Goal: Task Accomplishment & Management: Use online tool/utility

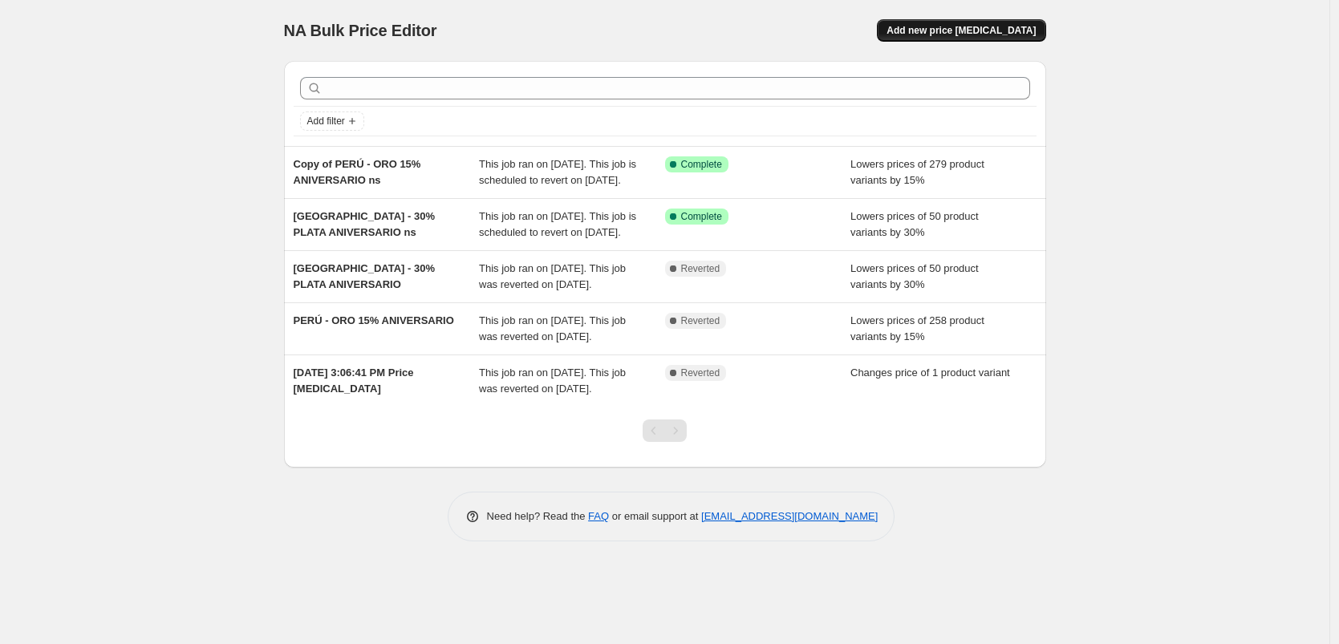
click at [982, 33] on span "Add new price [MEDICAL_DATA]" at bounding box center [961, 30] width 149 height 13
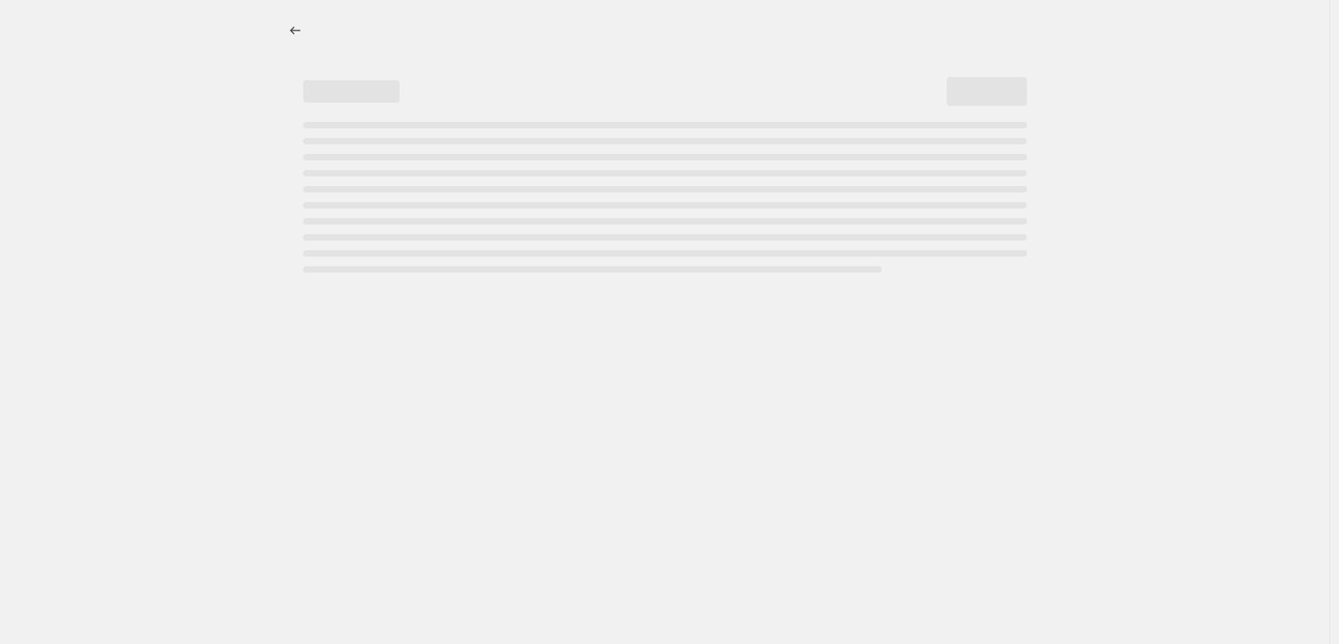
select select "percentage"
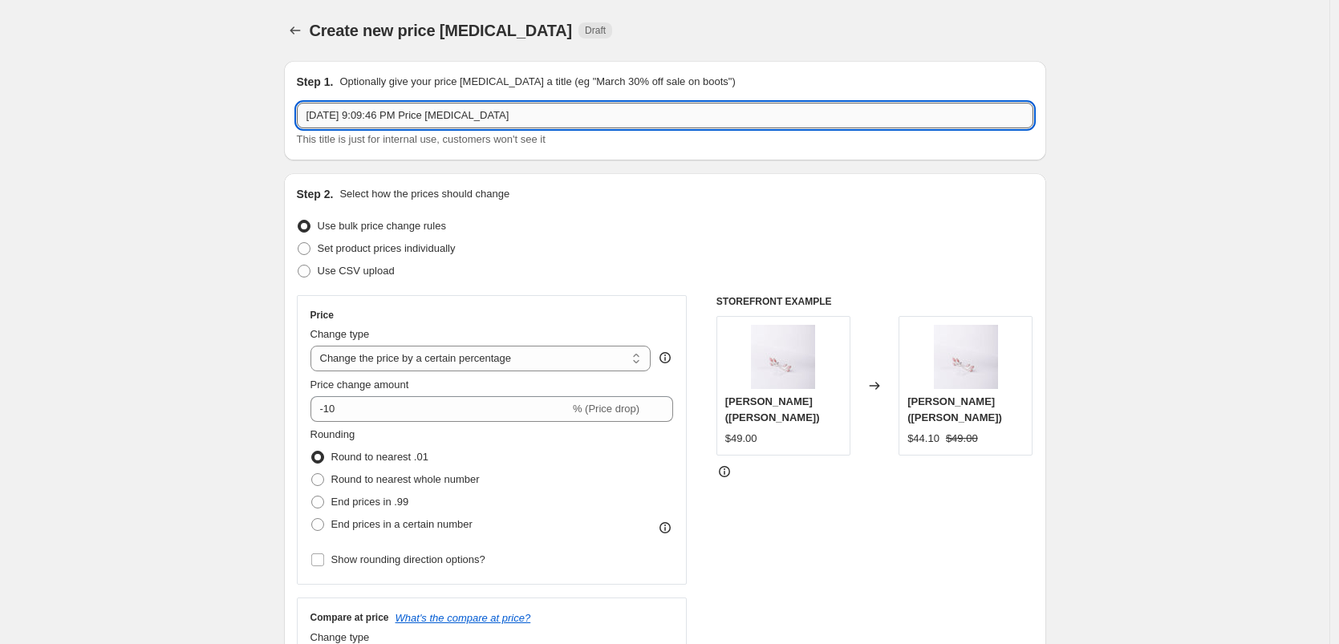
click at [572, 127] on input "Aug 27, 2025, 9:09:46 PM Price change job" at bounding box center [665, 116] width 737 height 26
click at [572, 121] on input "Aug 27, 2025, 9:09:46 PM Price change job" at bounding box center [665, 116] width 737 height 26
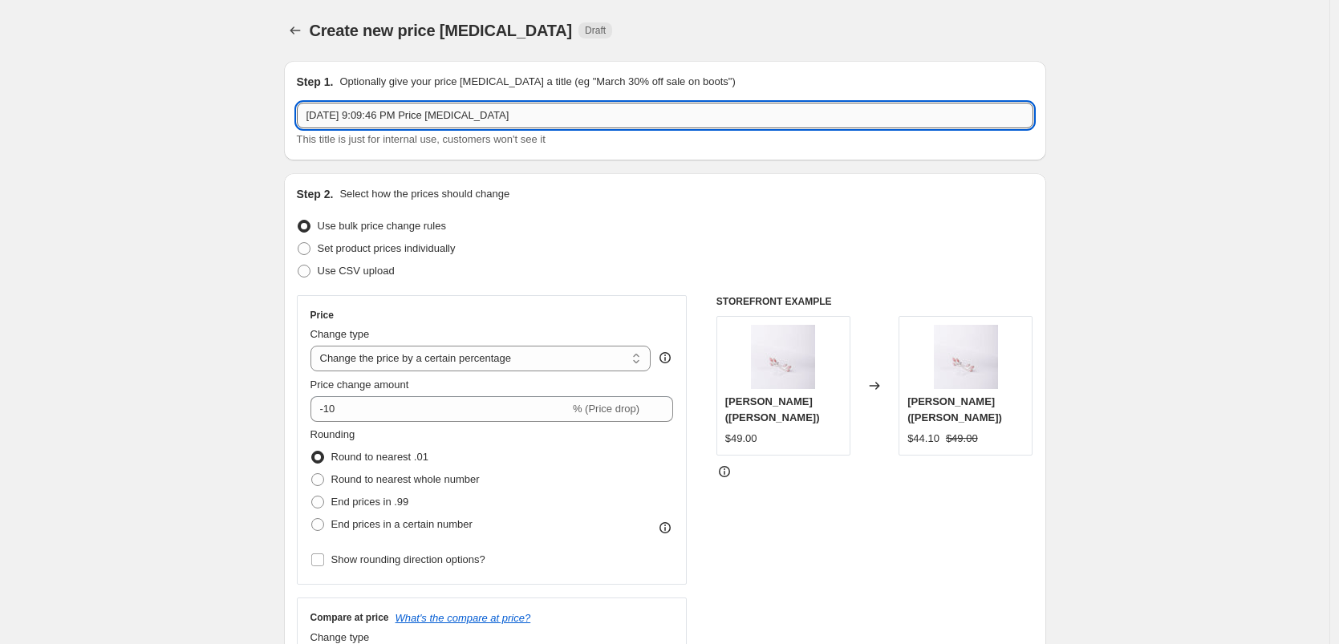
click at [572, 121] on input "Aug 27, 2025, 9:09:46 PM Price change job" at bounding box center [665, 116] width 737 height 26
type input "halloween"
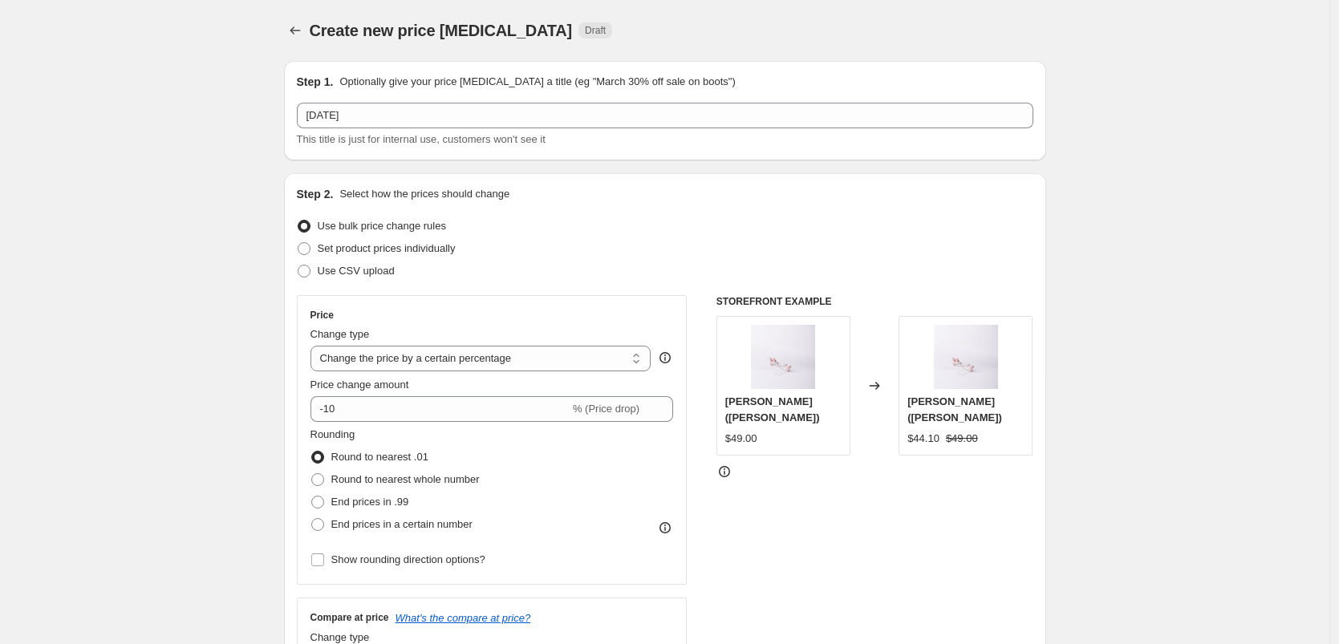
click at [722, 261] on div "Use CSV upload" at bounding box center [665, 271] width 737 height 22
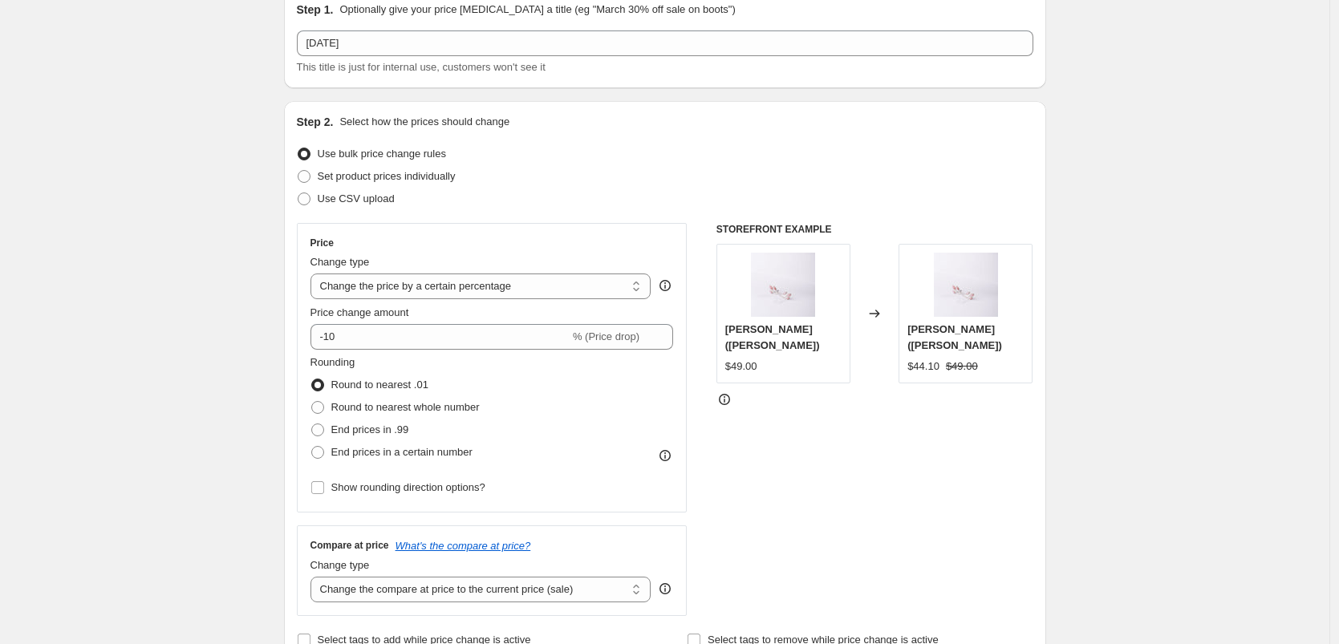
scroll to position [63, 0]
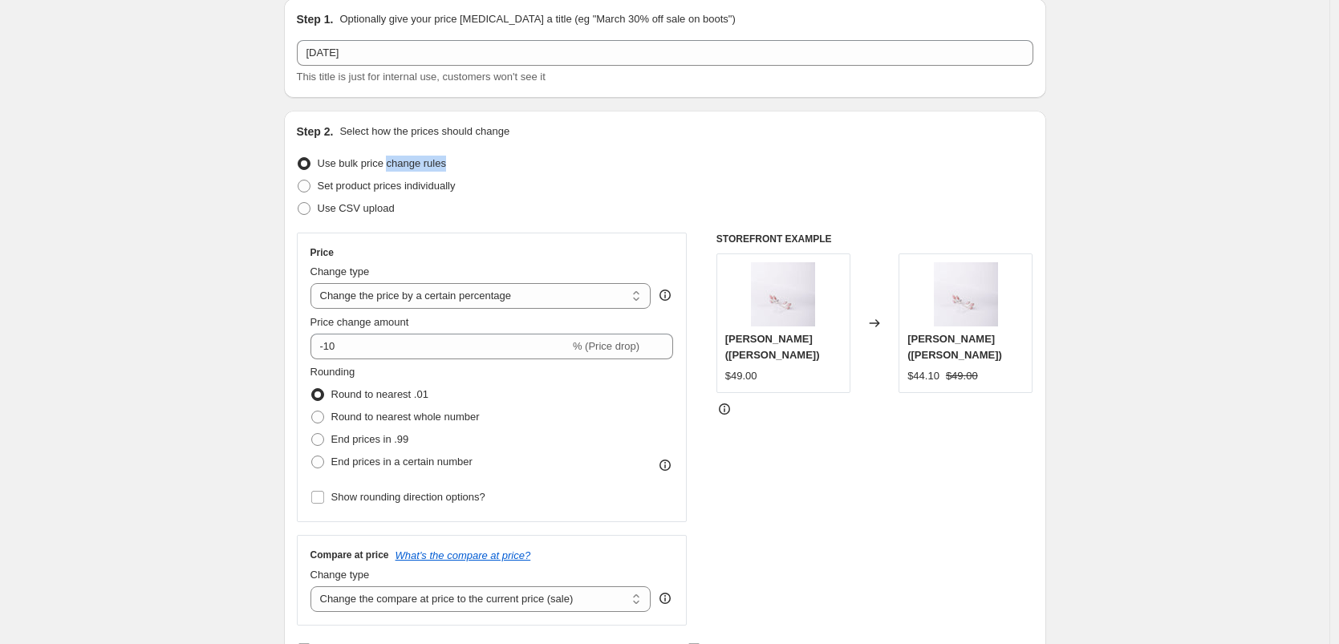
drag, startPoint x: 466, startPoint y: 167, endPoint x: 397, endPoint y: 164, distance: 69.1
click at [397, 164] on div "Use bulk price change rules" at bounding box center [665, 163] width 737 height 22
click at [343, 183] on span "Set product prices individually" at bounding box center [387, 186] width 138 height 12
click at [299, 181] on input "Set product prices individually" at bounding box center [298, 180] width 1 height 1
radio input "true"
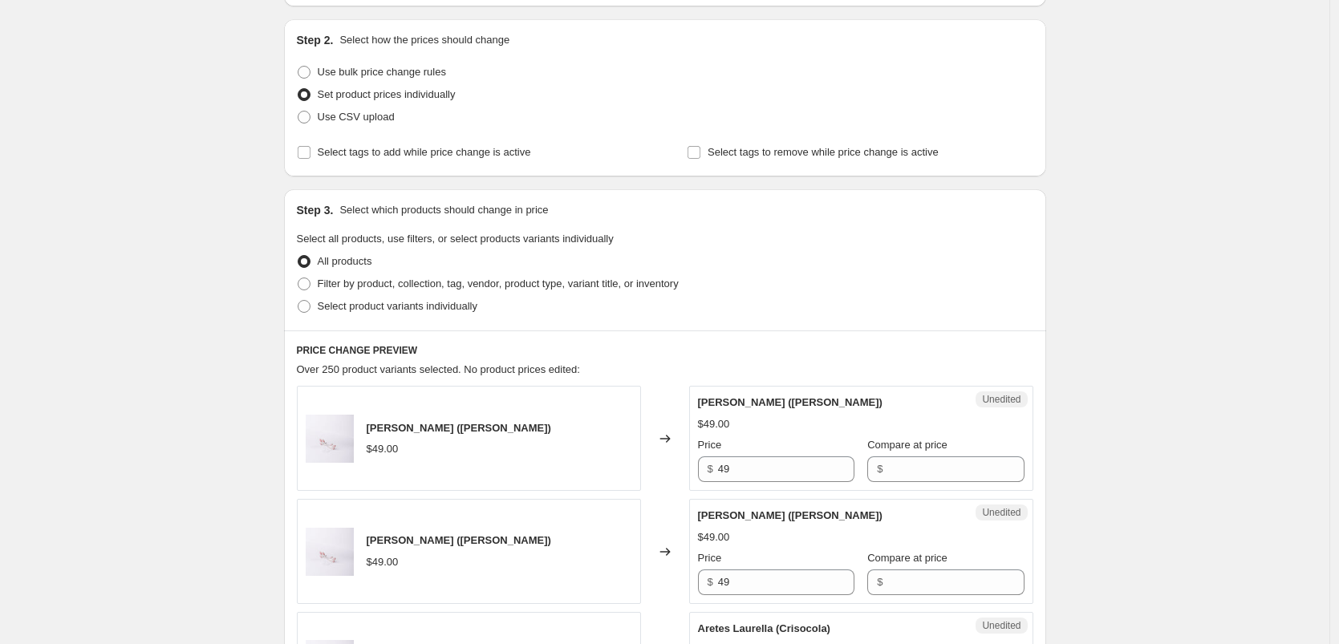
scroll to position [161, 0]
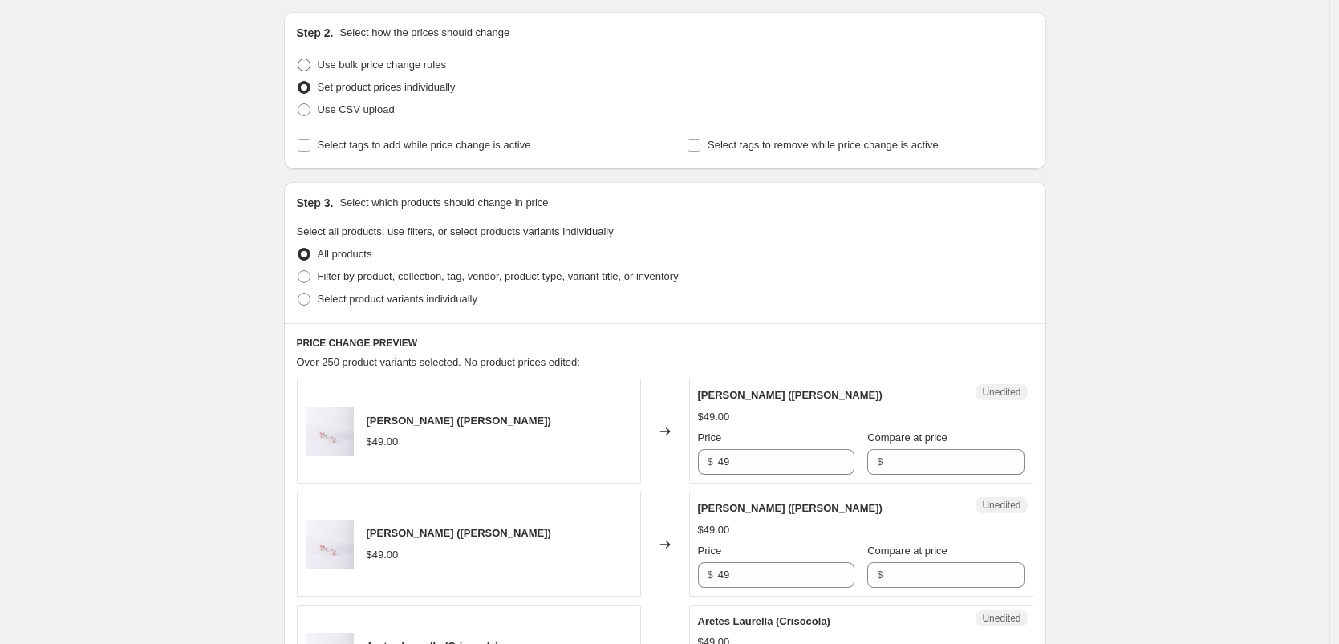
click at [327, 60] on span "Use bulk price change rules" at bounding box center [382, 65] width 128 height 12
click at [299, 59] on input "Use bulk price change rules" at bounding box center [298, 59] width 1 height 1
radio input "true"
select select "percentage"
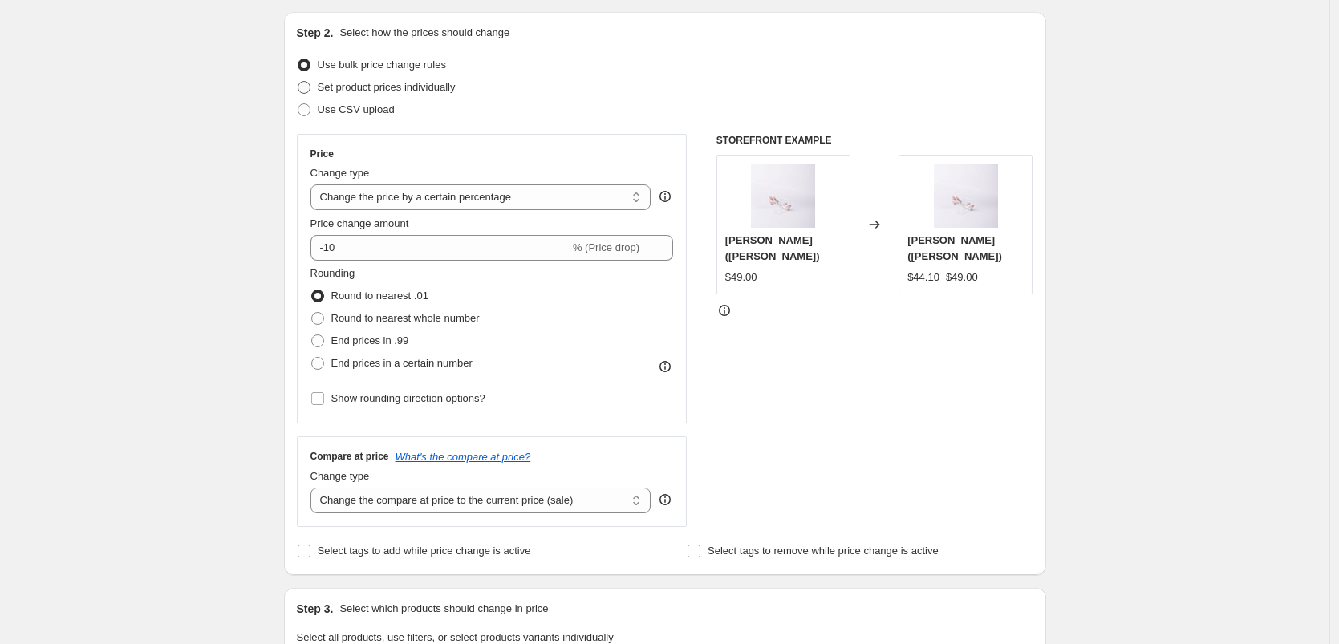
click at [327, 88] on span "Set product prices individually" at bounding box center [387, 87] width 138 height 12
click at [299, 82] on input "Set product prices individually" at bounding box center [298, 81] width 1 height 1
radio input "true"
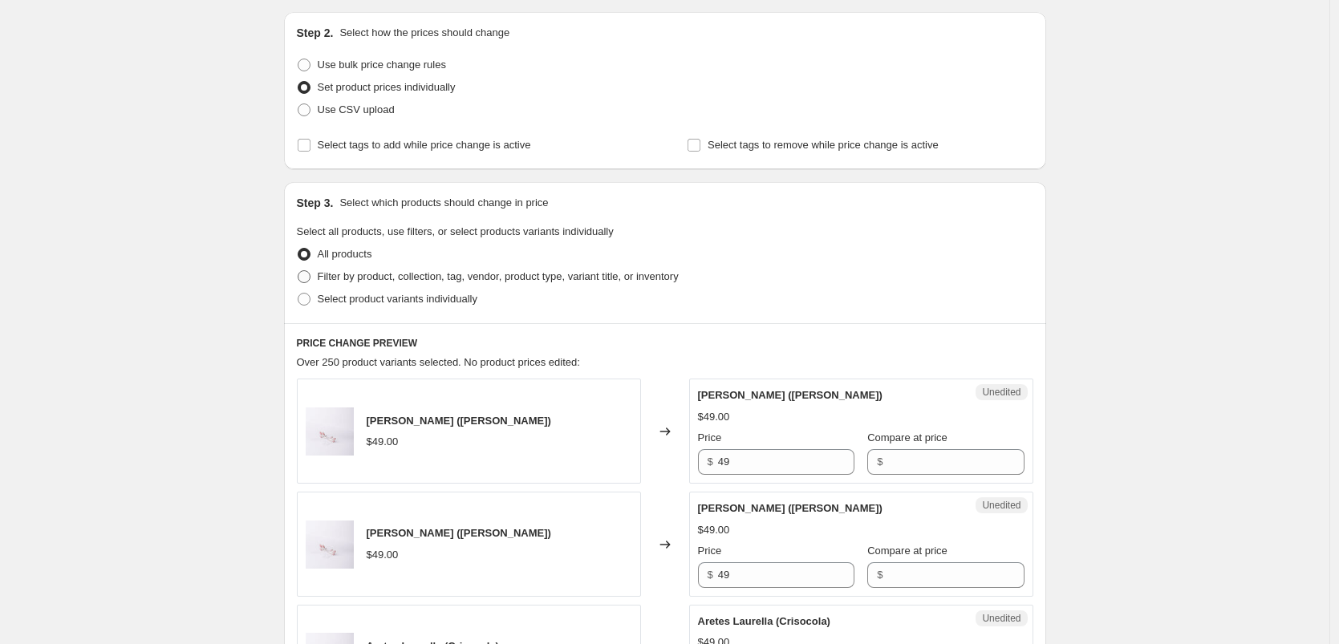
click at [380, 279] on span "Filter by product, collection, tag, vendor, product type, variant title, or inv…" at bounding box center [498, 276] width 361 height 12
click at [299, 271] on input "Filter by product, collection, tag, vendor, product type, variant title, or inv…" at bounding box center [298, 270] width 1 height 1
radio input "true"
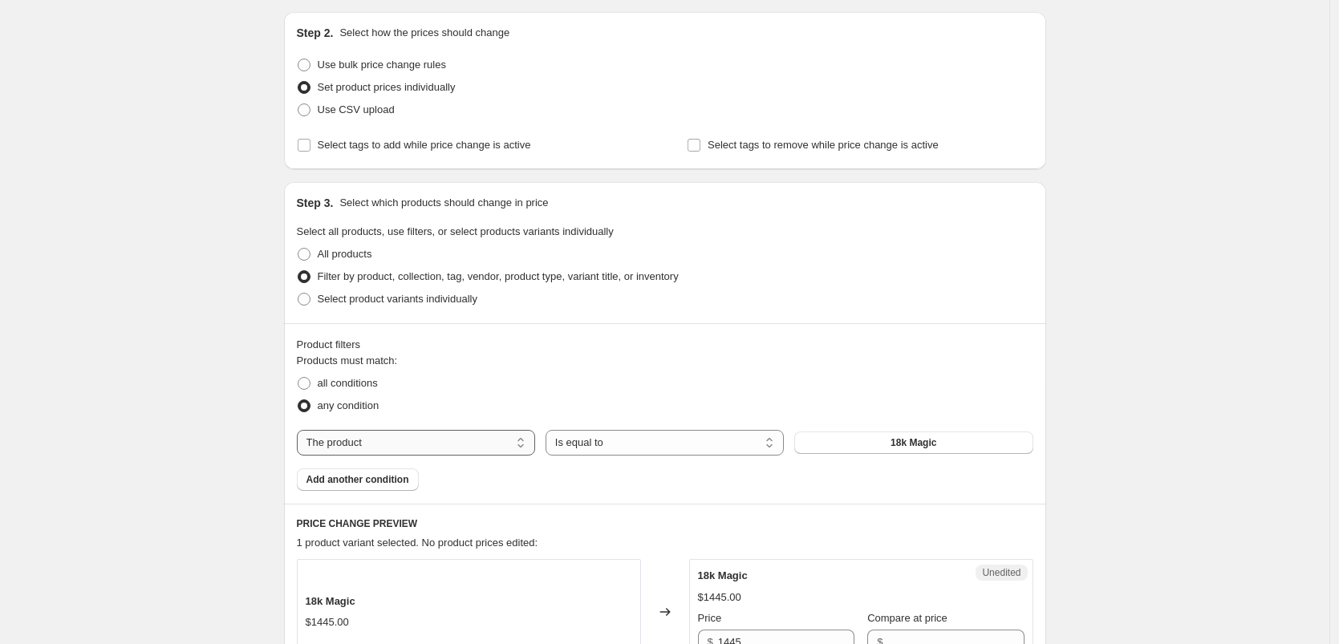
click at [498, 444] on select "The product The product's collection The product's tag The product's vendor The…" at bounding box center [416, 443] width 238 height 26
select select "collection"
click at [530, 437] on select "The product The product's collection The product's tag The product's vendor The…" at bounding box center [416, 443] width 238 height 26
click at [301, 430] on select "The product The product's collection The product's tag The product's vendor The…" at bounding box center [416, 443] width 238 height 26
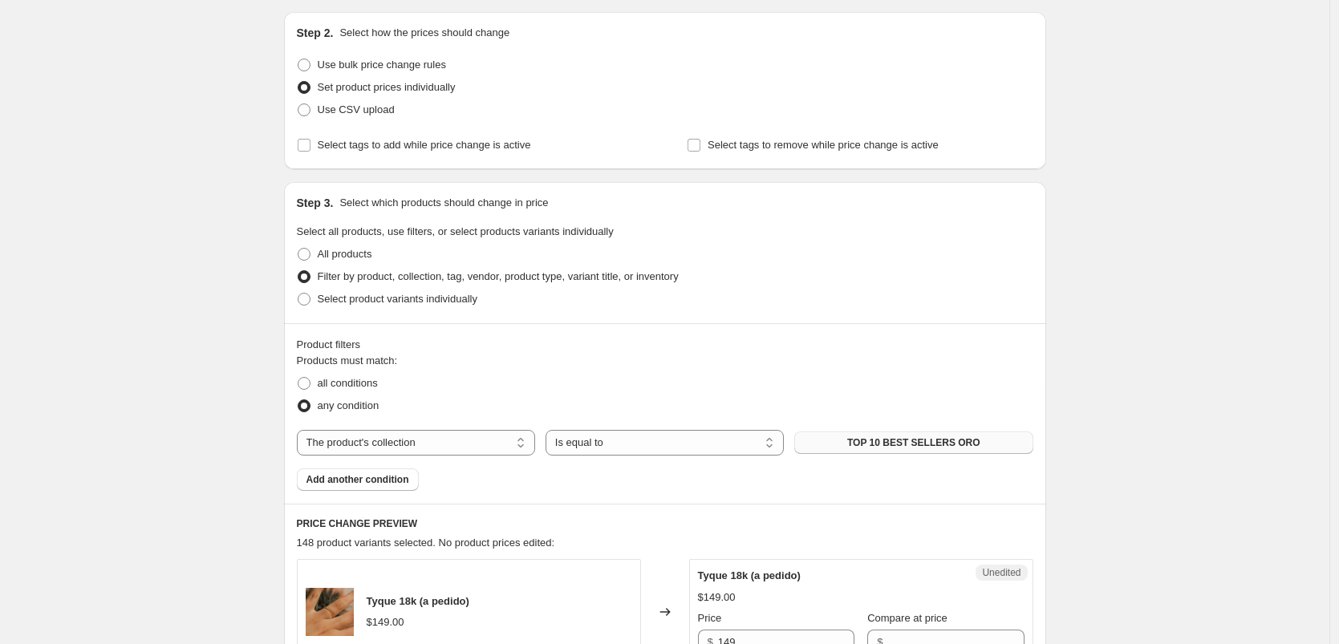
click at [819, 436] on button "TOP 10 BEST SELLERS ORO" at bounding box center [914, 443] width 238 height 22
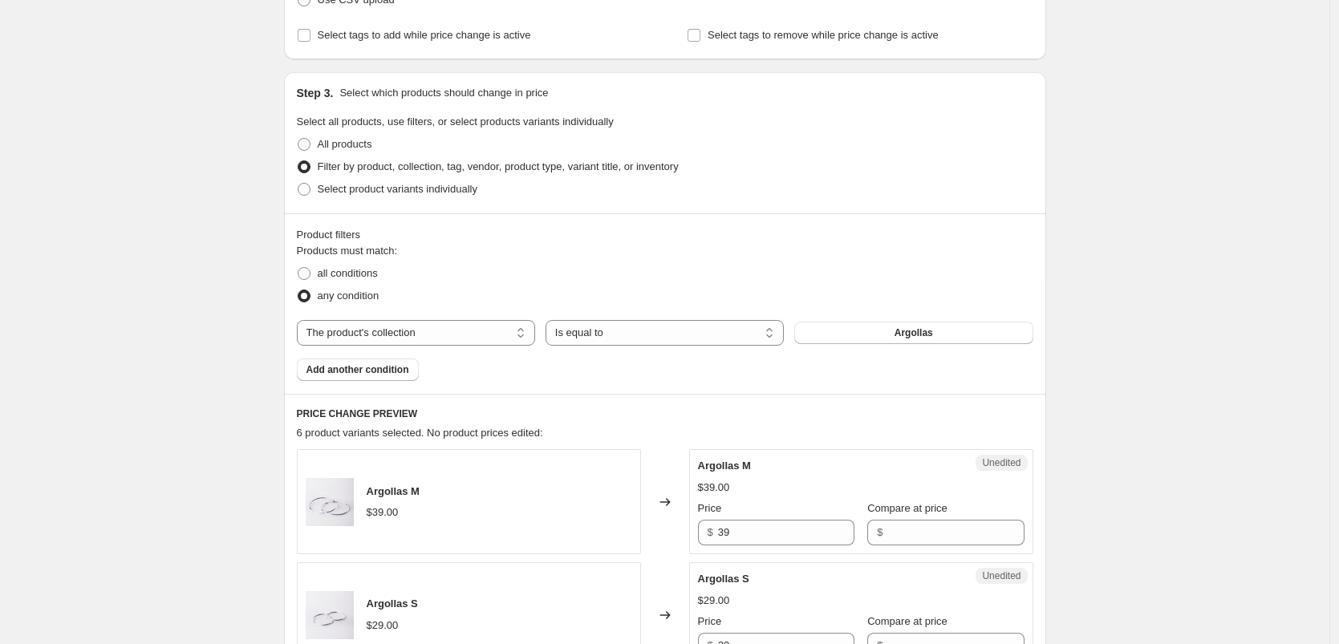
scroll to position [193, 0]
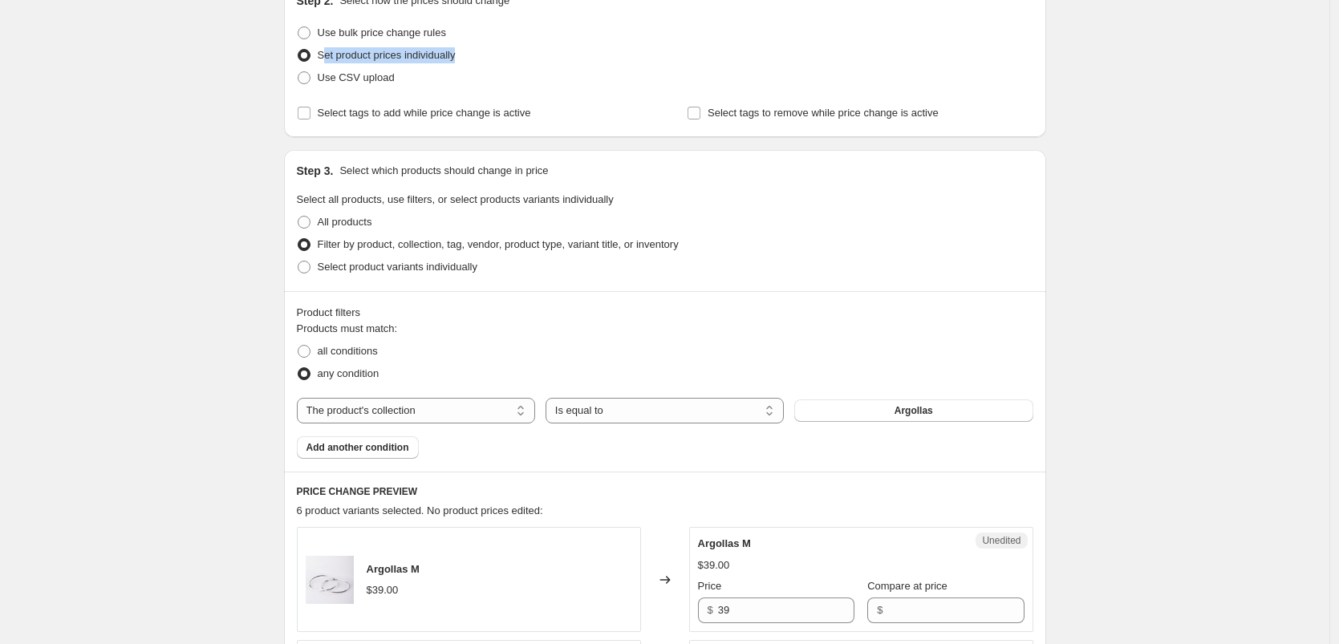
drag, startPoint x: 325, startPoint y: 56, endPoint x: 503, endPoint y: 59, distance: 178.2
click at [503, 59] on div "Set product prices individually" at bounding box center [665, 55] width 737 height 22
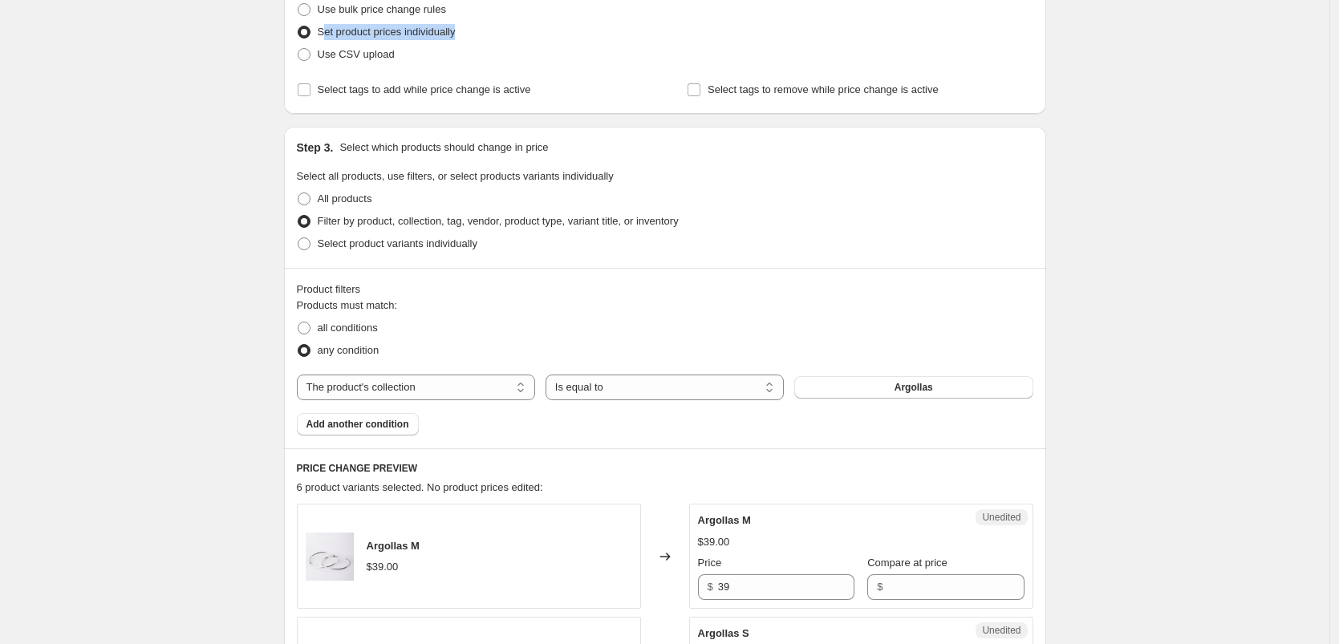
scroll to position [471, 0]
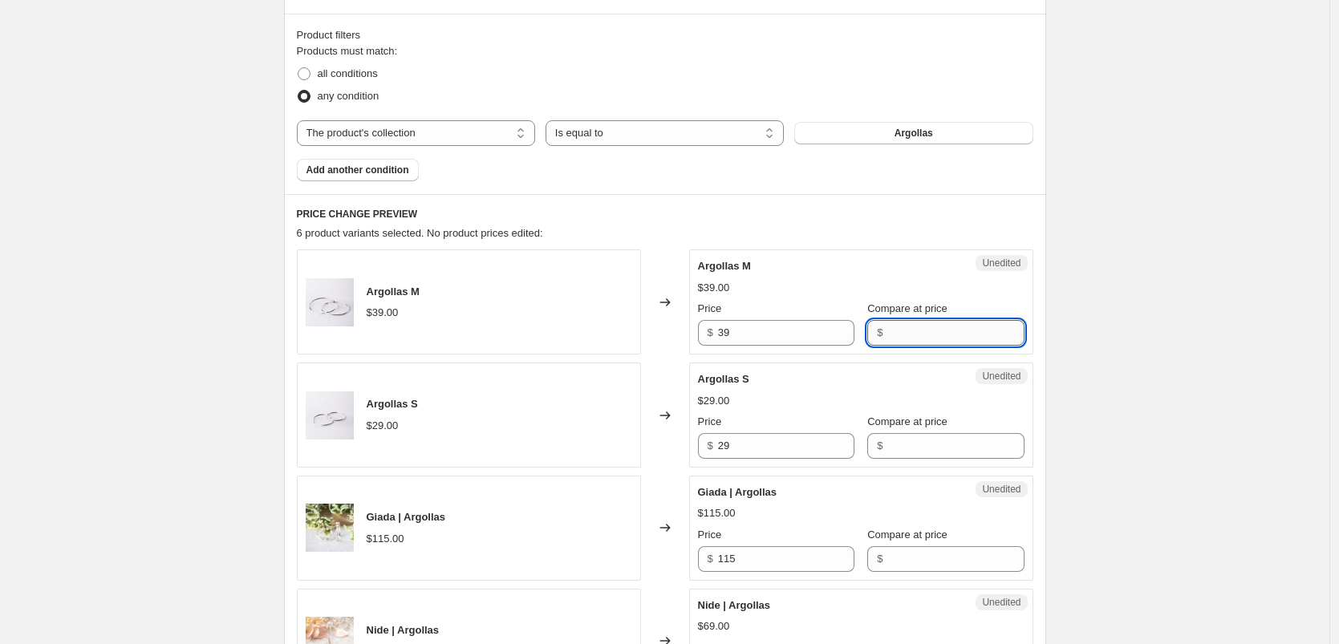
click at [904, 336] on input "Compare at price" at bounding box center [956, 333] width 136 height 26
click at [801, 337] on input "39" at bounding box center [786, 333] width 136 height 26
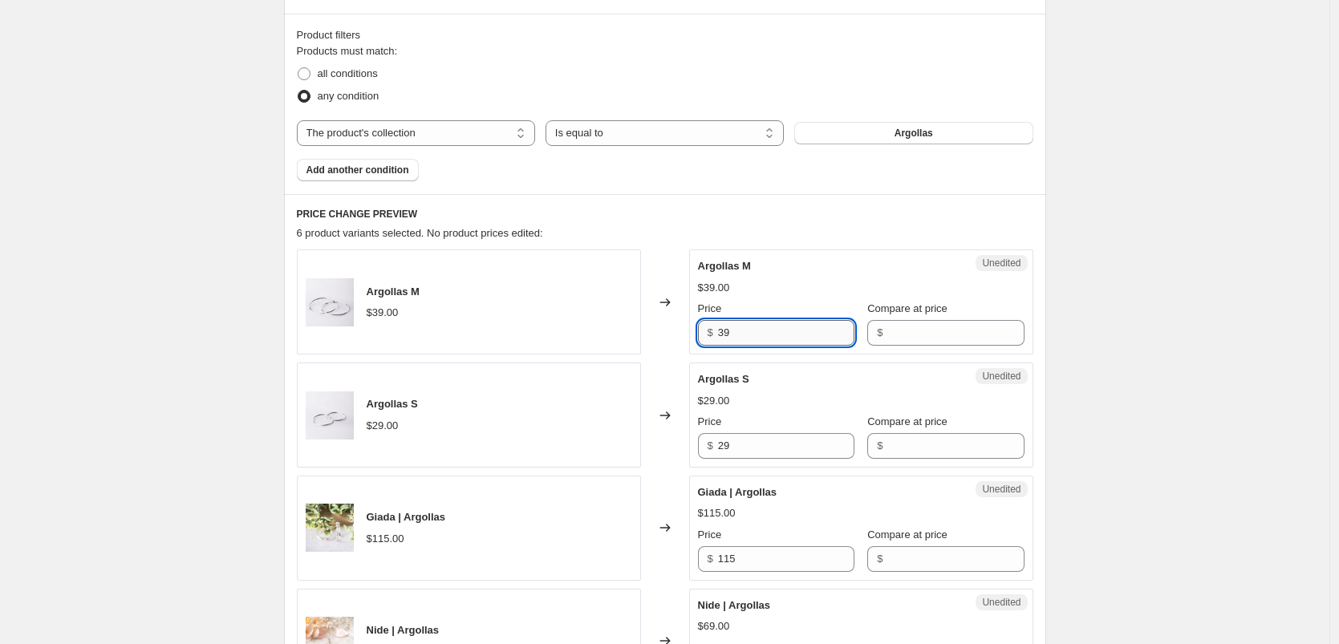
click at [801, 337] on input "39" at bounding box center [786, 333] width 136 height 26
type input "20"
click at [982, 335] on input "Compare at price" at bounding box center [956, 333] width 136 height 26
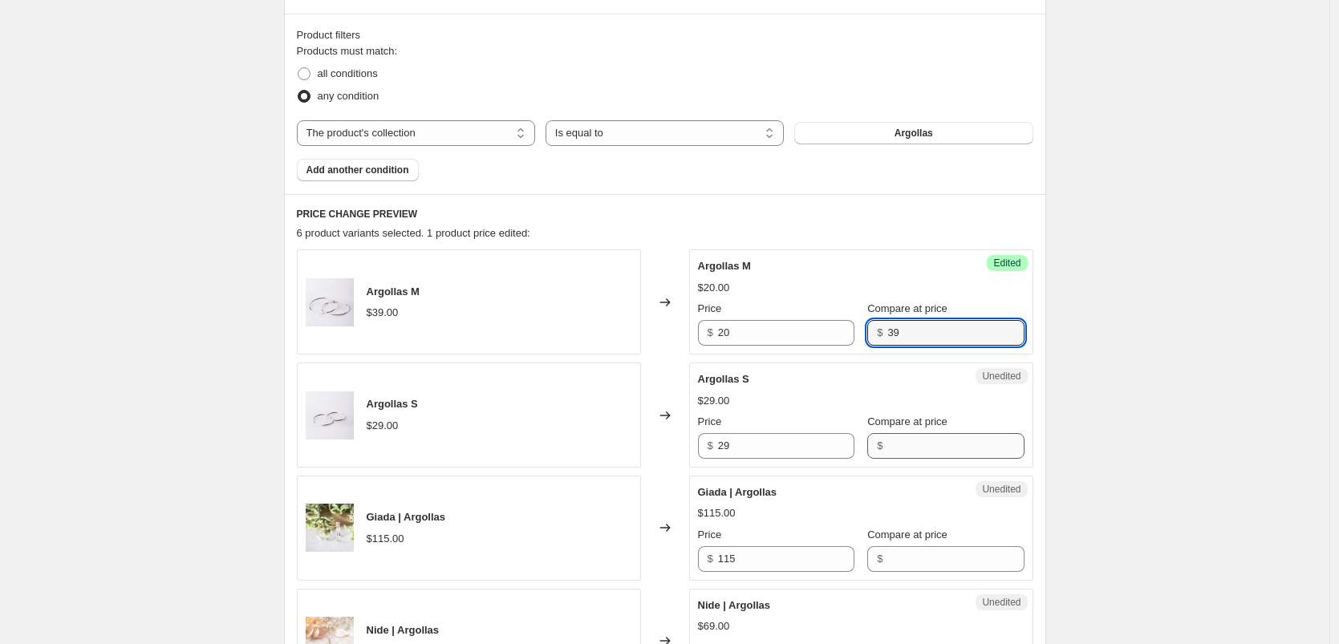
type input "39"
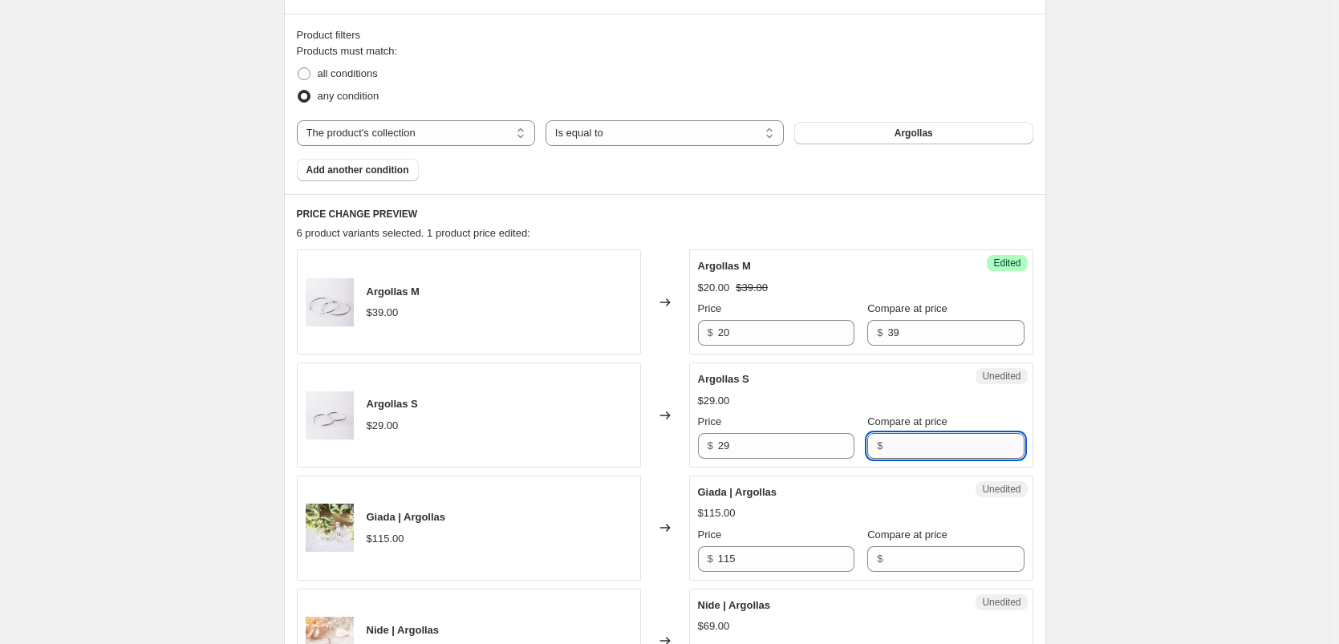
click at [982, 437] on input "Compare at price" at bounding box center [956, 446] width 136 height 26
click at [770, 463] on div "Unedited Argollas S $29.00 Price $ 29 Compare at price $" at bounding box center [861, 415] width 344 height 105
click at [770, 461] on div "Unedited Argollas S $29.00 Price $ 29 Compare at price $" at bounding box center [861, 415] width 344 height 105
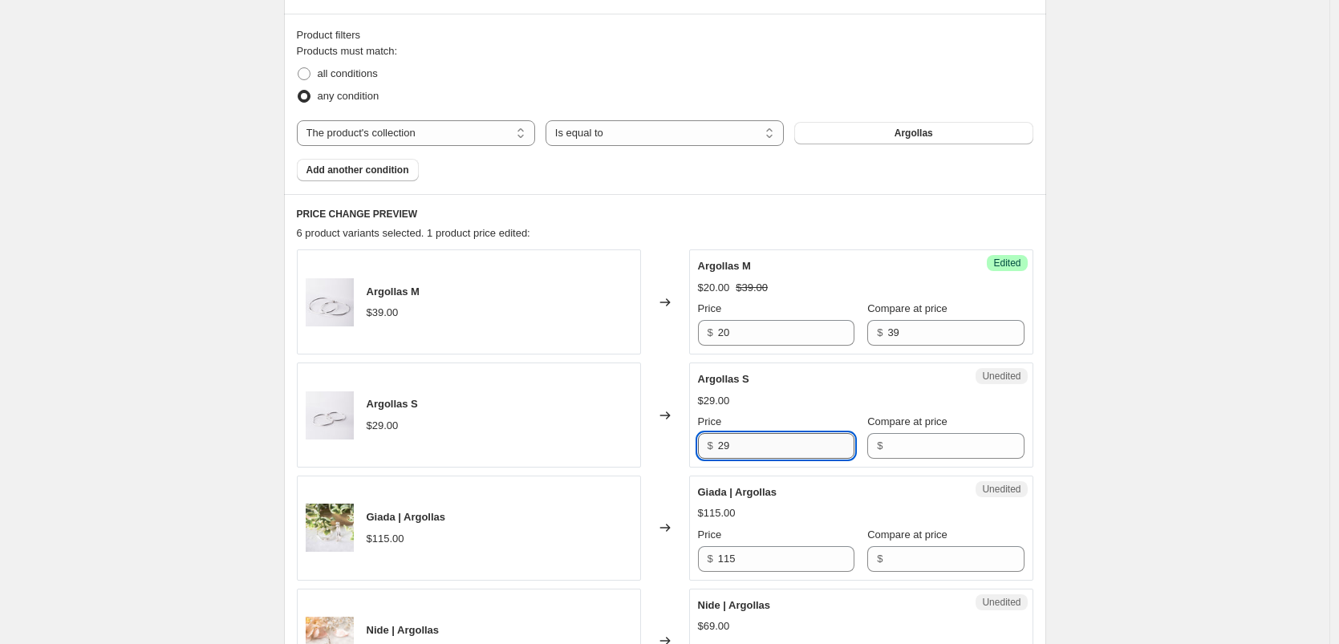
click at [772, 440] on input "29" at bounding box center [786, 446] width 136 height 26
type input "25"
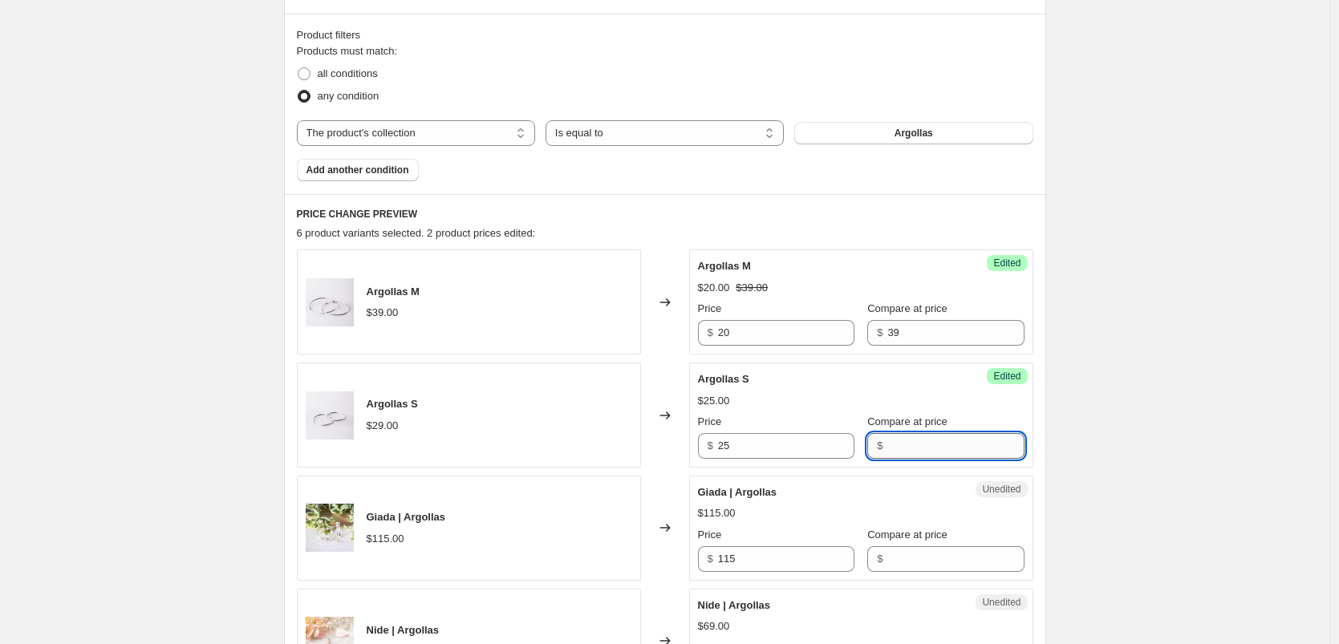
click at [911, 447] on input "Compare at price" at bounding box center [956, 446] width 136 height 26
type input "29"
click at [802, 400] on div "$25.00" at bounding box center [861, 401] width 327 height 16
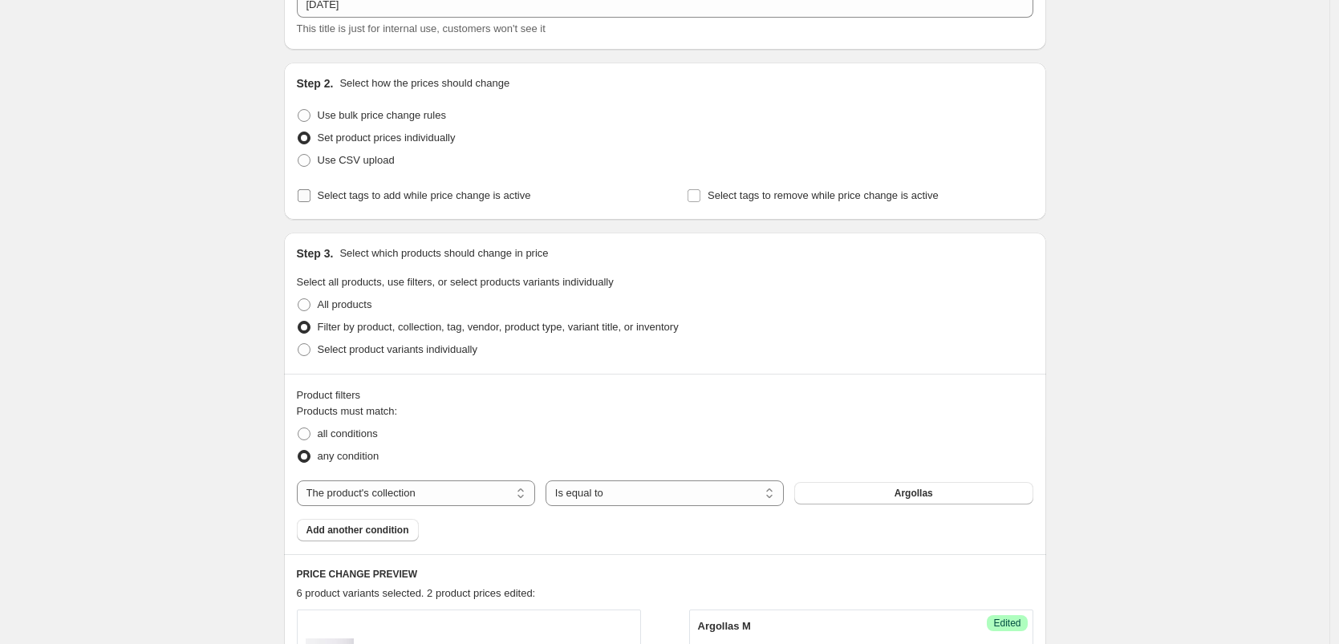
scroll to position [0, 0]
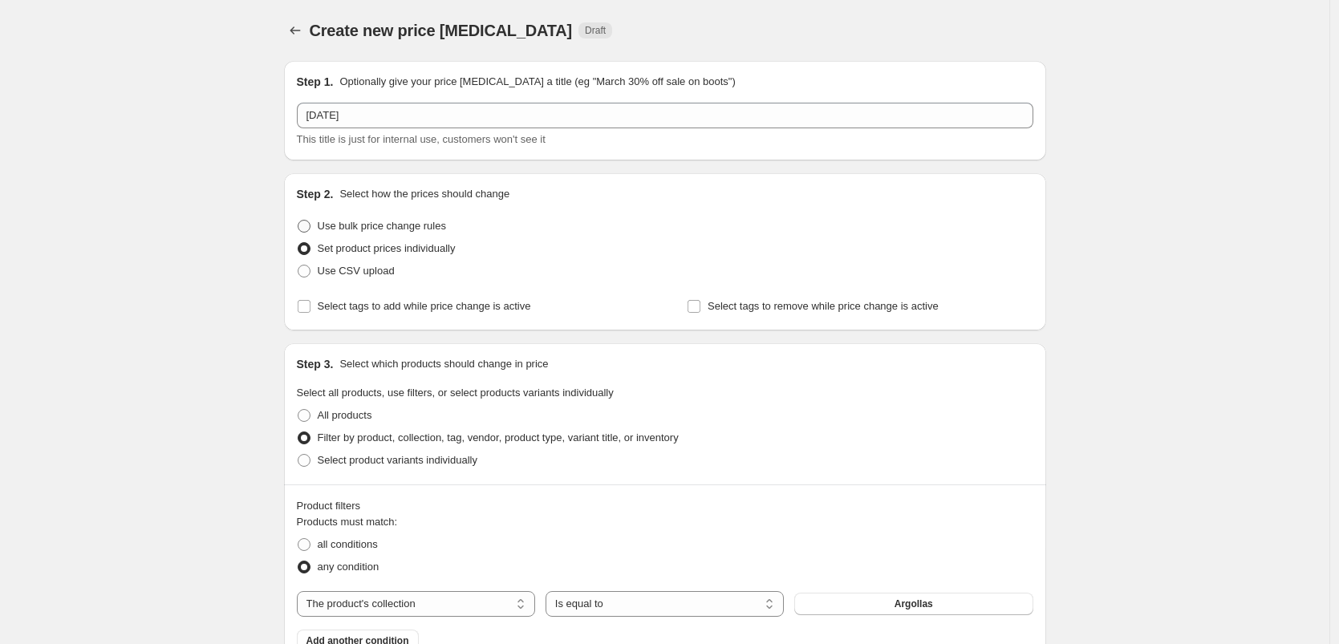
click at [328, 226] on span "Use bulk price change rules" at bounding box center [382, 226] width 128 height 12
click at [299, 221] on input "Use bulk price change rules" at bounding box center [298, 220] width 1 height 1
radio input "true"
select select "percentage"
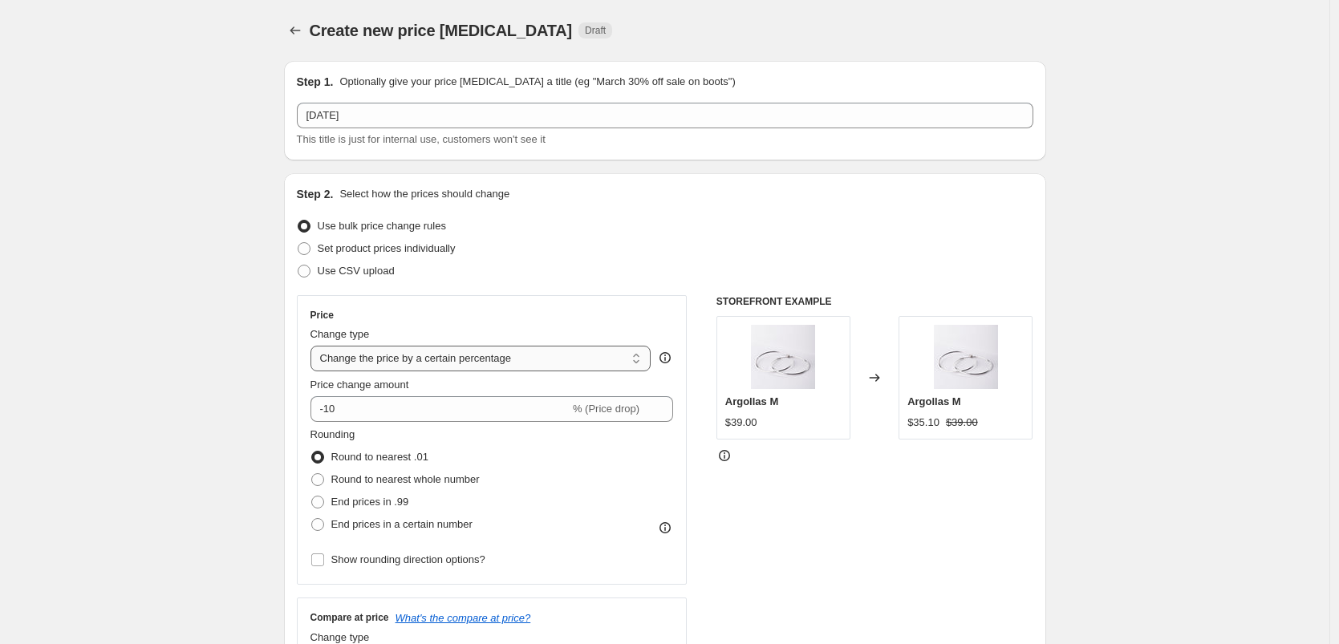
click at [359, 361] on select "Change the price to a certain amount Change the price by a certain amount Chang…" at bounding box center [481, 359] width 341 height 26
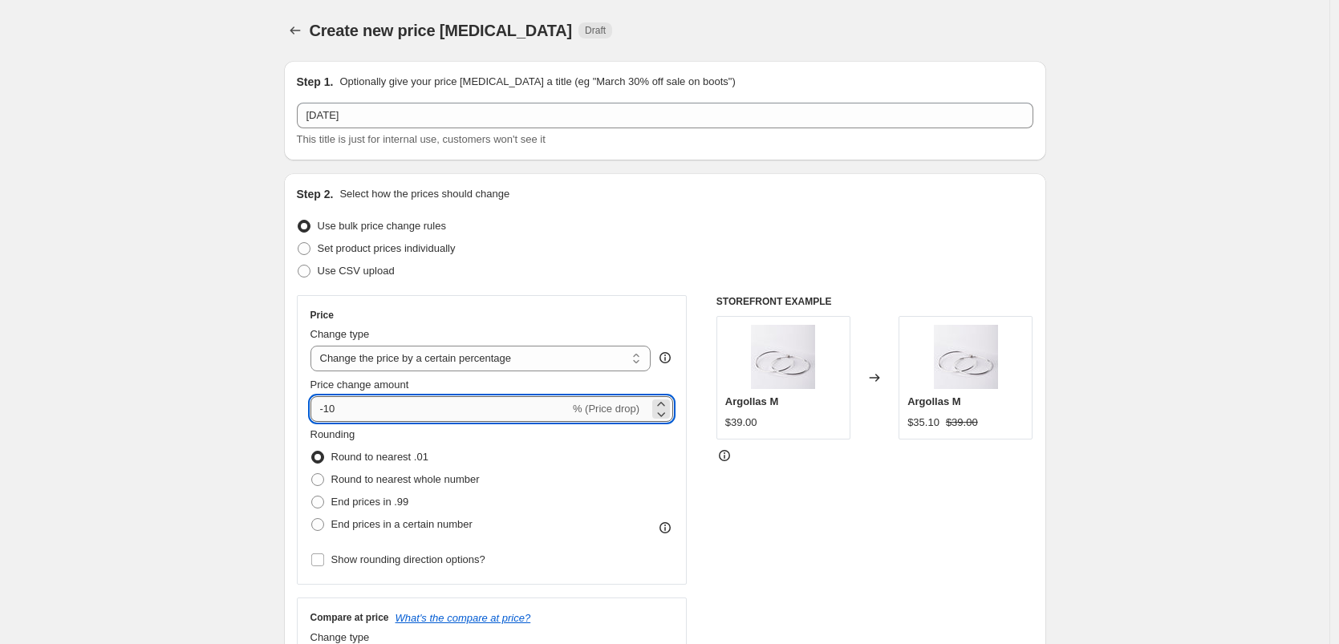
click at [450, 398] on input "-10" at bounding box center [440, 409] width 259 height 26
click at [452, 408] on input "-10" at bounding box center [440, 409] width 259 height 26
click at [452, 407] on input "-10" at bounding box center [440, 409] width 259 height 26
type input "-1"
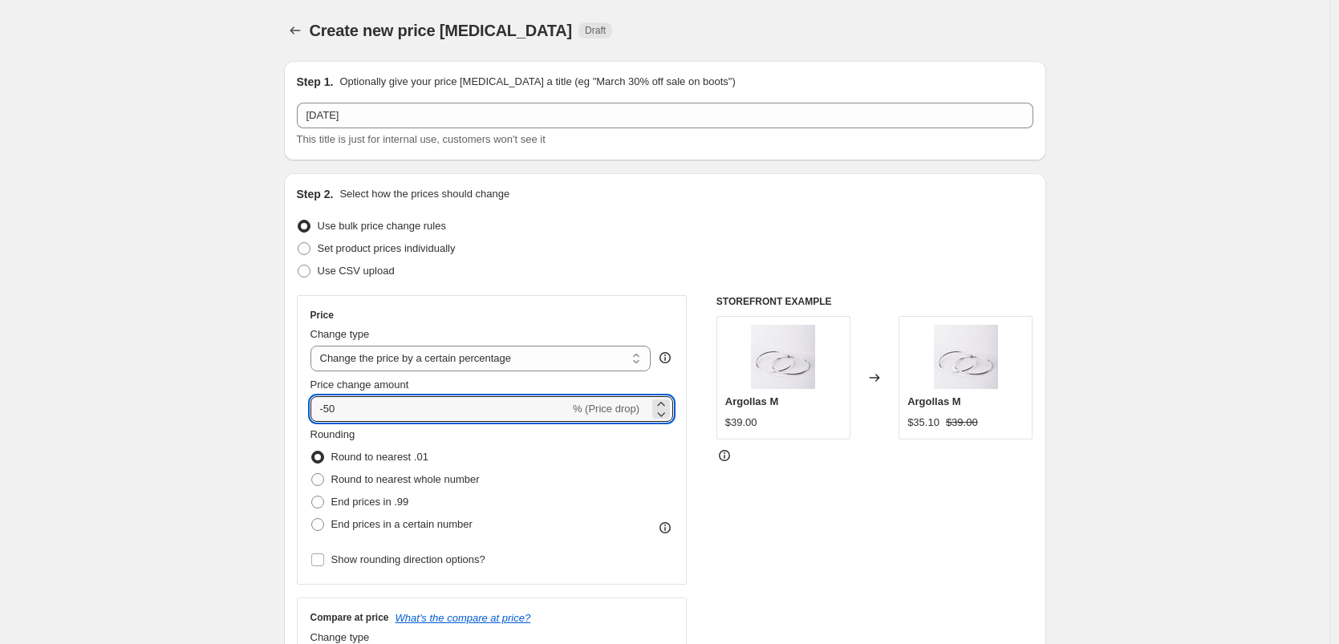
type input "-50"
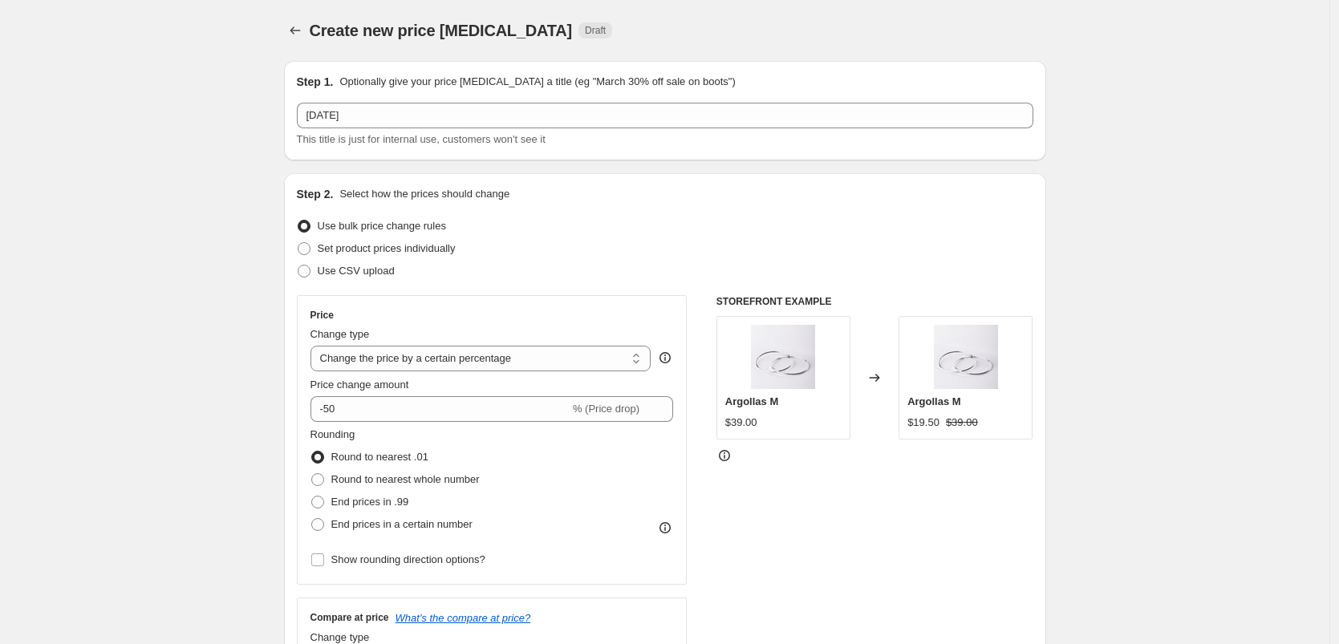
click at [718, 504] on div "Price Change type Change the price to a certain amount Change the price by a ce…" at bounding box center [665, 491] width 737 height 393
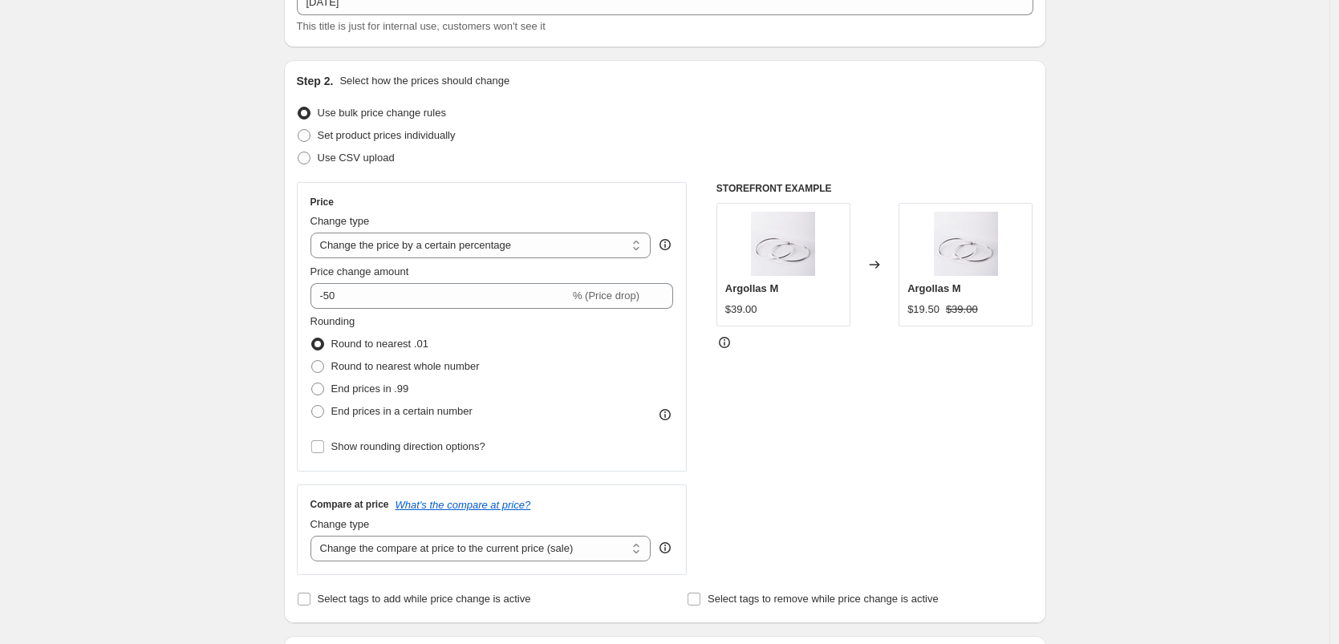
scroll to position [114, 0]
click at [396, 363] on span "Round to nearest whole number" at bounding box center [405, 366] width 148 height 12
click at [312, 360] on input "Round to nearest whole number" at bounding box center [311, 360] width 1 height 1
radio input "true"
click at [397, 384] on span "End prices in .99" at bounding box center [370, 388] width 78 height 12
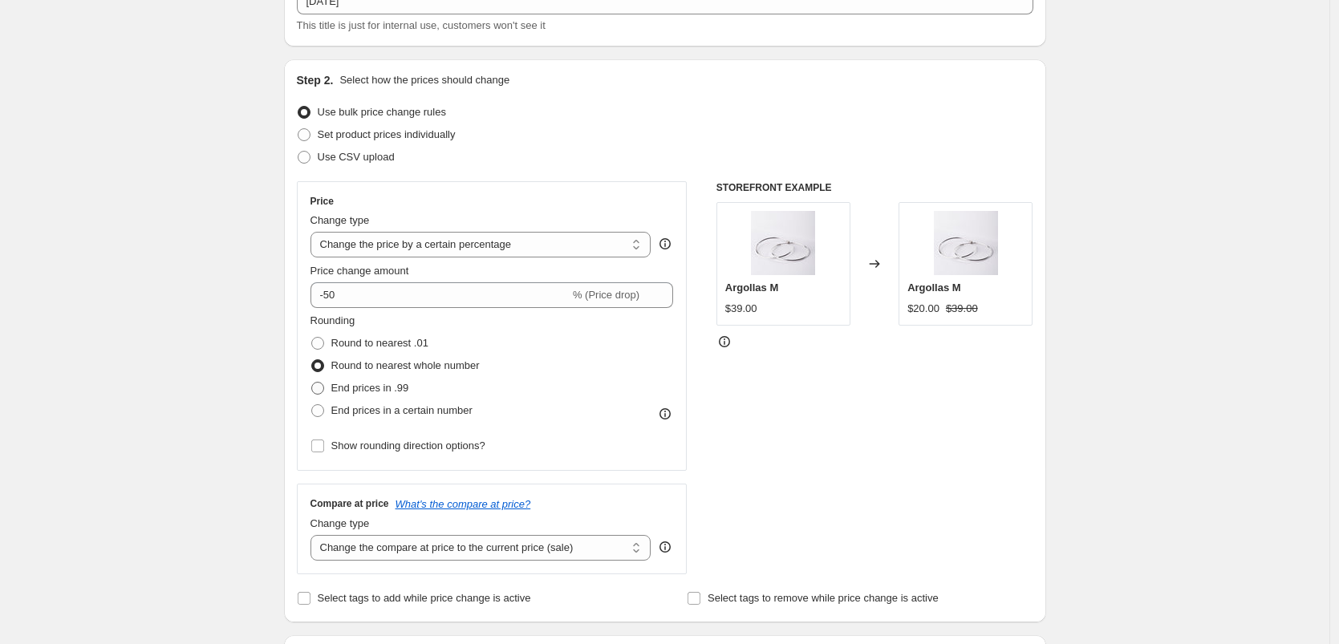
click at [312, 383] on input "End prices in .99" at bounding box center [311, 382] width 1 height 1
radio input "true"
click at [360, 415] on span "End prices in a certain number" at bounding box center [401, 410] width 141 height 12
click at [312, 405] on input "End prices in a certain number" at bounding box center [311, 404] width 1 height 1
radio input "true"
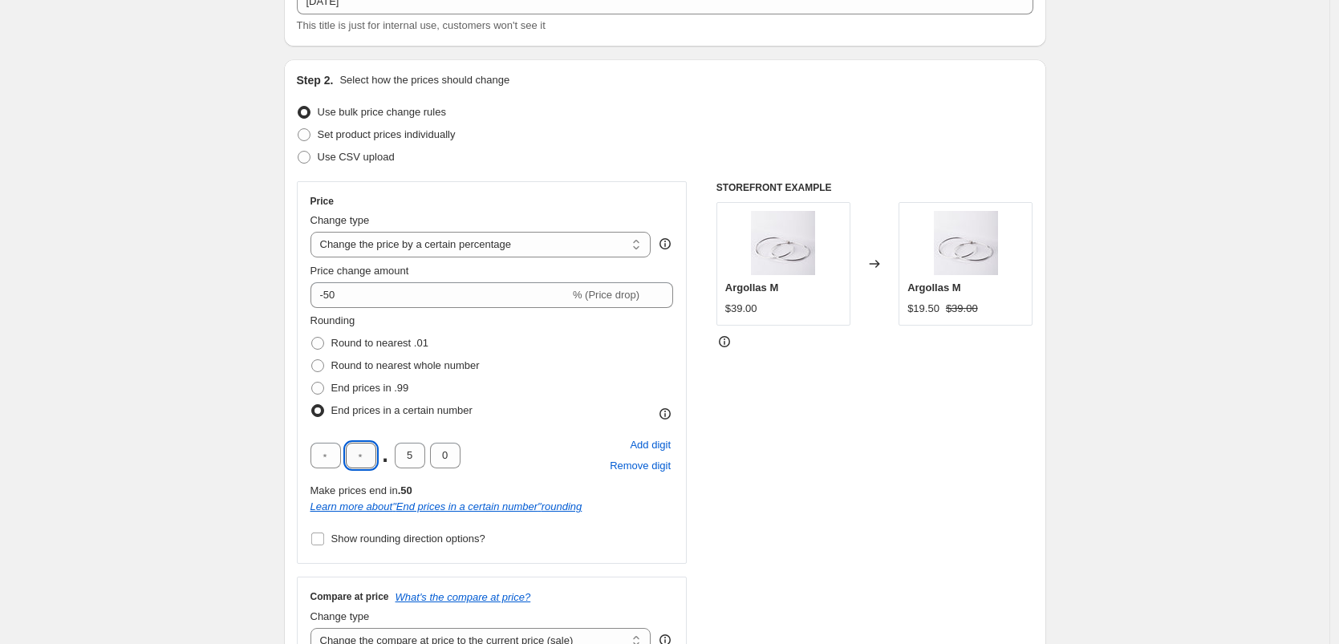
click at [376, 463] on input "text" at bounding box center [361, 456] width 30 height 26
click at [425, 462] on input "5" at bounding box center [410, 456] width 30 height 26
click at [374, 459] on input "text" at bounding box center [361, 456] width 30 height 26
type input "9"
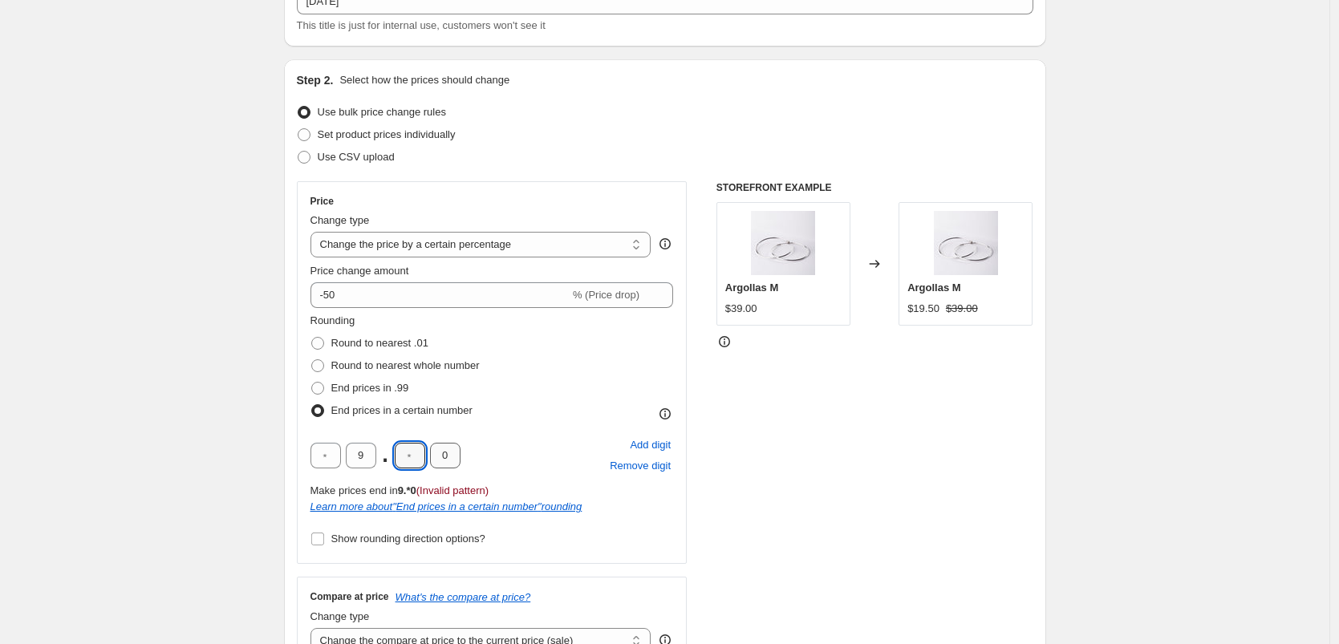
type input "8"
type input "9"
click at [858, 422] on div "STOREFRONT EXAMPLE Argollas M $39.00 Changed to Argollas M $19.89 $39.00" at bounding box center [875, 424] width 317 height 486
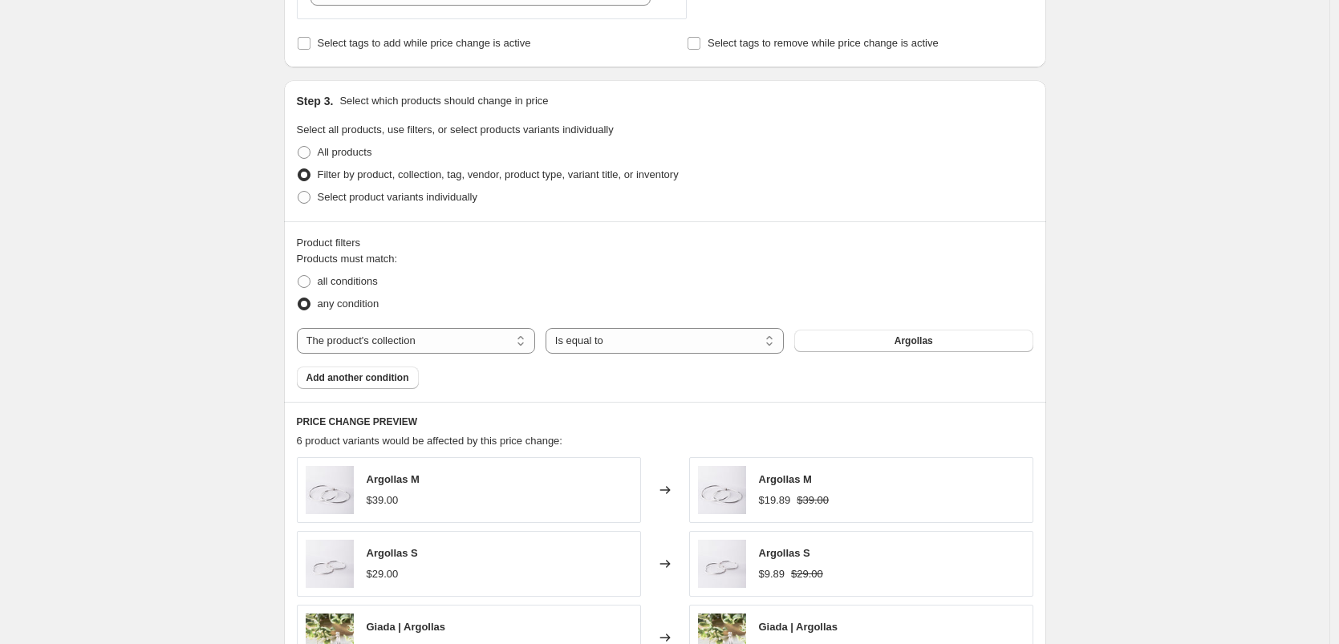
scroll to position [518, 0]
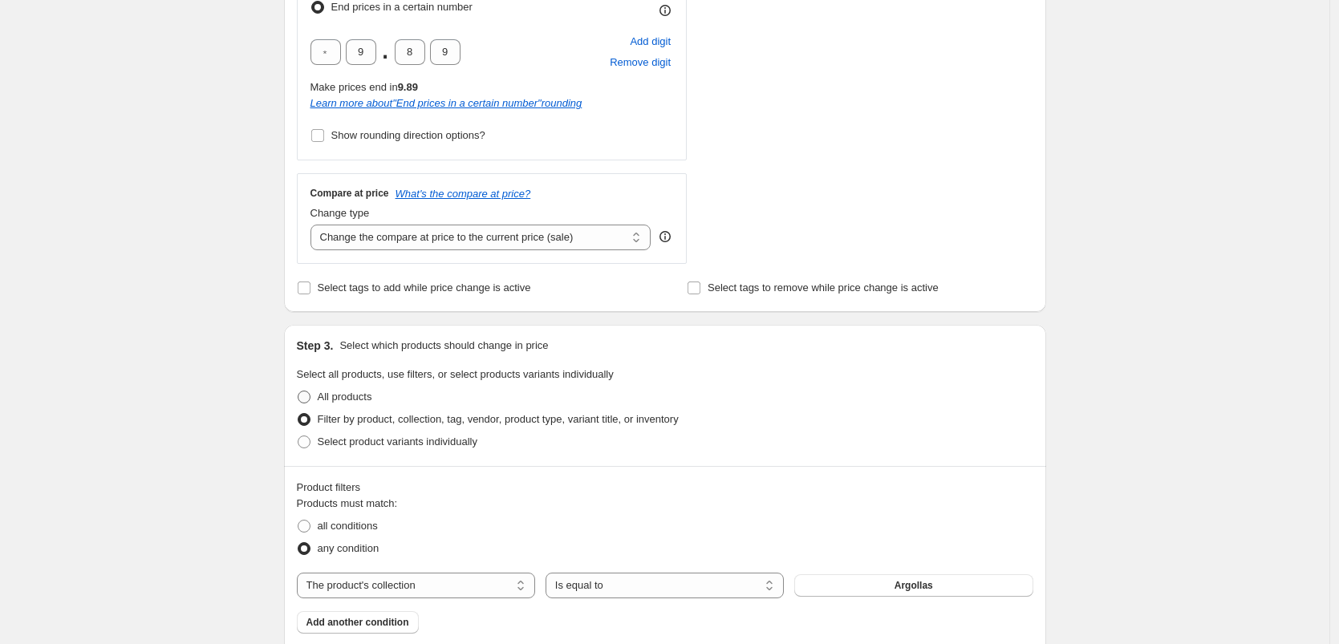
click at [311, 396] on span at bounding box center [304, 397] width 14 height 14
click at [299, 392] on input "All products" at bounding box center [298, 391] width 1 height 1
radio input "true"
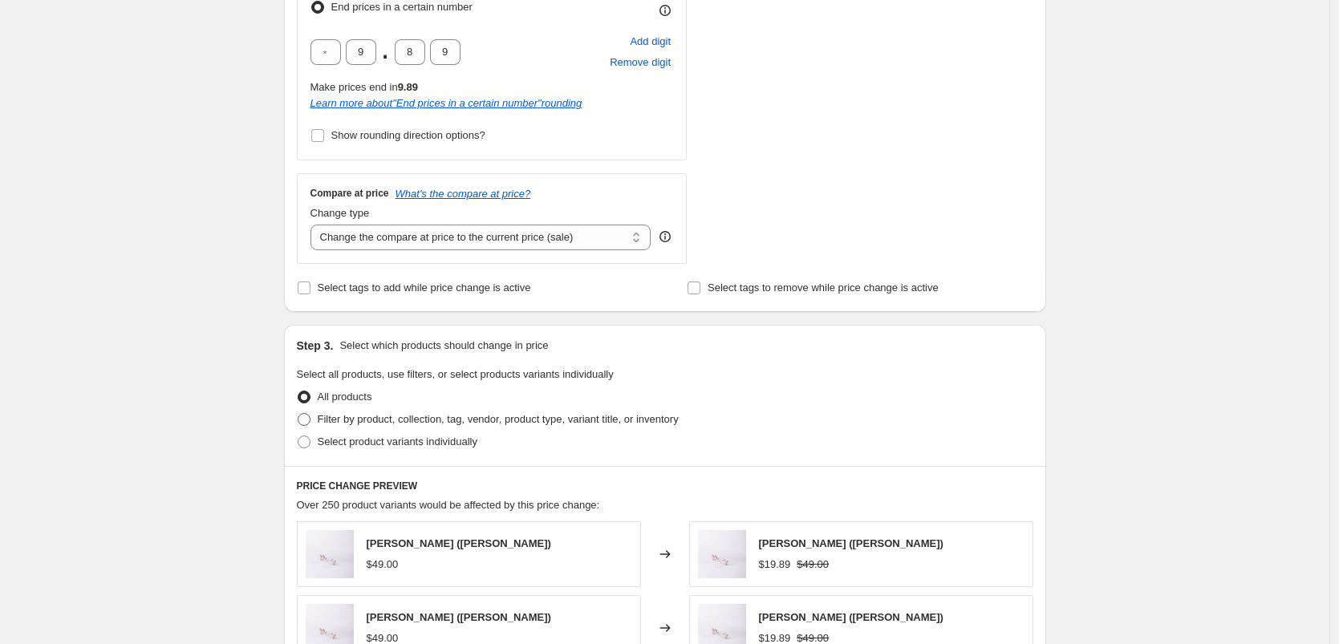
click at [311, 422] on span at bounding box center [304, 420] width 14 height 14
click at [299, 414] on input "Filter by product, collection, tag, vendor, product type, variant title, or inv…" at bounding box center [298, 413] width 1 height 1
radio input "true"
select select "collection"
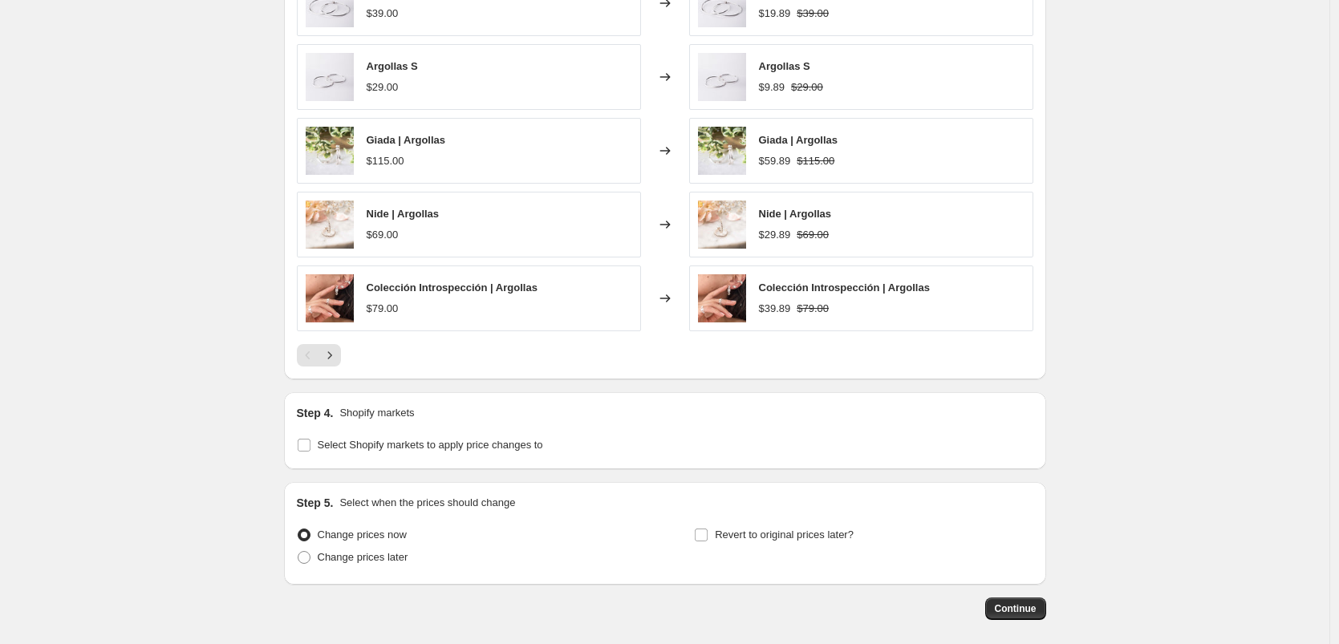
scroll to position [1323, 0]
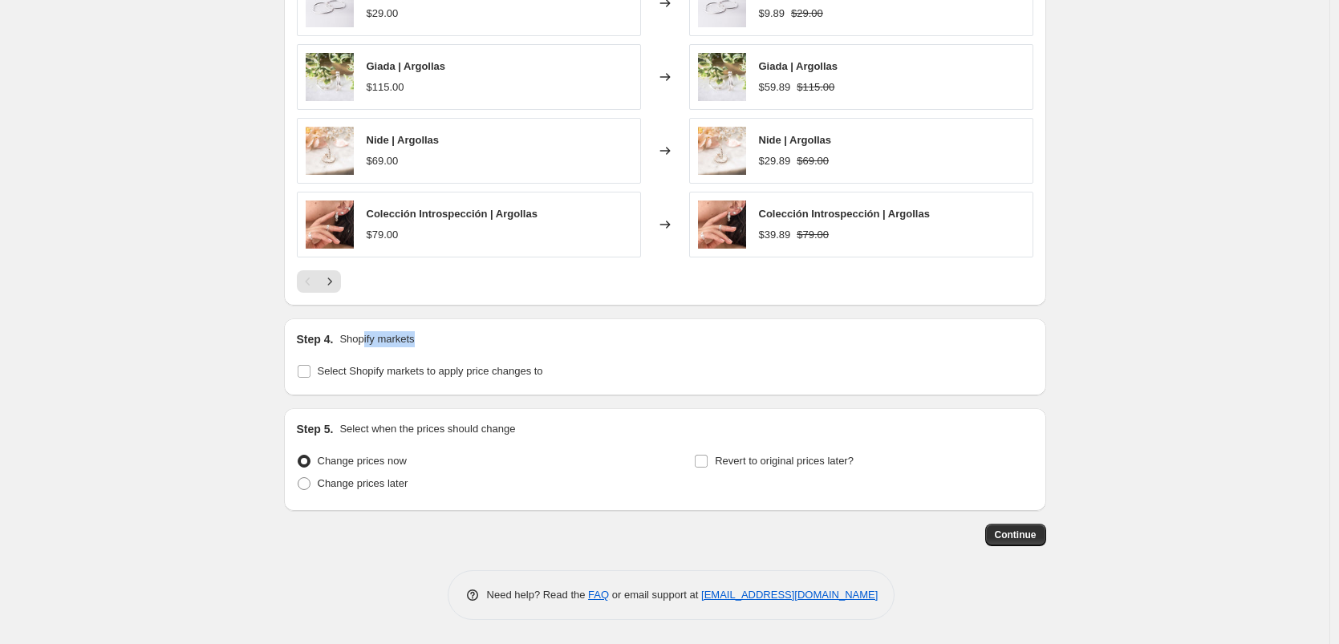
drag, startPoint x: 442, startPoint y: 337, endPoint x: 369, endPoint y: 338, distance: 73.0
click at [369, 338] on div "Step 4. Shopify markets" at bounding box center [665, 339] width 737 height 16
click at [310, 372] on input "Select Shopify markets to apply price changes to" at bounding box center [304, 371] width 13 height 13
checkbox input "true"
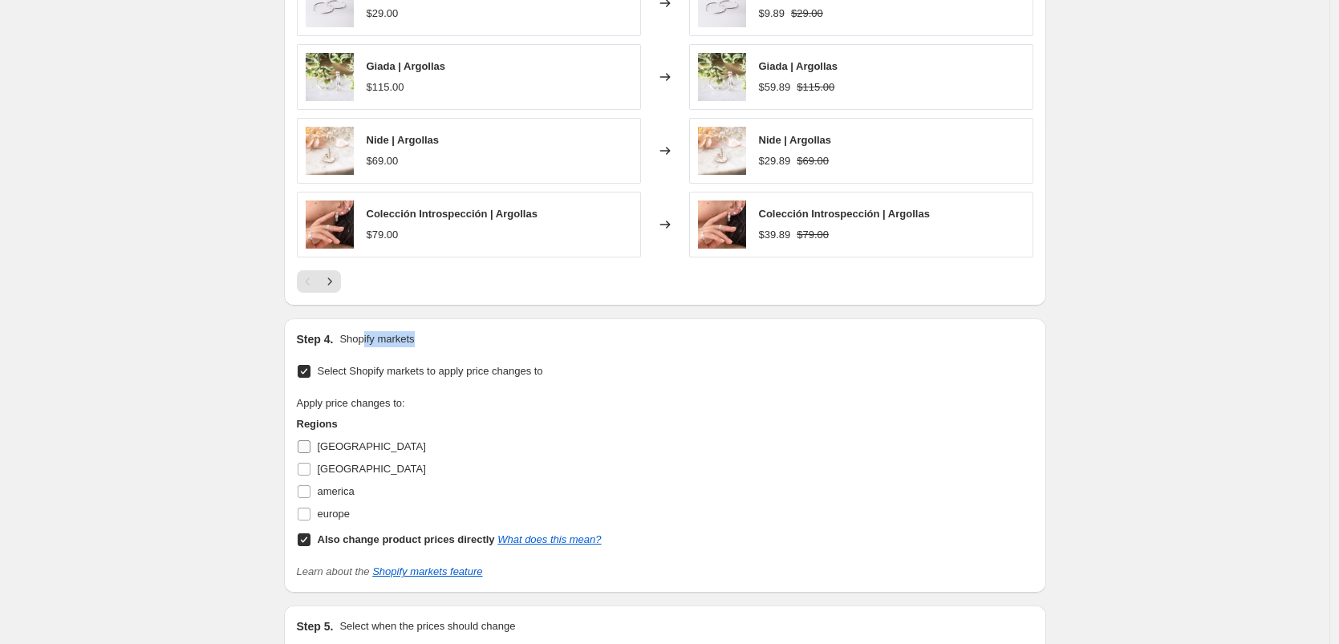
click at [306, 447] on input "[GEOGRAPHIC_DATA]" at bounding box center [304, 447] width 13 height 13
checkbox input "true"
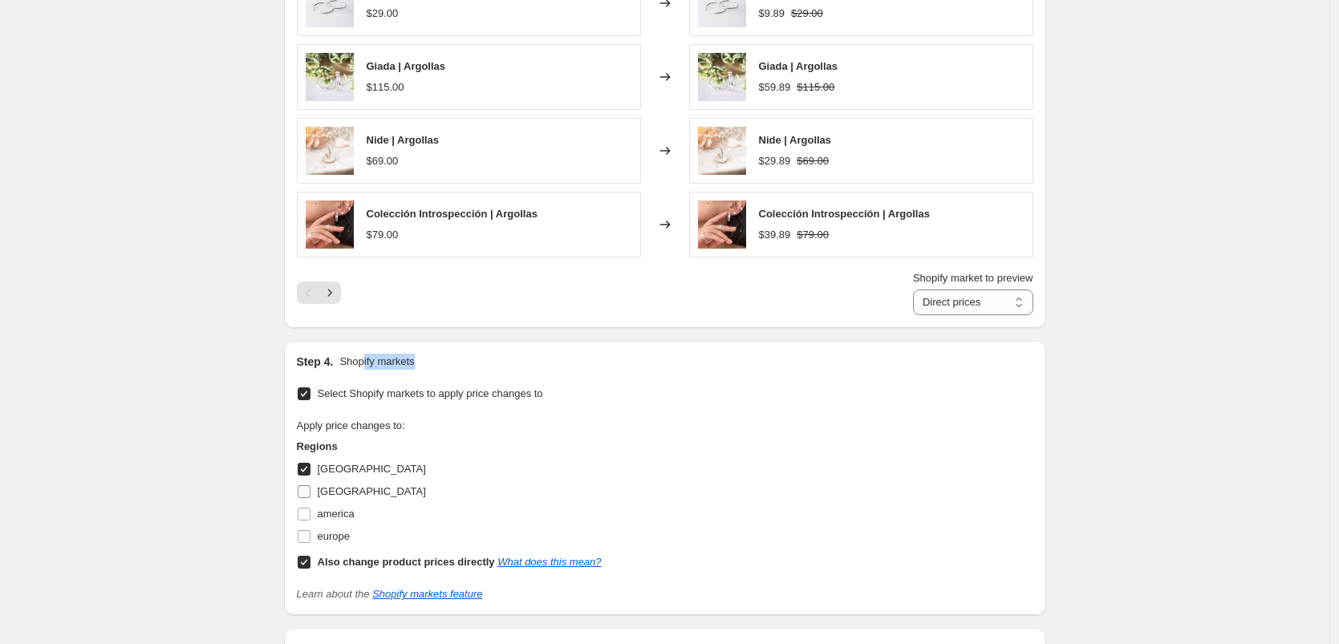
click at [309, 490] on input "[GEOGRAPHIC_DATA]" at bounding box center [304, 492] width 13 height 13
checkbox input "true"
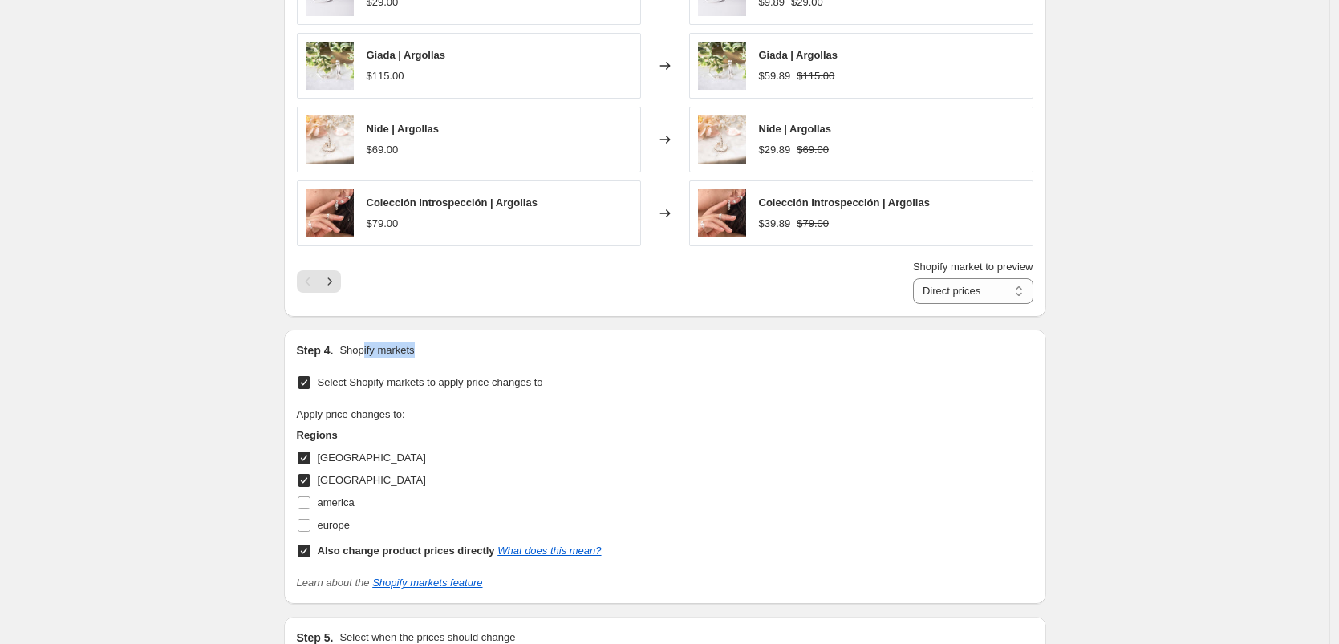
scroll to position [1349, 0]
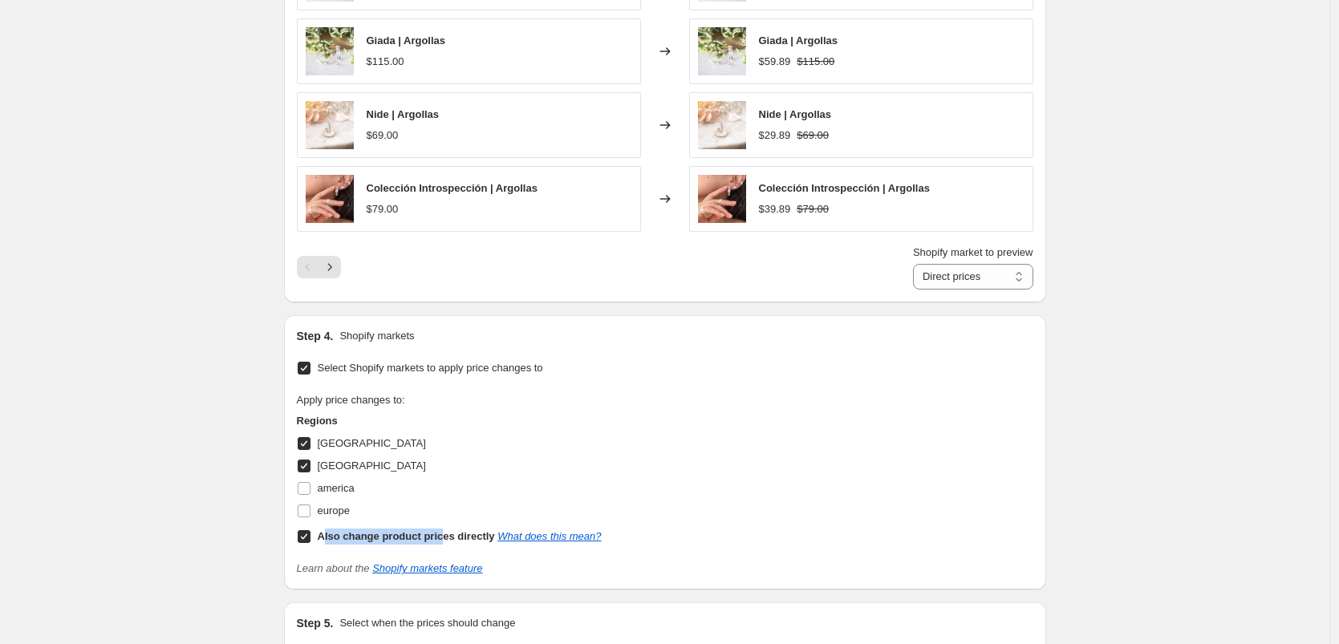
drag, startPoint x: 327, startPoint y: 537, endPoint x: 448, endPoint y: 544, distance: 121.4
click at [448, 544] on div "Also change product prices directly What does this mean?" at bounding box center [460, 537] width 284 height 16
click at [307, 536] on input "Also change product prices directly What does this mean?" at bounding box center [304, 536] width 13 height 13
checkbox input "false"
click at [709, 400] on div "Apply price changes to: Regions Perú Venezuela america europe Also change produ…" at bounding box center [665, 470] width 737 height 156
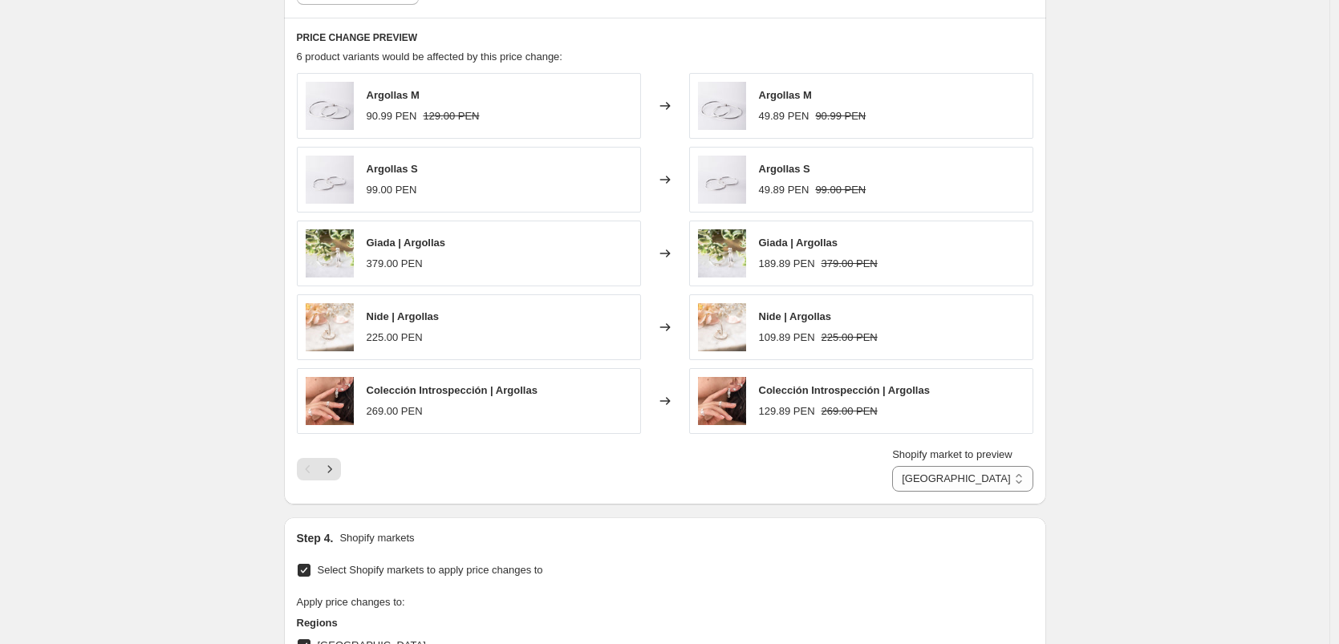
scroll to position [1145, 0]
click at [941, 480] on select "Perú Venezuela" at bounding box center [962, 481] width 140 height 26
click at [907, 468] on select "Perú Venezuela" at bounding box center [962, 481] width 140 height 26
click at [941, 469] on select "Perú Venezuela" at bounding box center [962, 481] width 140 height 26
select select "39004438572"
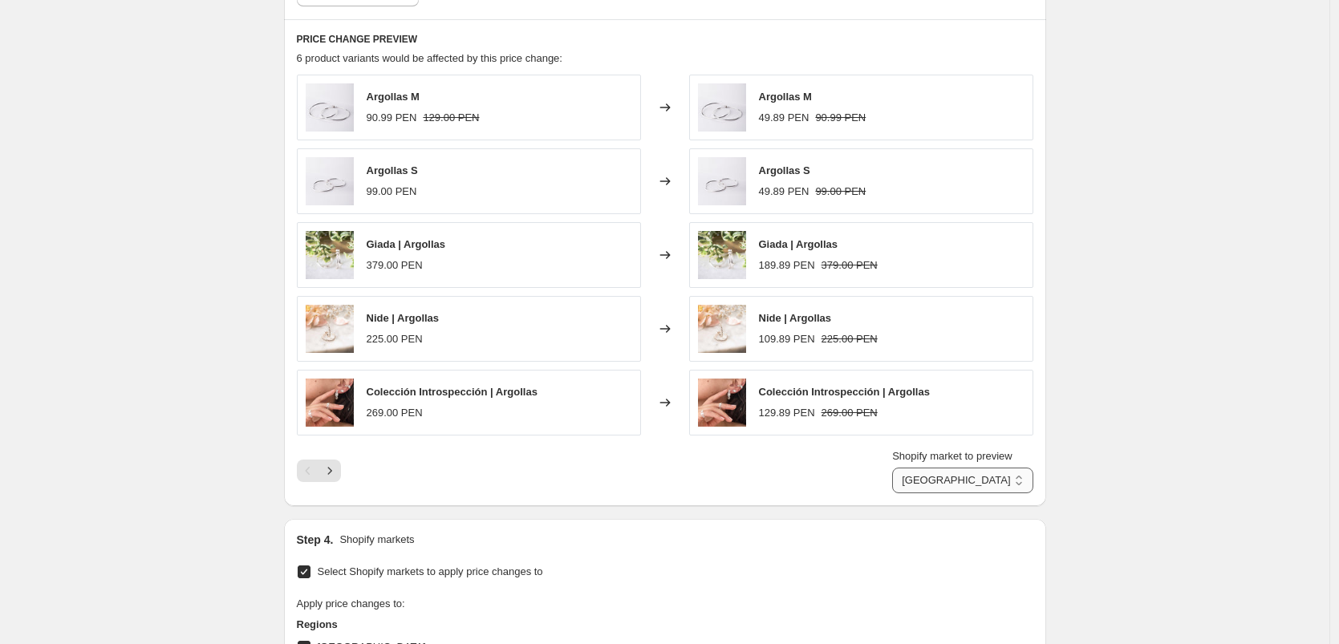
click at [907, 468] on select "Perú Venezuela" at bounding box center [962, 481] width 140 height 26
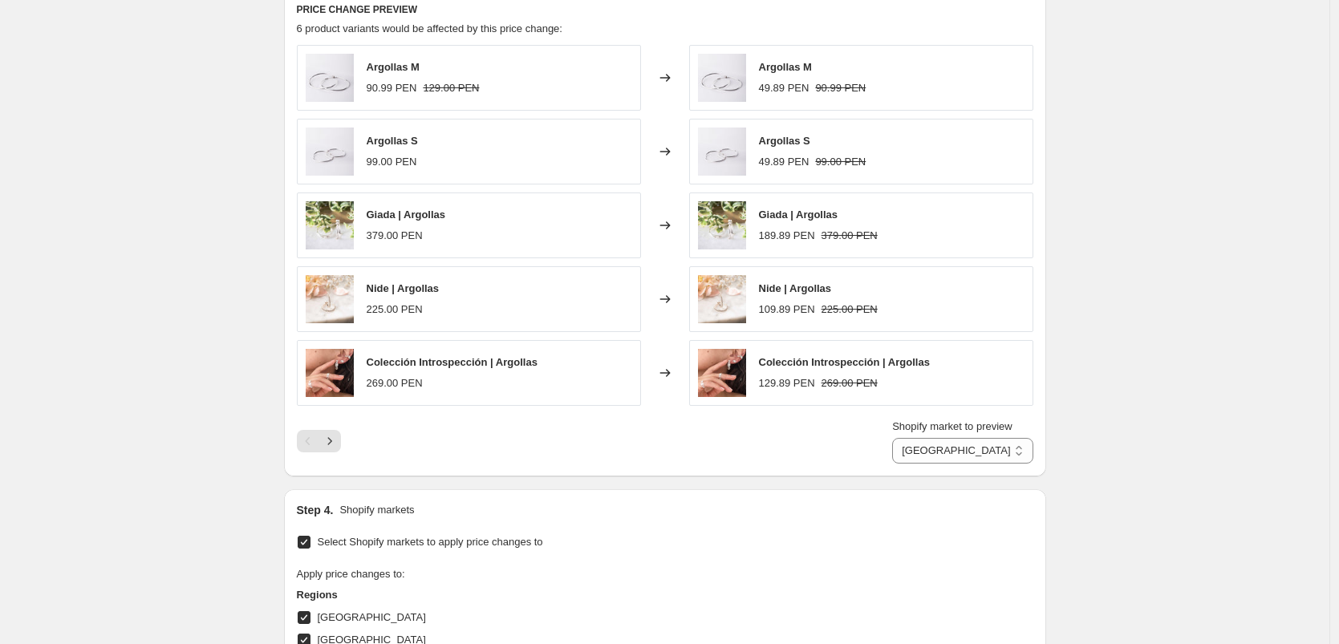
scroll to position [1443, 0]
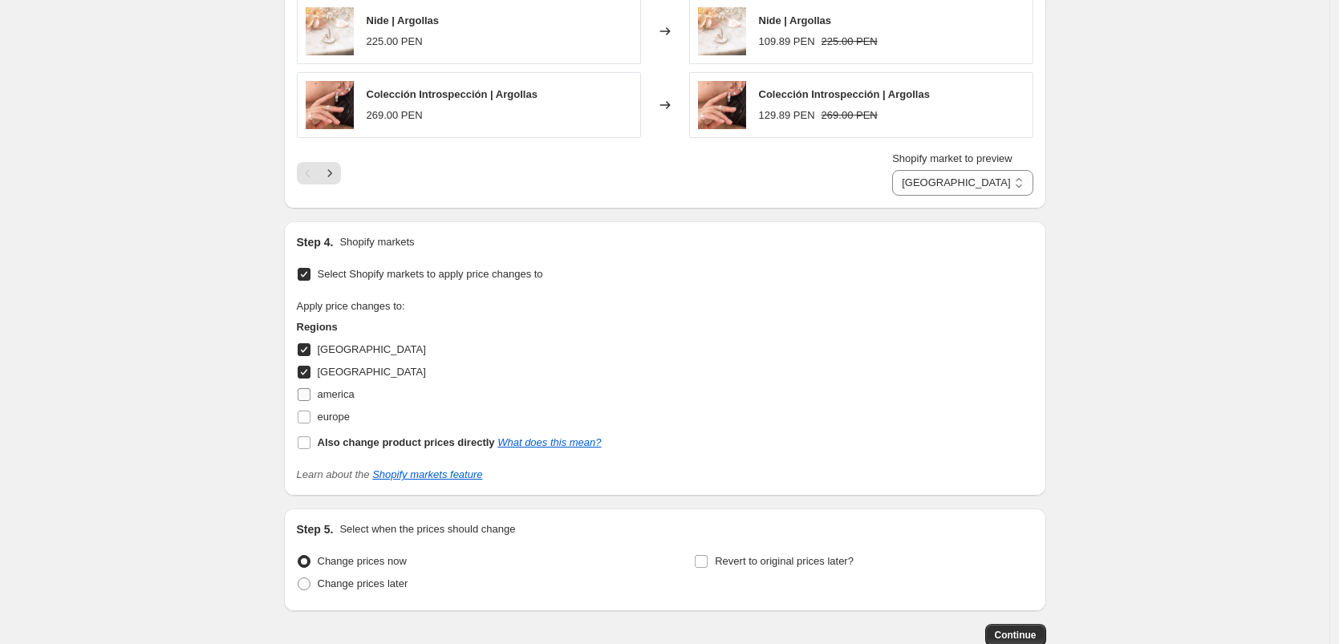
click at [338, 402] on span "america" at bounding box center [336, 395] width 37 height 16
click at [311, 401] on input "america" at bounding box center [304, 394] width 13 height 13
checkbox input "true"
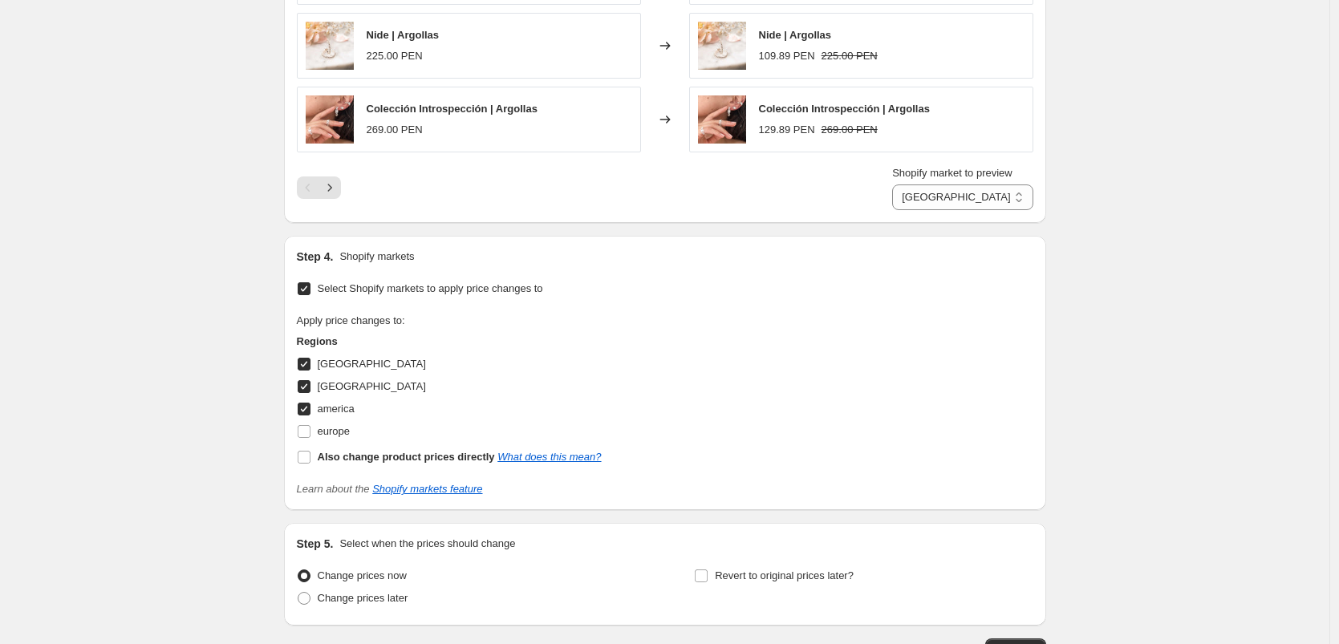
scroll to position [1427, 0]
click at [1026, 201] on select "Perú Venezuela america" at bounding box center [962, 199] width 140 height 26
select select "41180069932"
click at [907, 186] on select "Perú Venezuela america" at bounding box center [962, 199] width 140 height 26
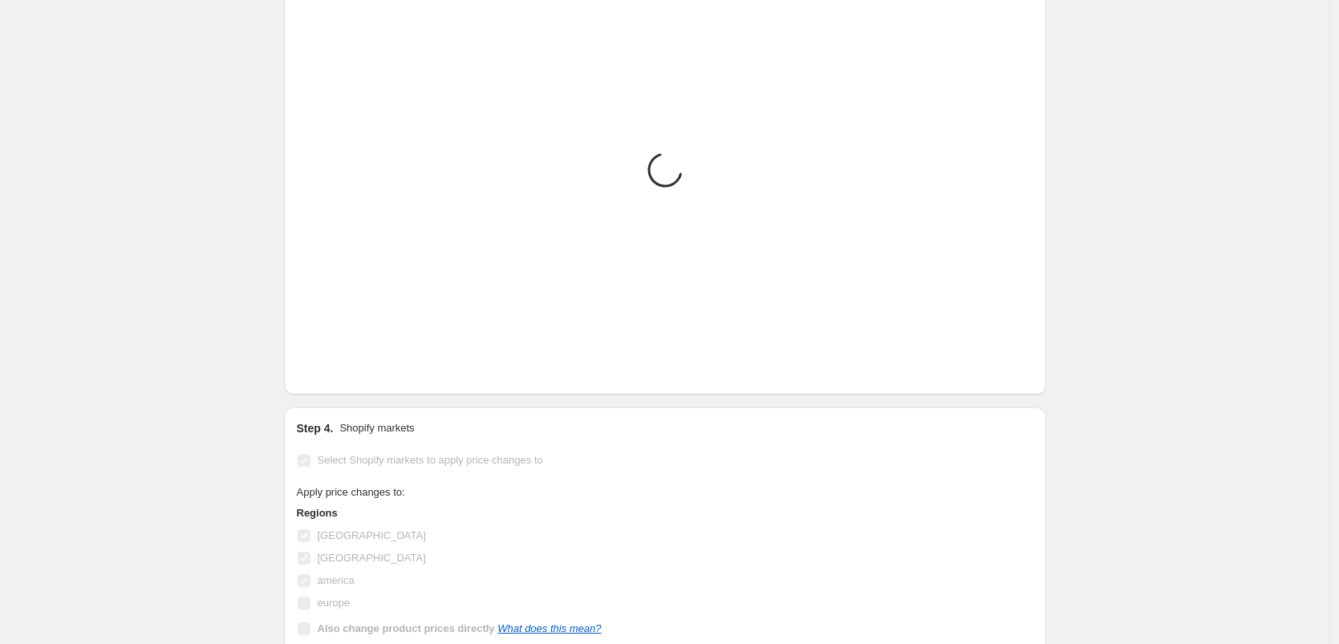
scroll to position [1254, 0]
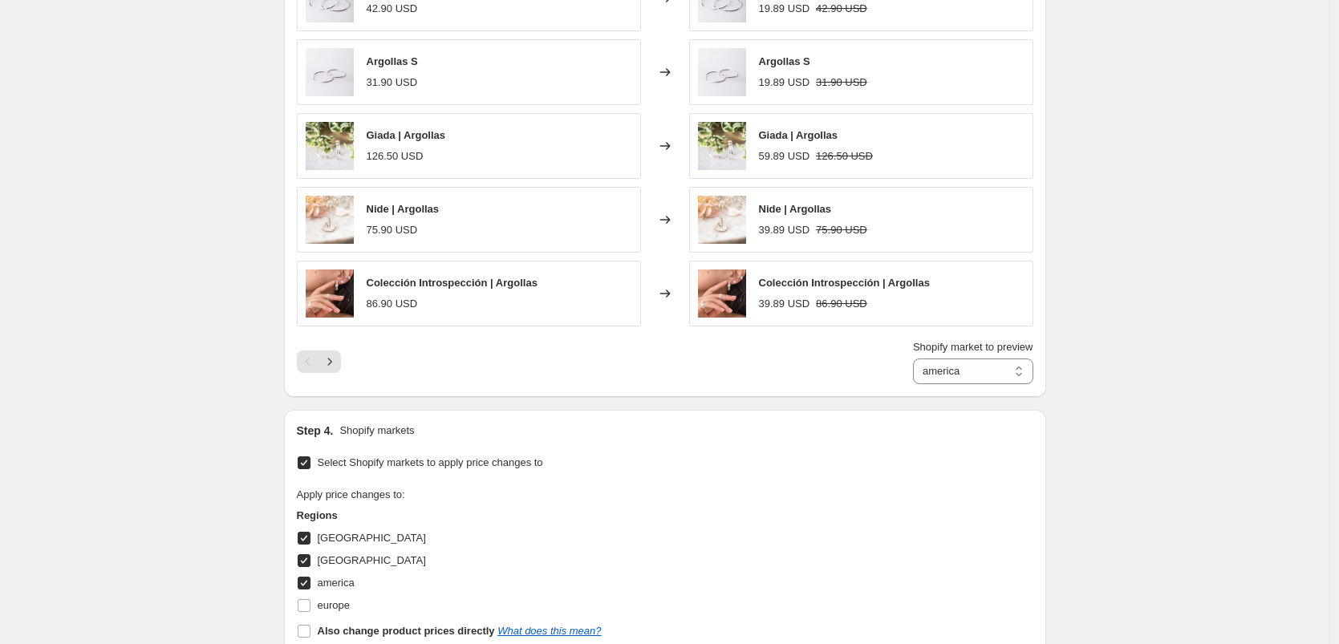
click at [343, 587] on span "america" at bounding box center [336, 583] width 37 height 12
click at [311, 587] on input "america" at bounding box center [304, 583] width 13 height 13
checkbox input "false"
select select "39004438572"
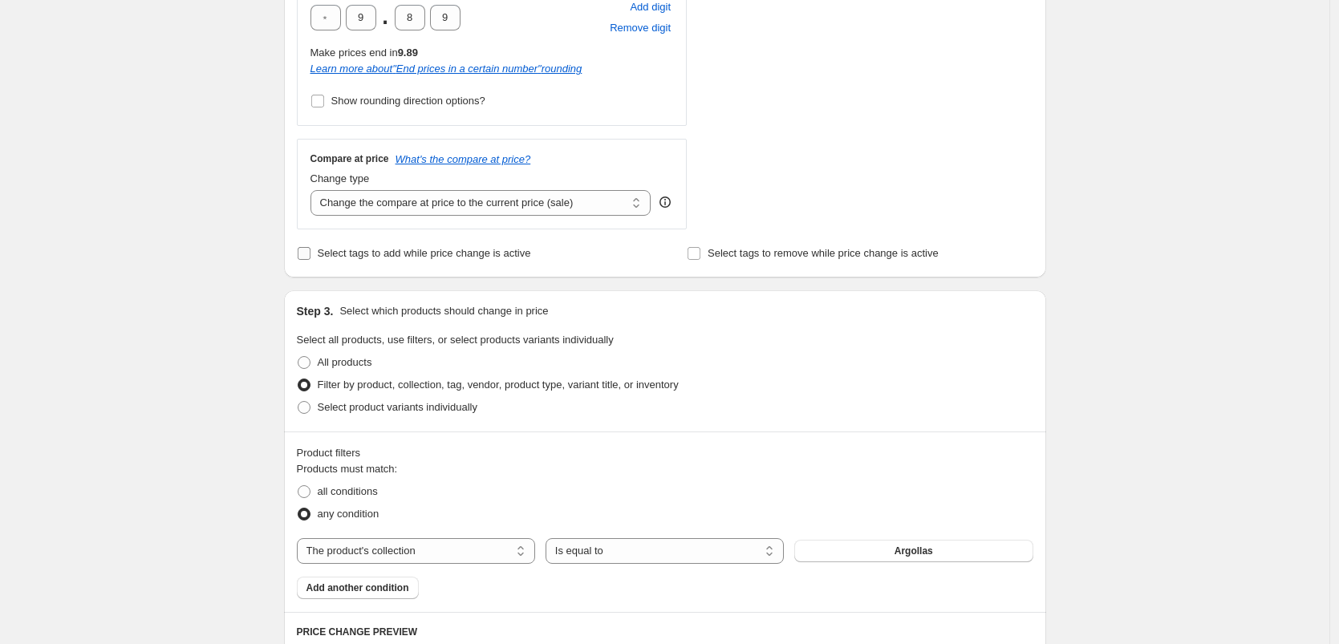
scroll to position [252, 0]
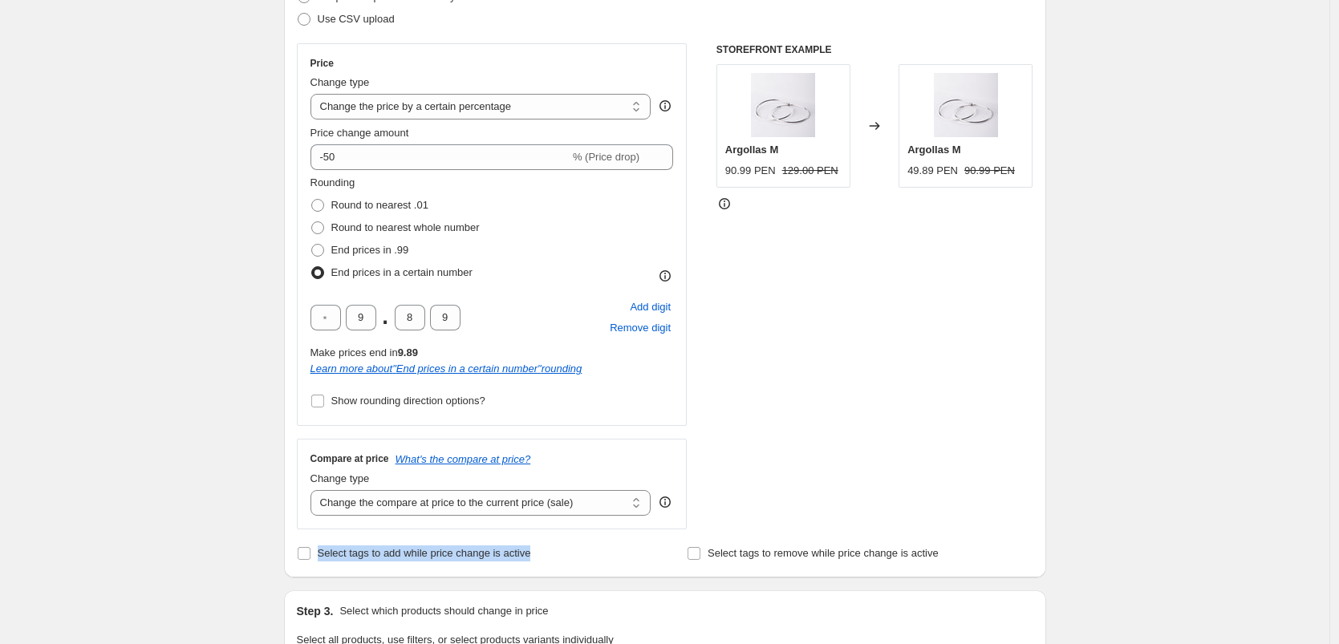
drag, startPoint x: 373, startPoint y: 557, endPoint x: 566, endPoint y: 560, distance: 192.6
click at [566, 560] on div "Select tags to add while price change is active" at bounding box center [470, 554] width 346 height 22
click at [307, 551] on input "Select tags to add while price change is active" at bounding box center [304, 553] width 13 height 13
checkbox input "true"
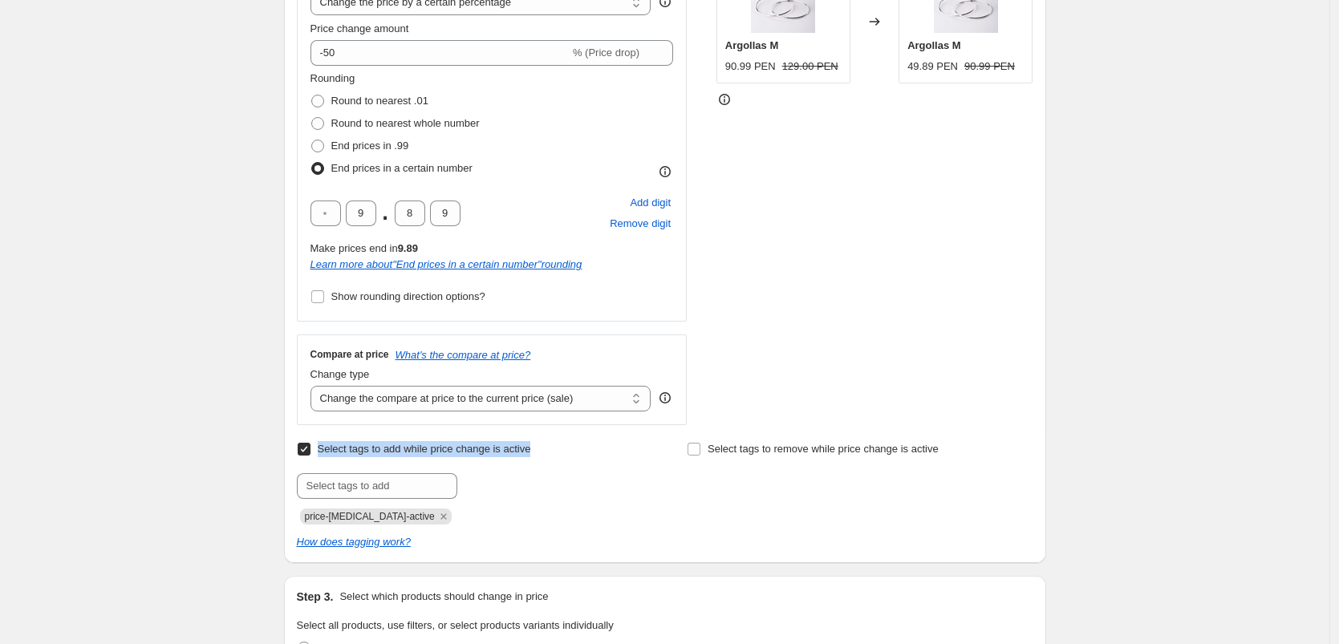
scroll to position [368, 0]
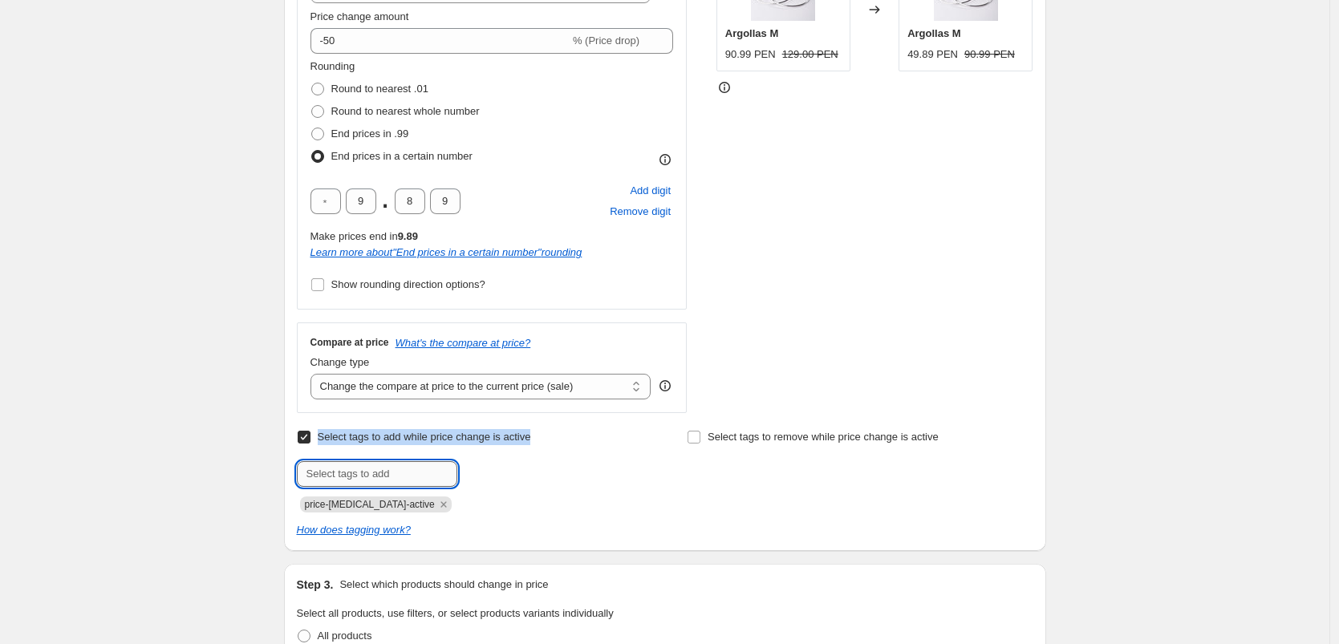
click at [351, 482] on input "text" at bounding box center [377, 474] width 161 height 26
type input "sale"
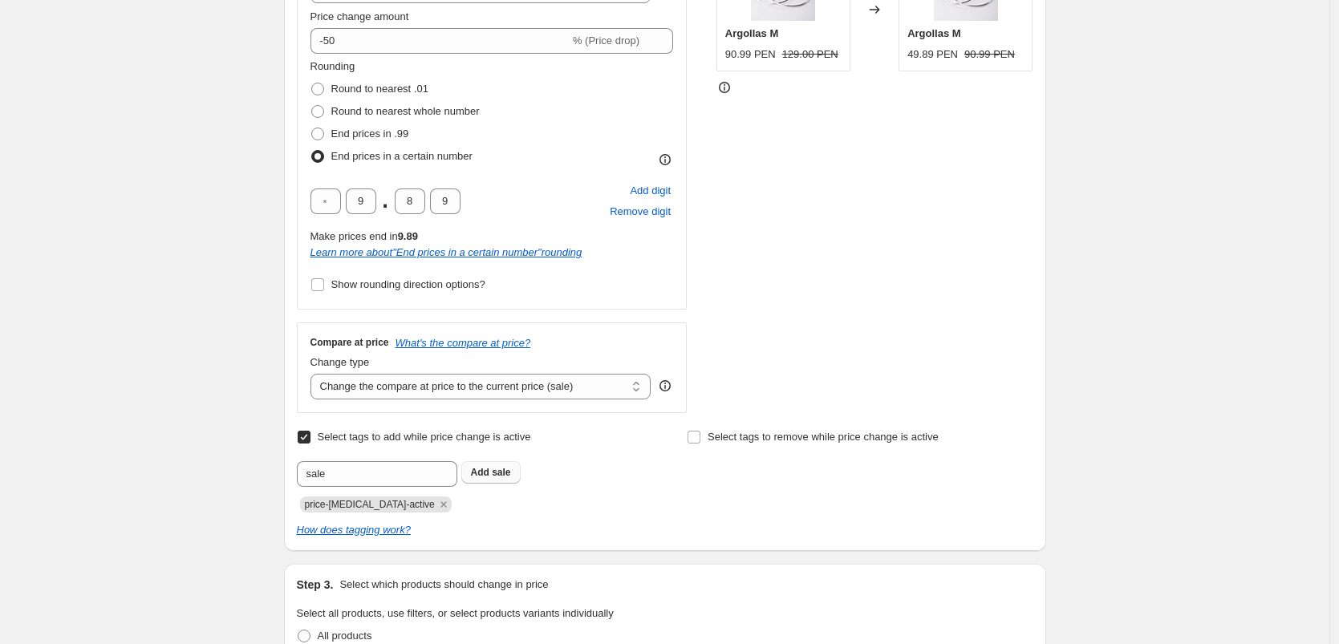
click at [498, 467] on span "sale" at bounding box center [501, 472] width 18 height 11
click at [701, 435] on input "Select tags to remove while price change is active" at bounding box center [694, 437] width 13 height 13
checkbox input "true"
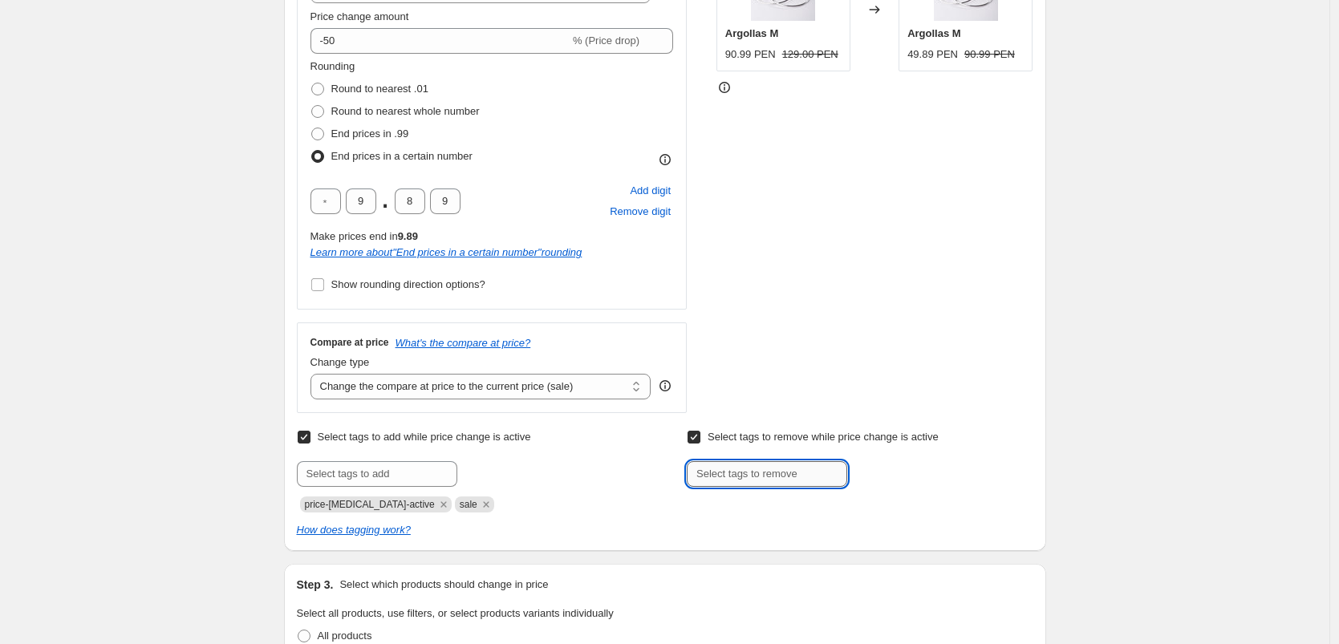
click at [778, 472] on input "text" at bounding box center [767, 474] width 161 height 26
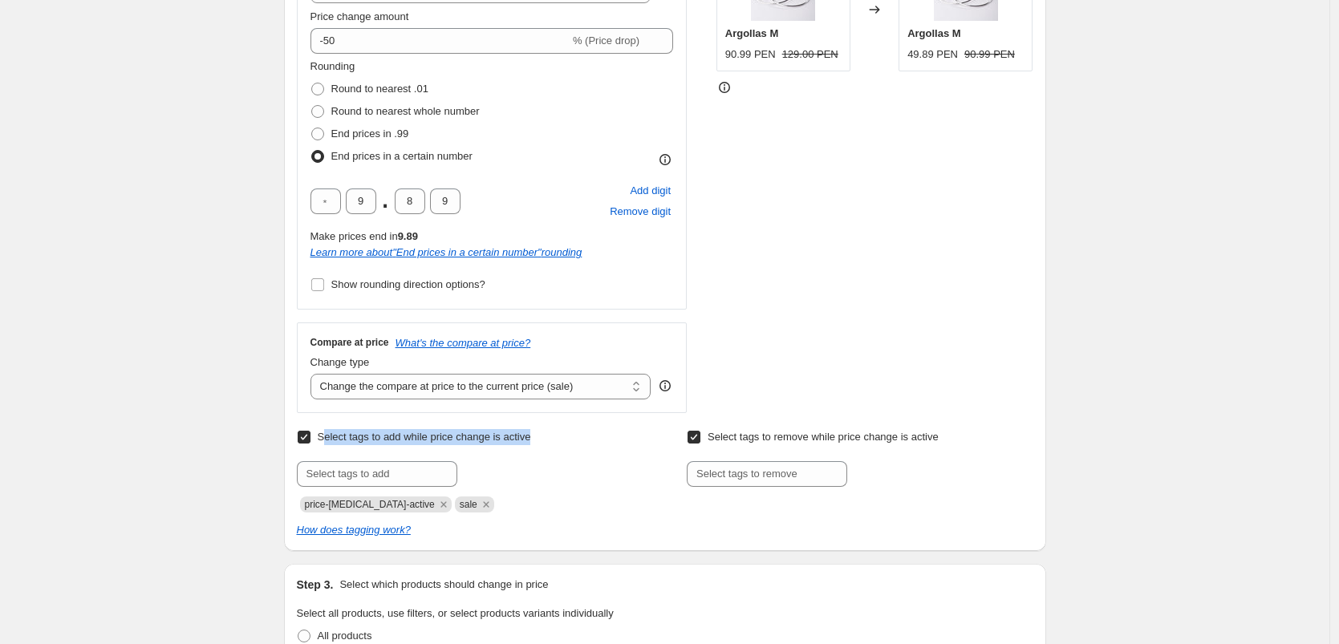
drag, startPoint x: 329, startPoint y: 439, endPoint x: 559, endPoint y: 445, distance: 230.4
click at [559, 445] on div "Select tags to add while price change is active Submit price-change-job-active …" at bounding box center [470, 469] width 346 height 87
drag, startPoint x: 842, startPoint y: 437, endPoint x: 981, endPoint y: 435, distance: 138.9
click at [986, 432] on div "Select tags to remove while price change is active Submit" at bounding box center [860, 456] width 346 height 61
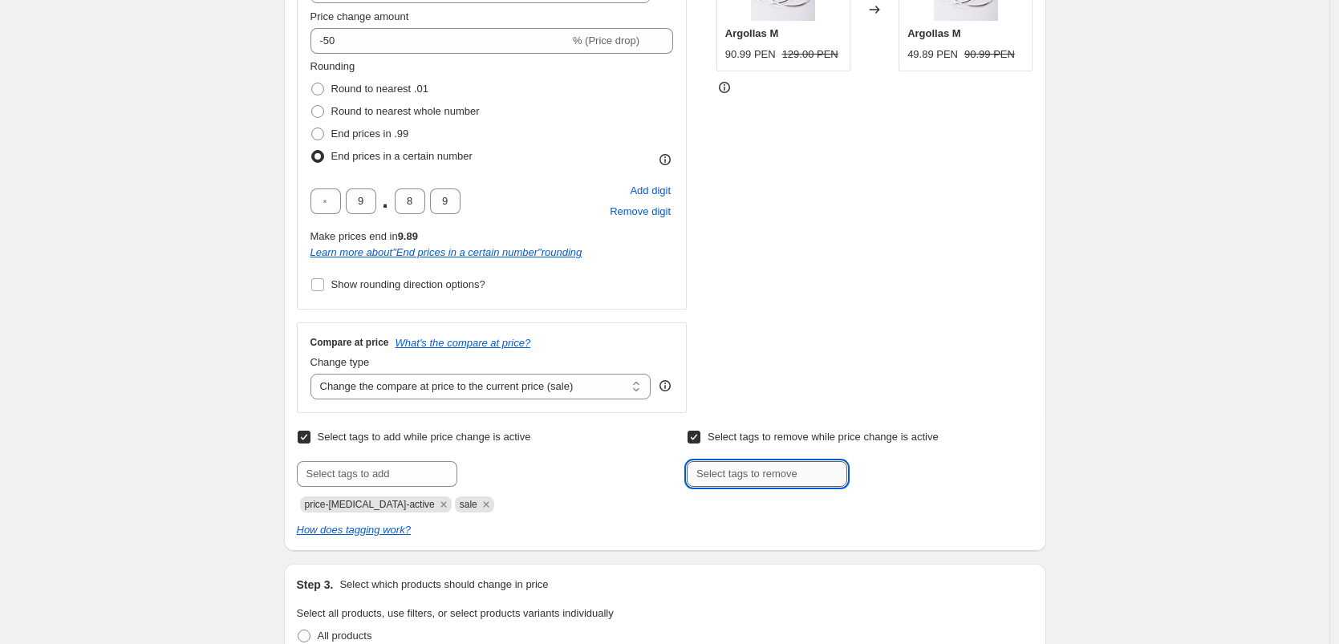
click at [761, 478] on input "text" at bounding box center [767, 474] width 161 height 26
type input "pe-plata-notsale"
click at [874, 481] on button "Add pe-plata-not..." at bounding box center [904, 472] width 104 height 22
drag, startPoint x: 698, startPoint y: 505, endPoint x: 777, endPoint y: 514, distance: 79.1
click at [777, 514] on div "Select tags to add while price change is active Submit price-change-job-active …" at bounding box center [665, 482] width 737 height 112
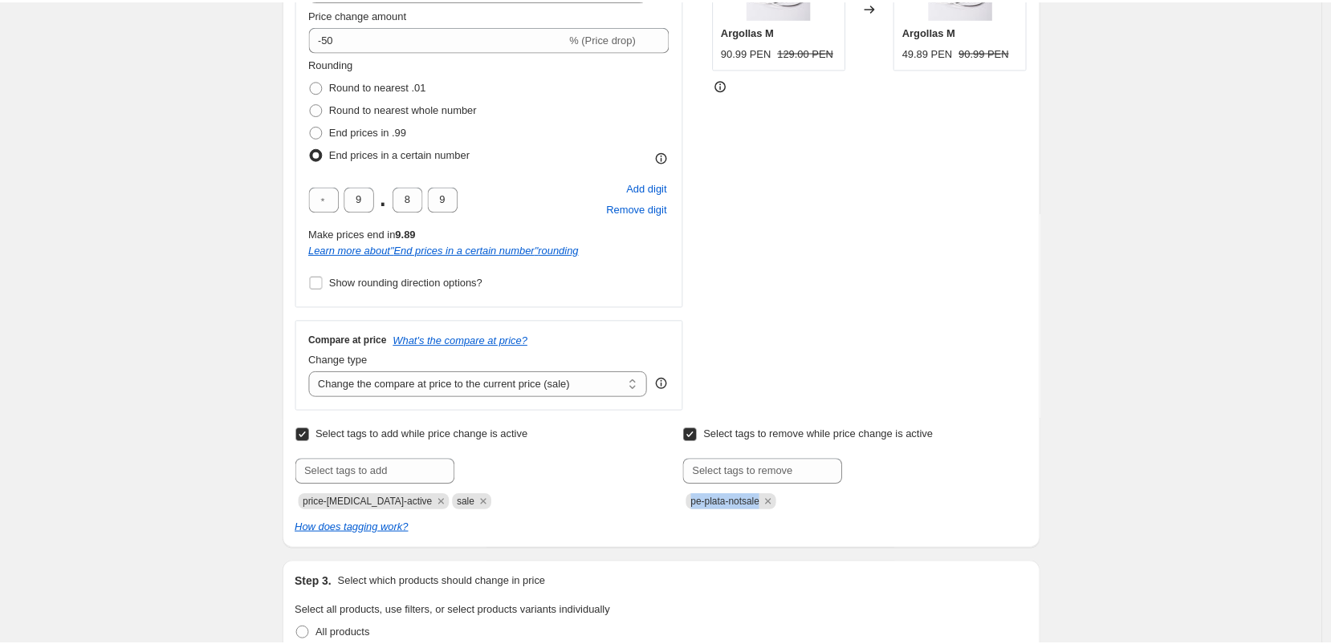
scroll to position [372, 0]
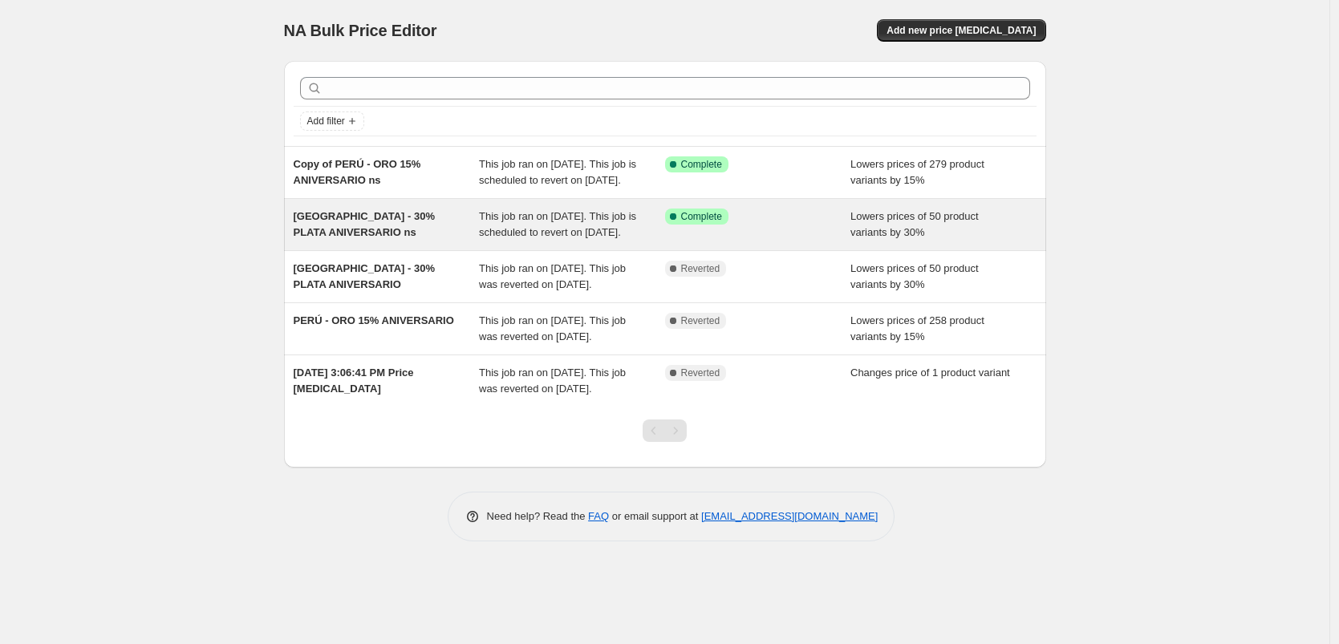
click at [372, 238] on span "PERÚ - 30% PLATA ANIVERSARIO ns" at bounding box center [364, 224] width 141 height 28
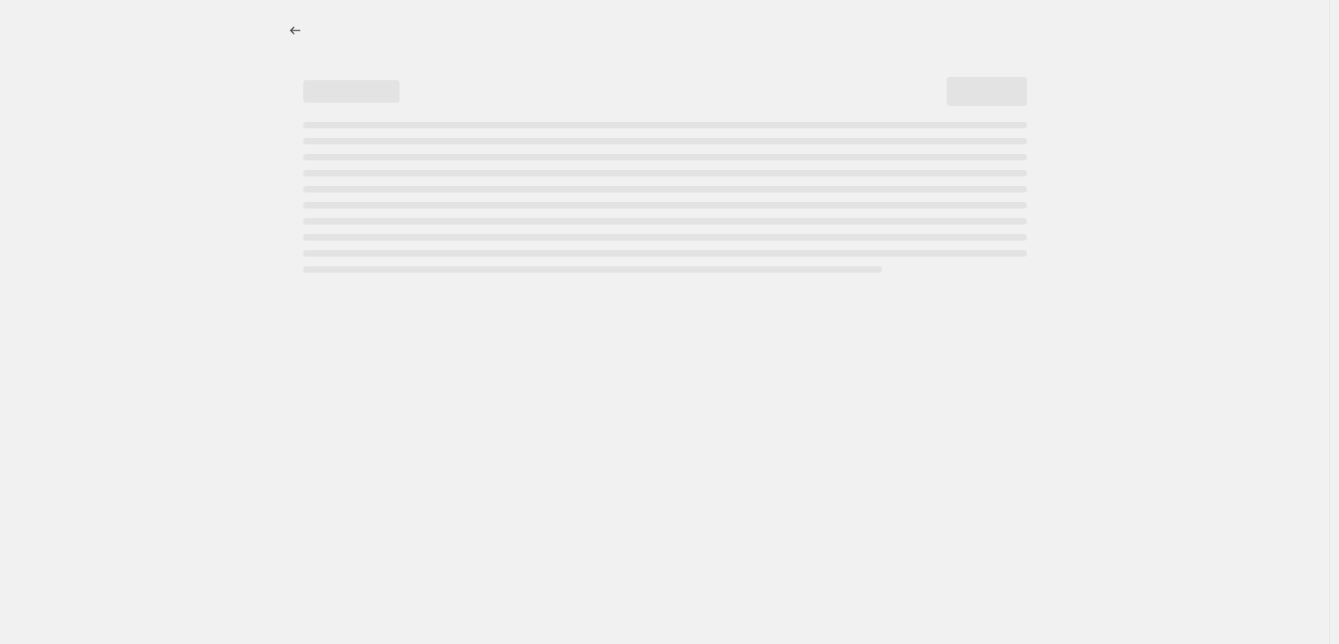
select select "percentage"
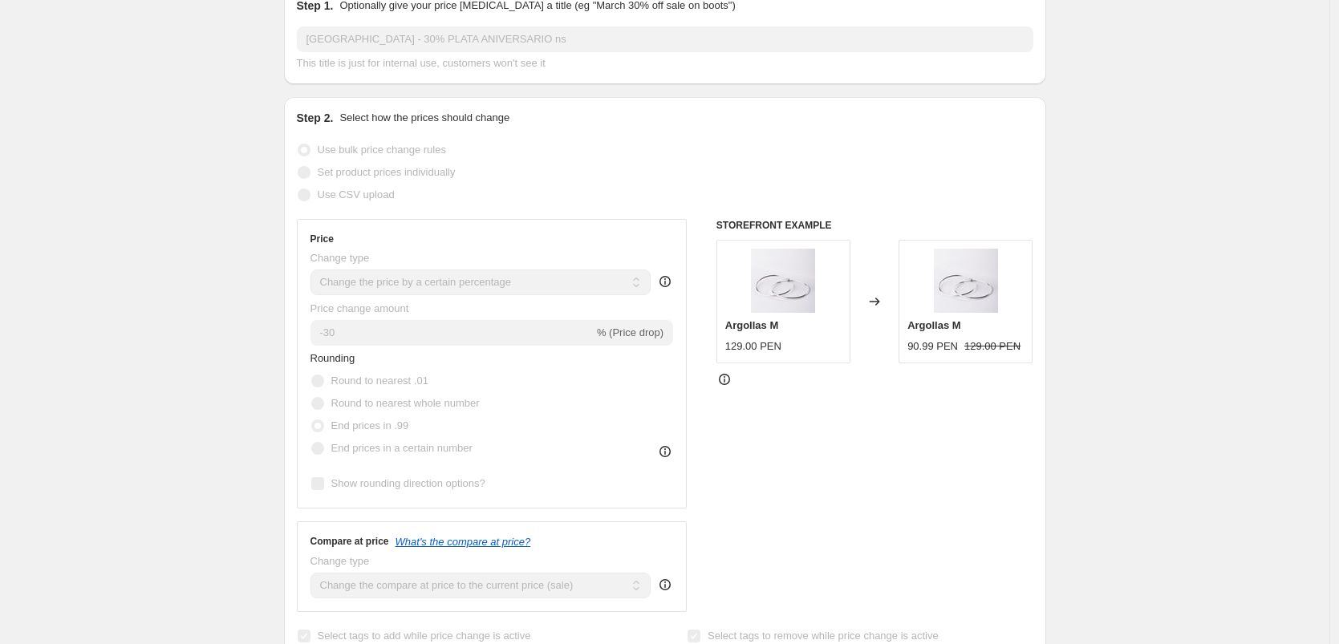
scroll to position [528, 0]
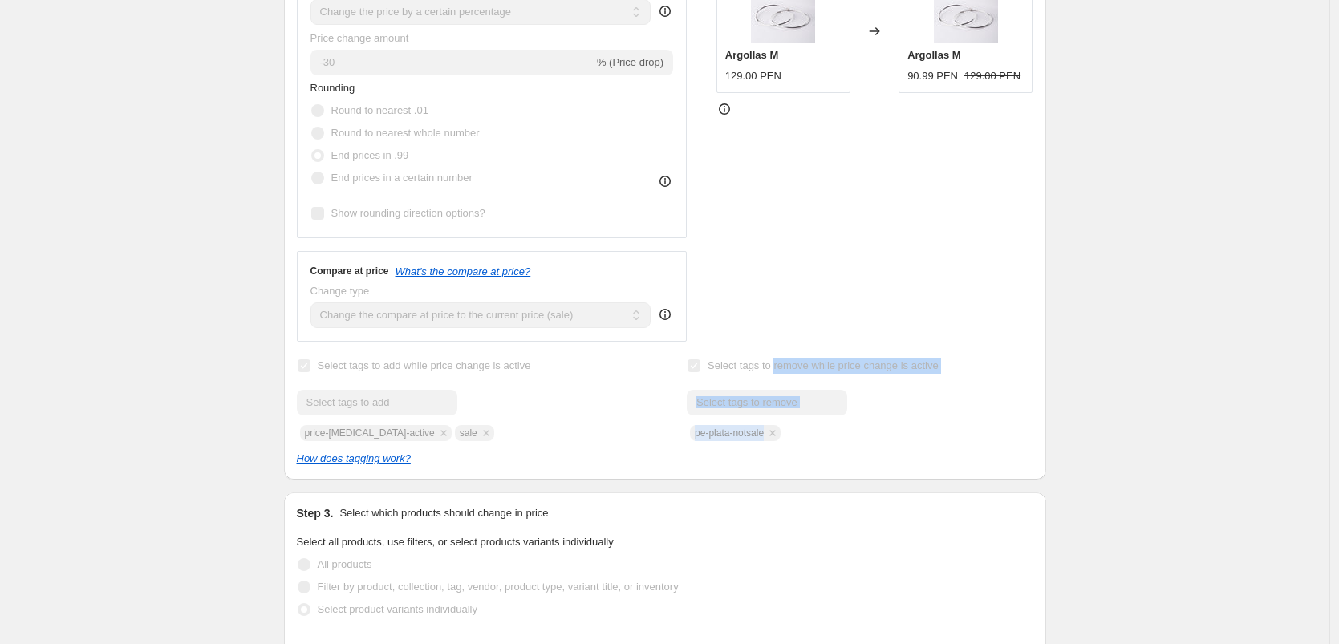
drag, startPoint x: 898, startPoint y: 343, endPoint x: 967, endPoint y: 409, distance: 95.4
click at [967, 409] on div "Select tags to remove while price change is active Submit pe-plata-notsale" at bounding box center [860, 398] width 346 height 87
click at [966, 390] on div at bounding box center [860, 403] width 346 height 26
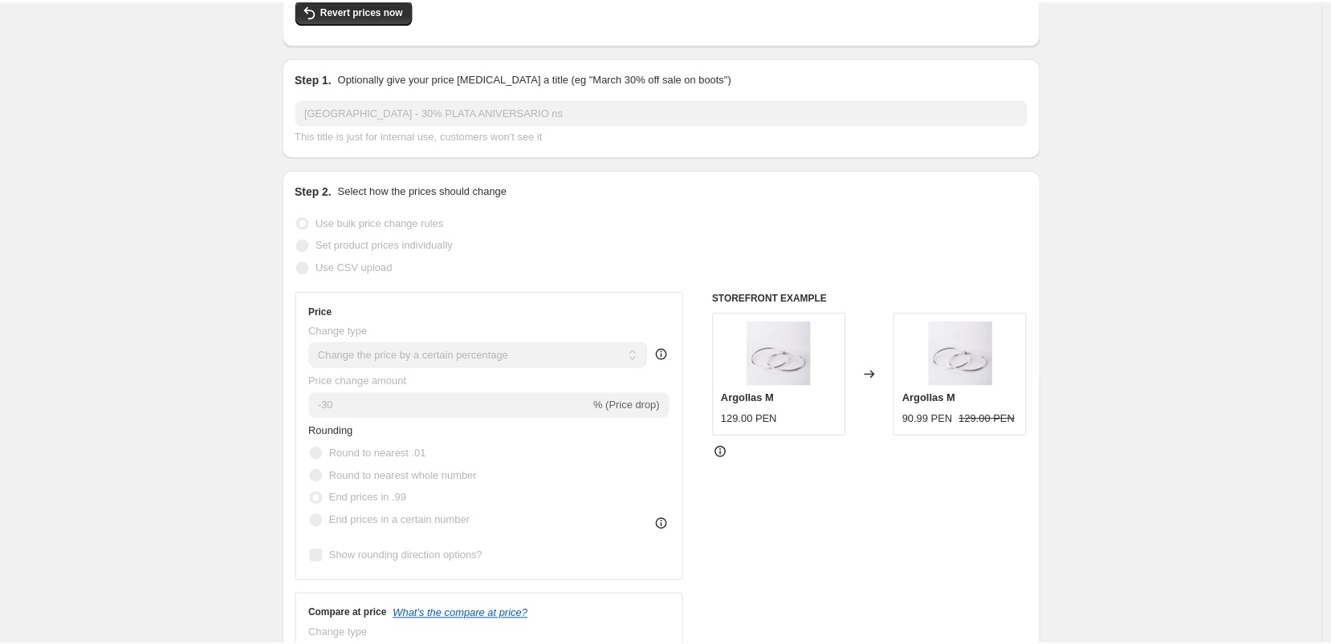
scroll to position [0, 0]
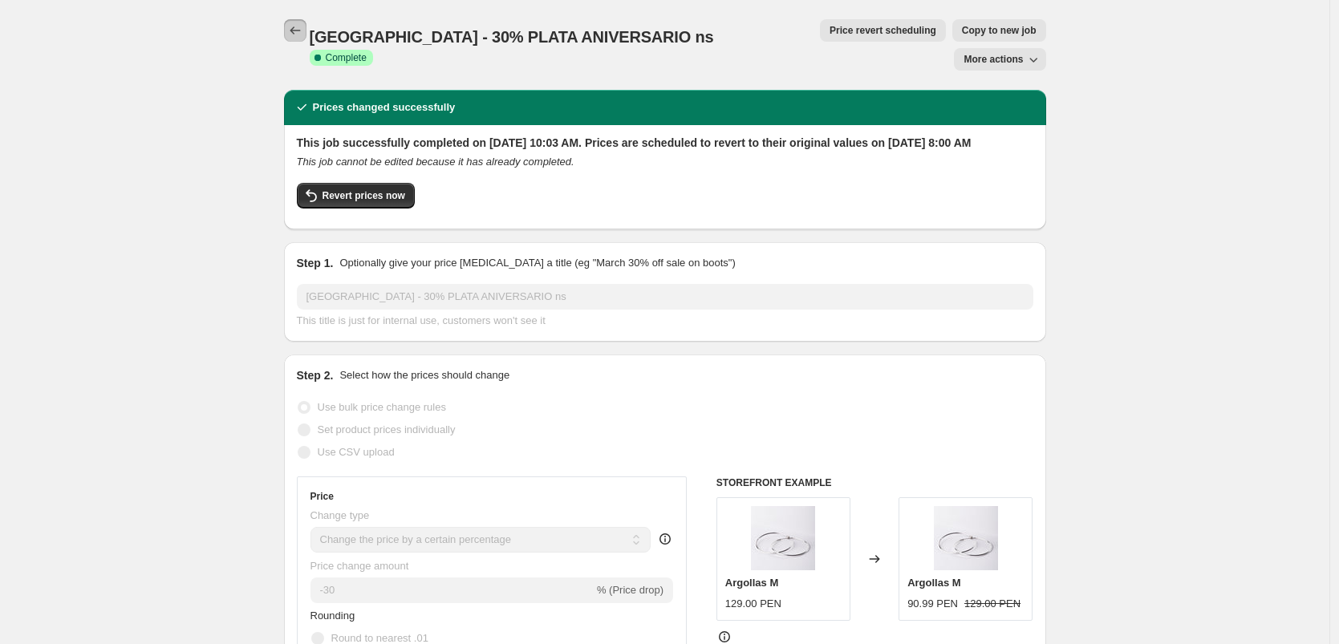
click at [301, 35] on icon "Price change jobs" at bounding box center [295, 30] width 16 height 16
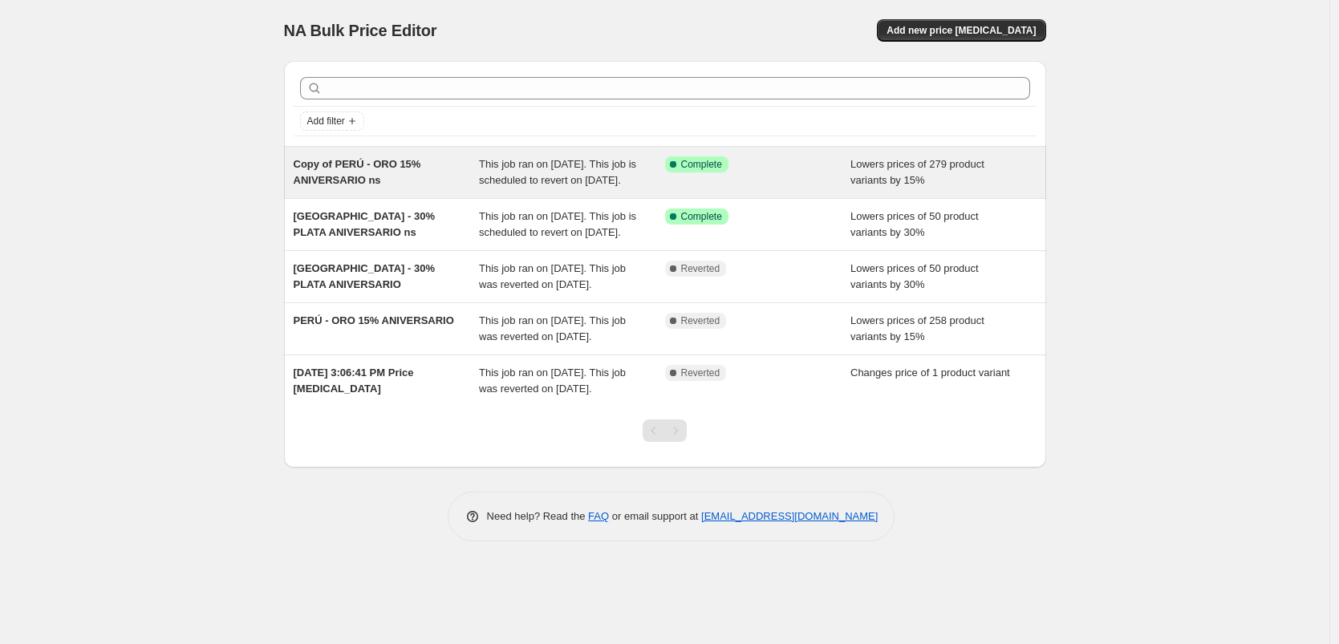
click at [816, 160] on div "Success Complete Complete" at bounding box center [746, 164] width 162 height 16
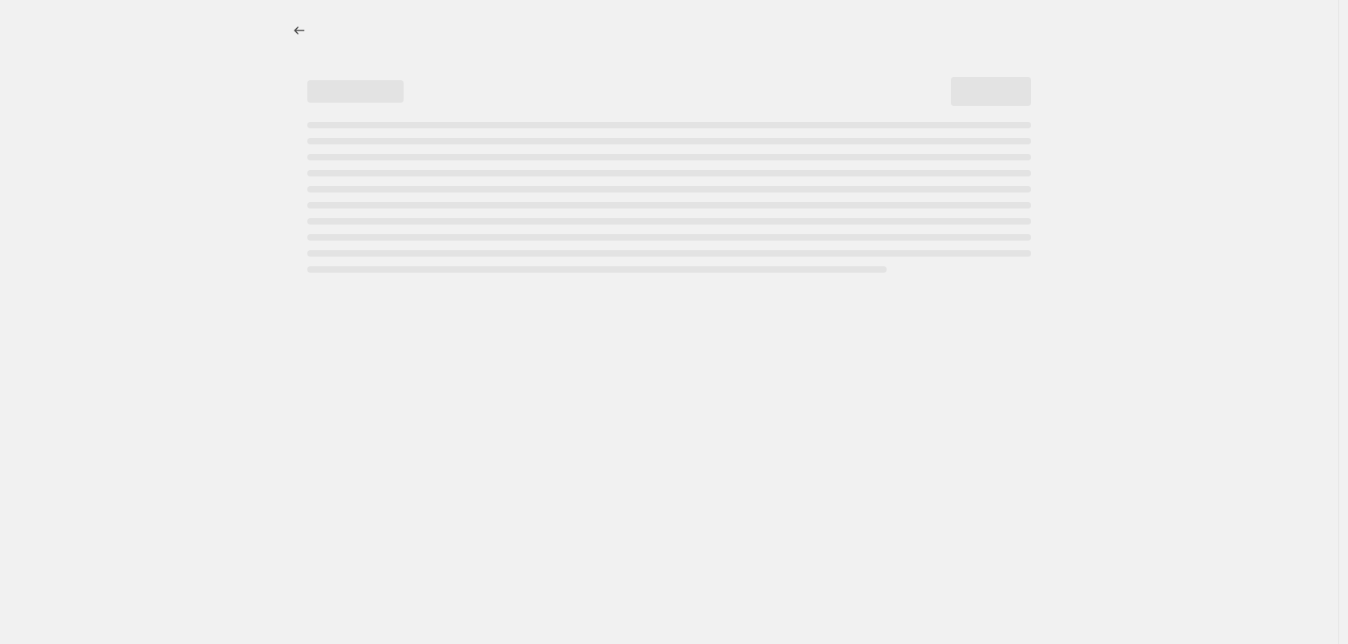
select select "percentage"
select select "collection"
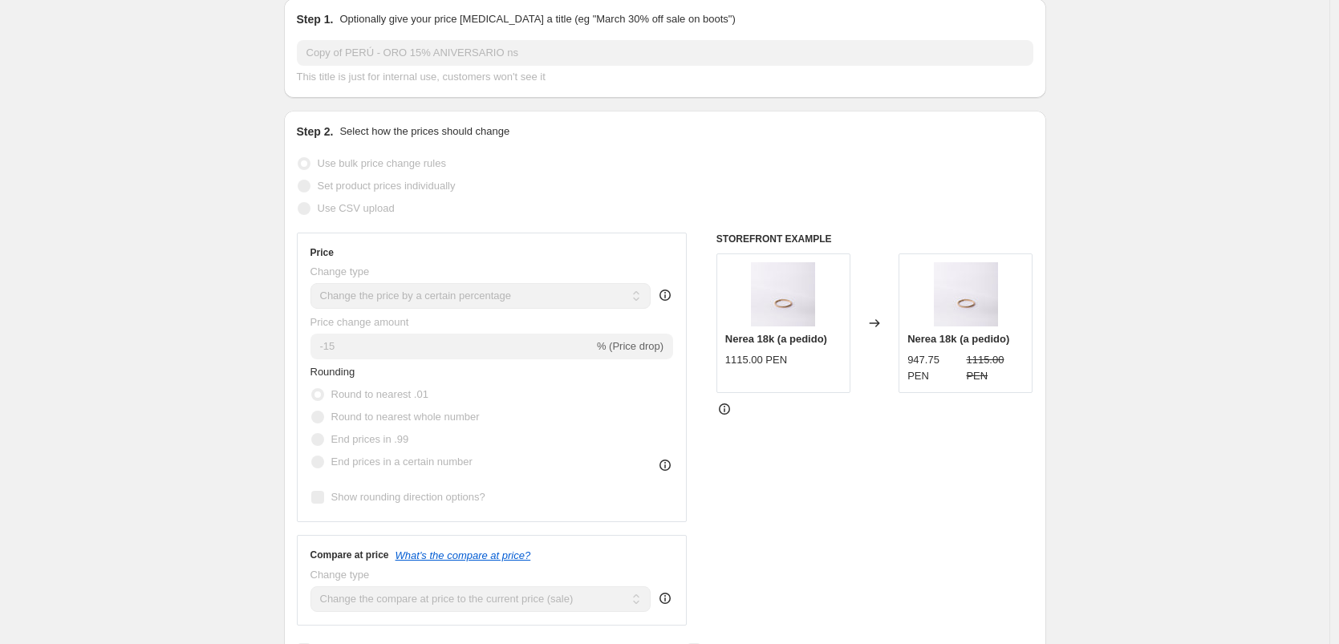
scroll to position [531, 0]
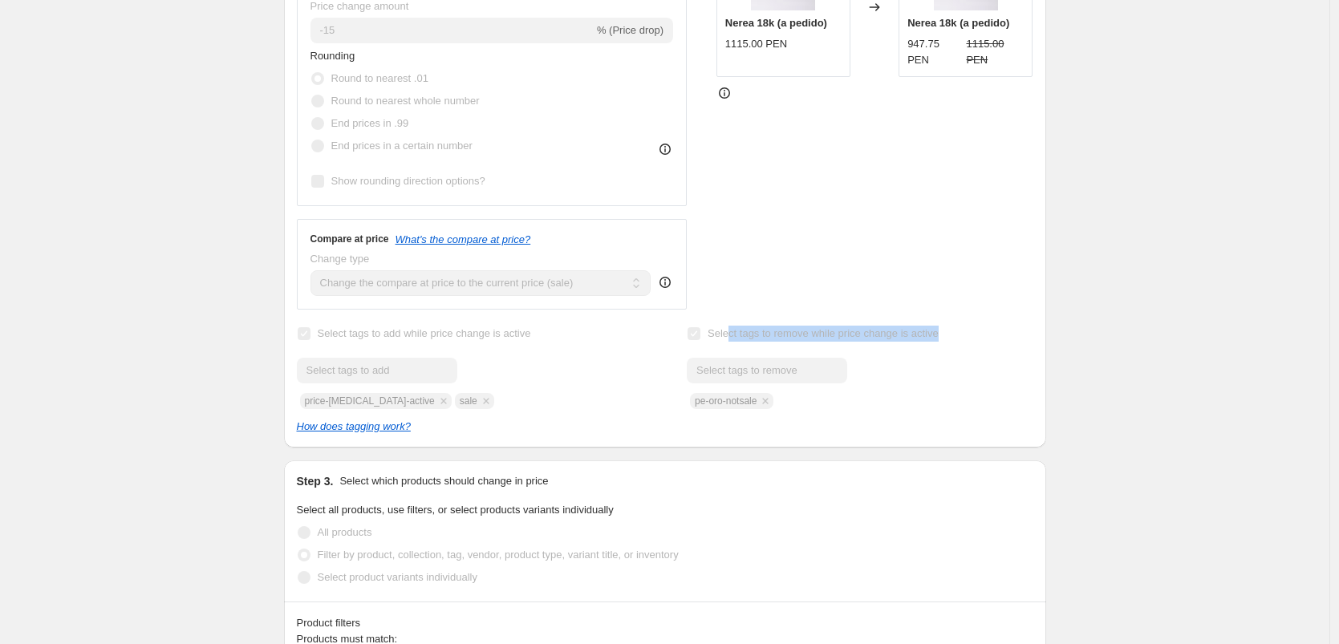
drag, startPoint x: 736, startPoint y: 353, endPoint x: 935, endPoint y: 368, distance: 199.6
click at [933, 368] on div "Select tags to remove while price change is active Submit pe-oro-notsale" at bounding box center [860, 366] width 346 height 87
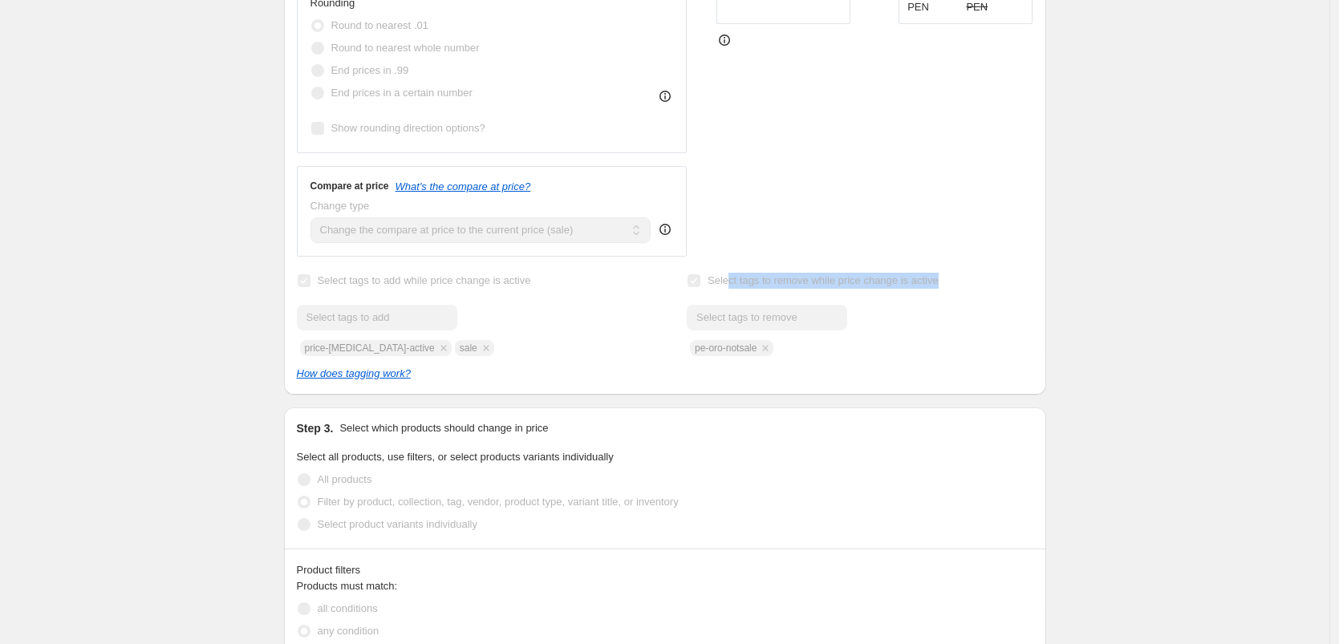
scroll to position [520, 0]
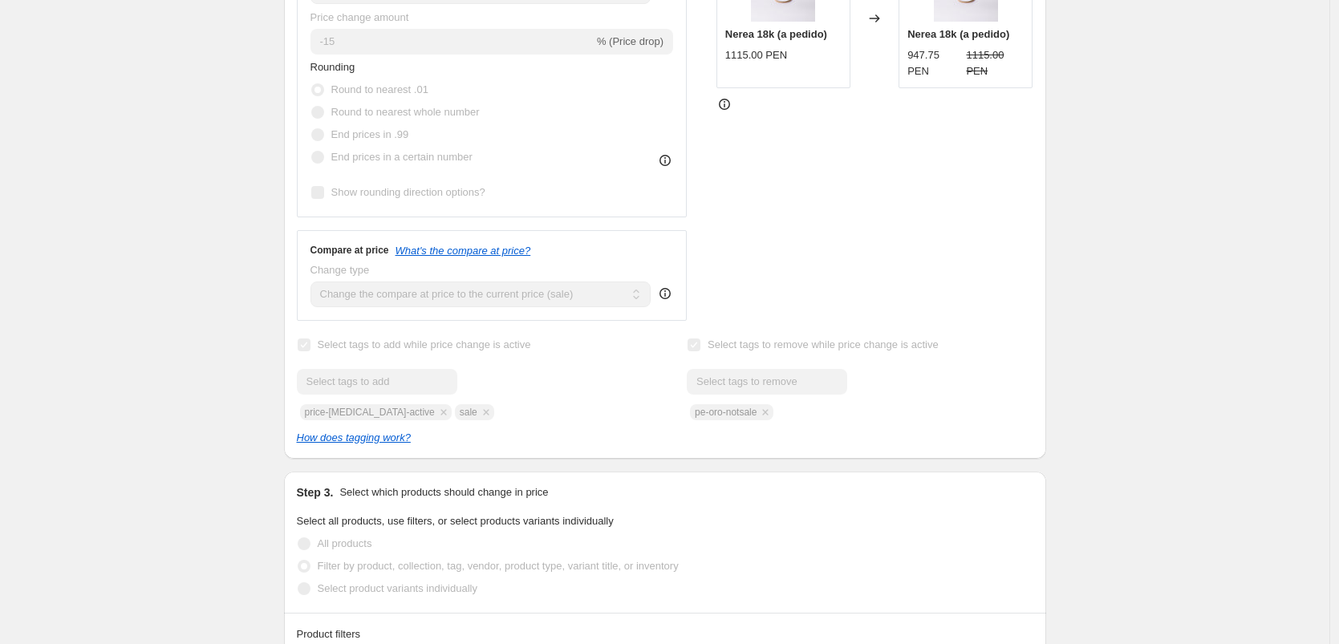
click at [883, 413] on div "Submit pe-oro-notsale" at bounding box center [860, 394] width 346 height 51
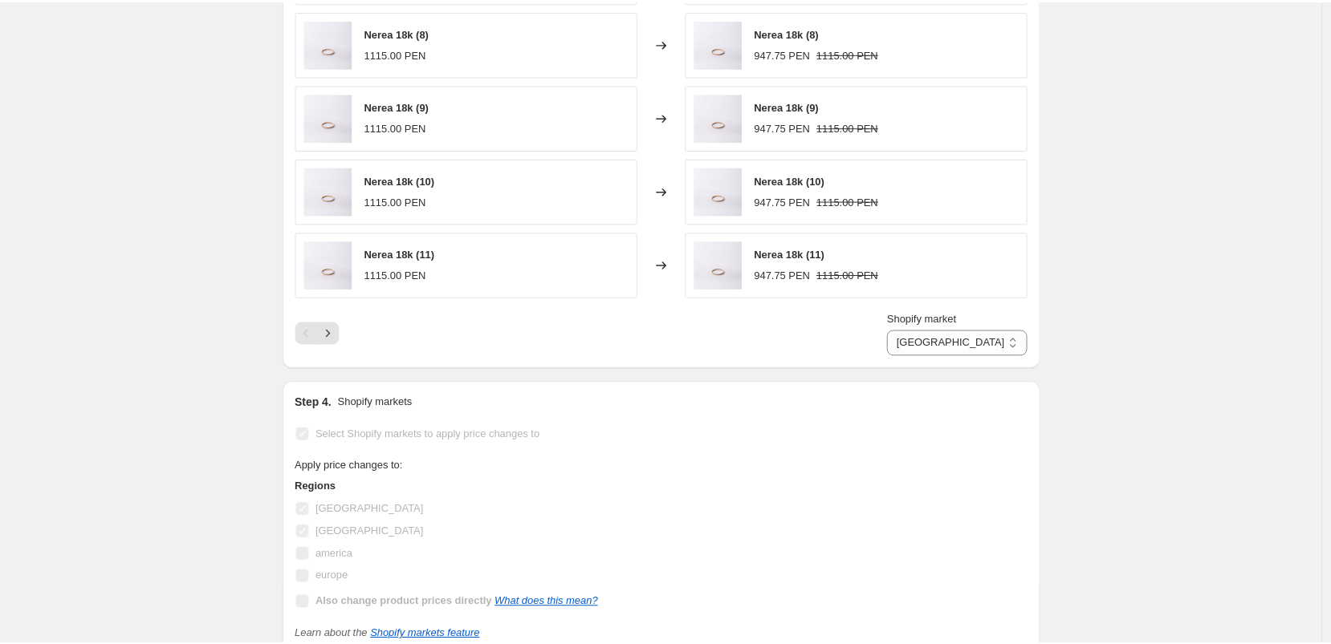
scroll to position [1520, 0]
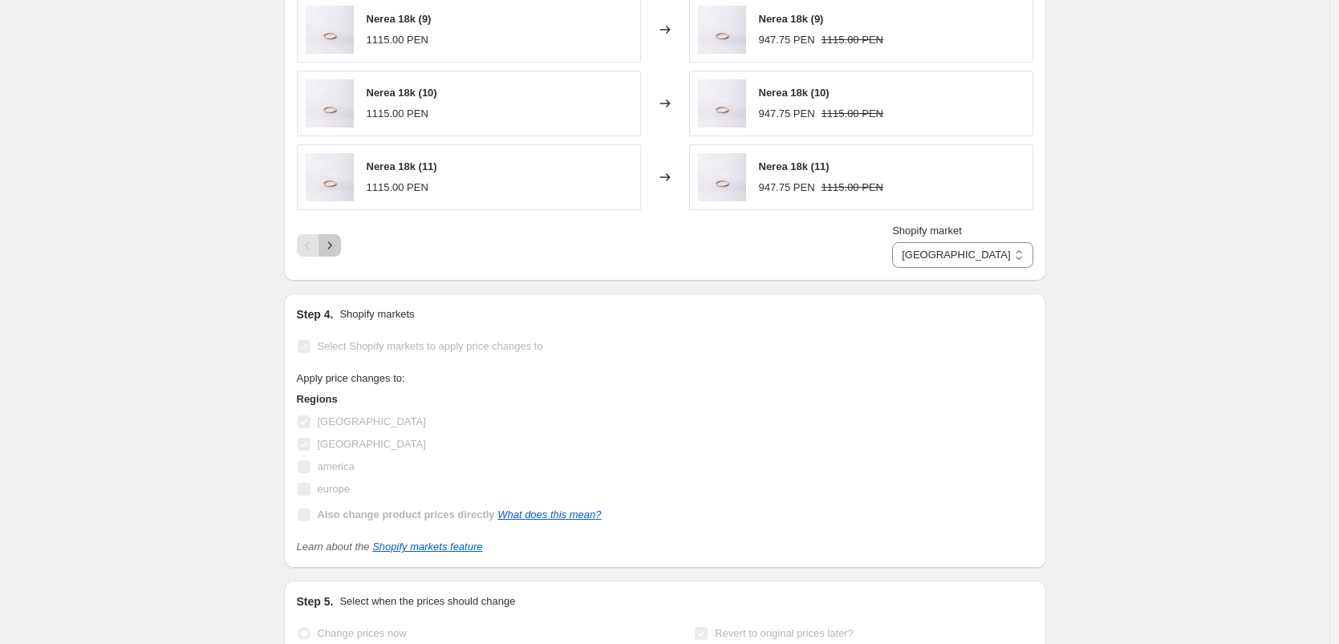
click at [336, 254] on icon "Next" at bounding box center [330, 246] width 16 height 16
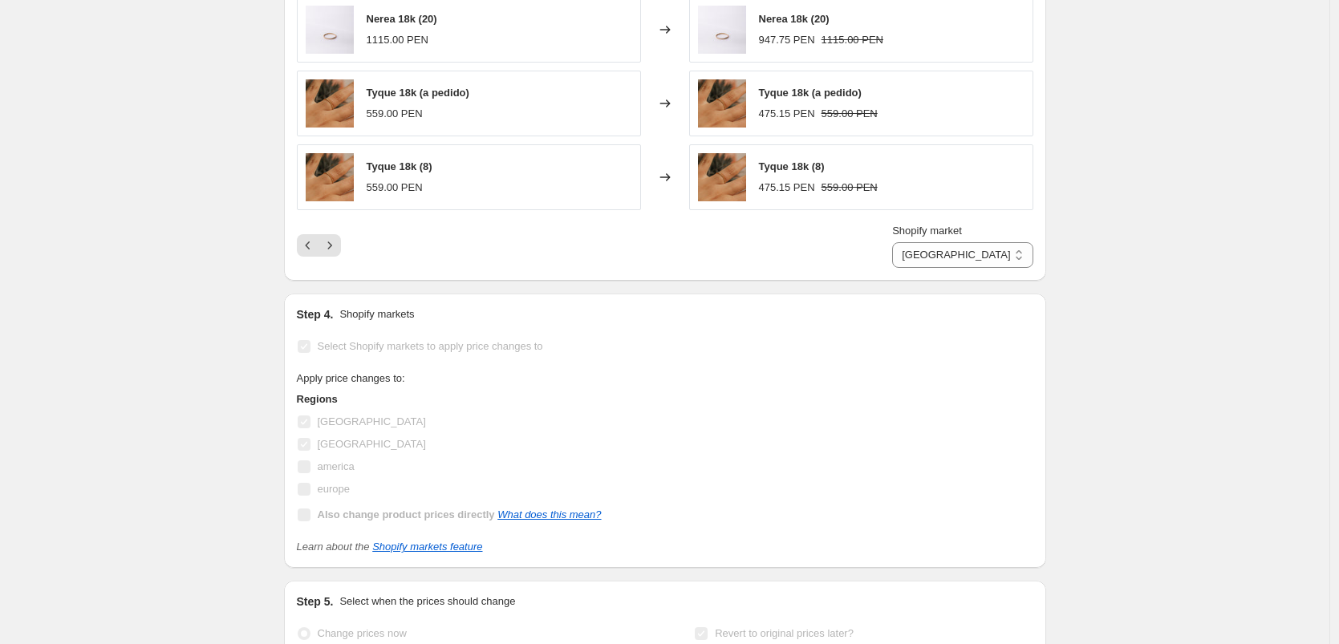
click at [429, 99] on span "Tyque 18k (a pedido)" at bounding box center [418, 93] width 103 height 12
click at [816, 99] on span "Tyque 18k (a pedido)" at bounding box center [810, 93] width 103 height 12
click at [762, 178] on div "Tyque 18k (8) 475.15 PEN 559.00 PEN" at bounding box center [861, 177] width 344 height 66
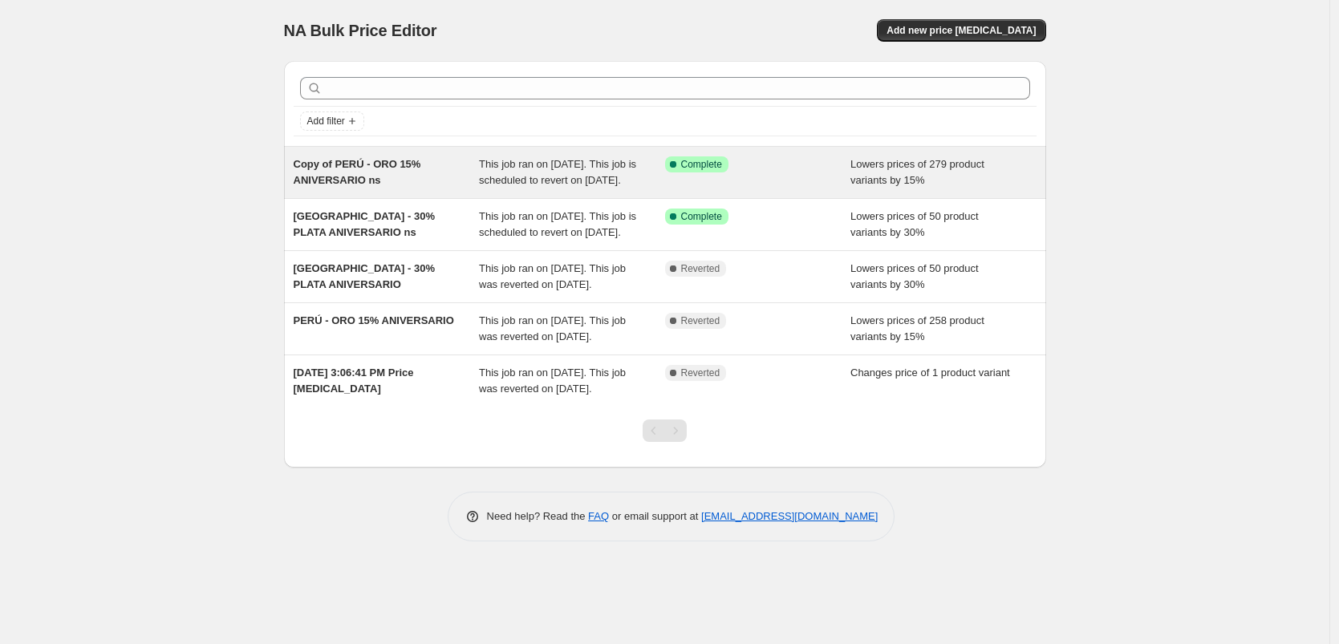
click at [375, 183] on span "Copy of PERÚ - ORO 15% ANIVERSARIO ns" at bounding box center [358, 172] width 128 height 28
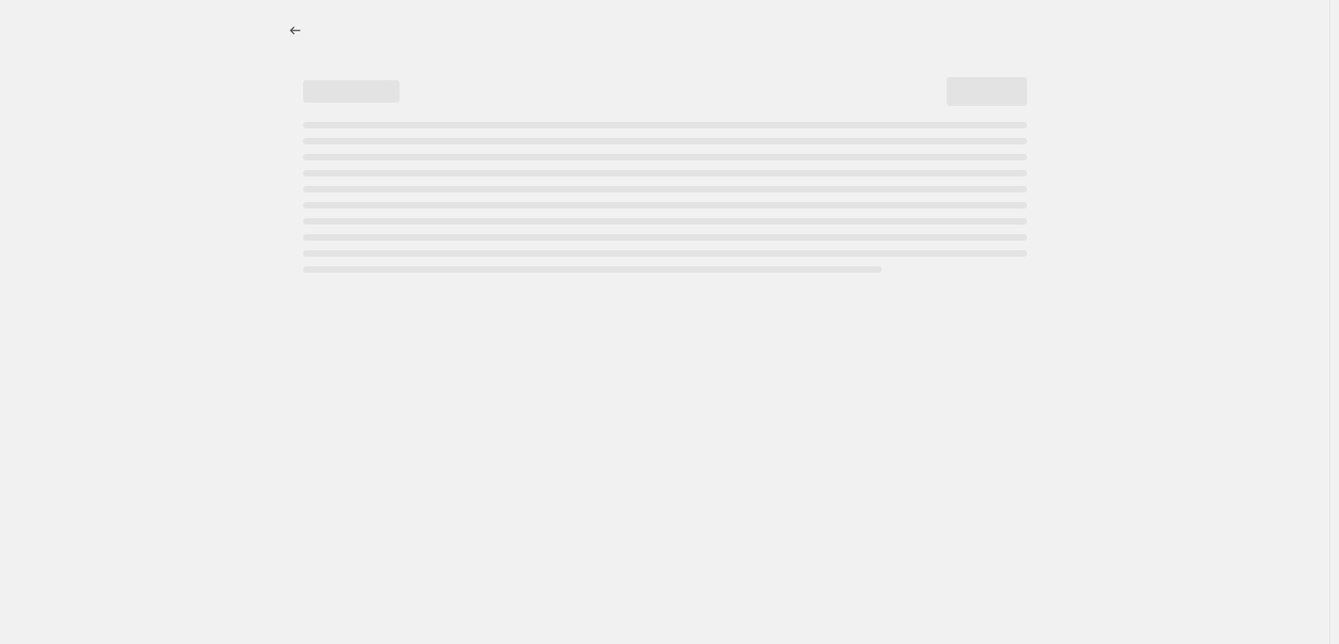
select select "percentage"
select select "collection"
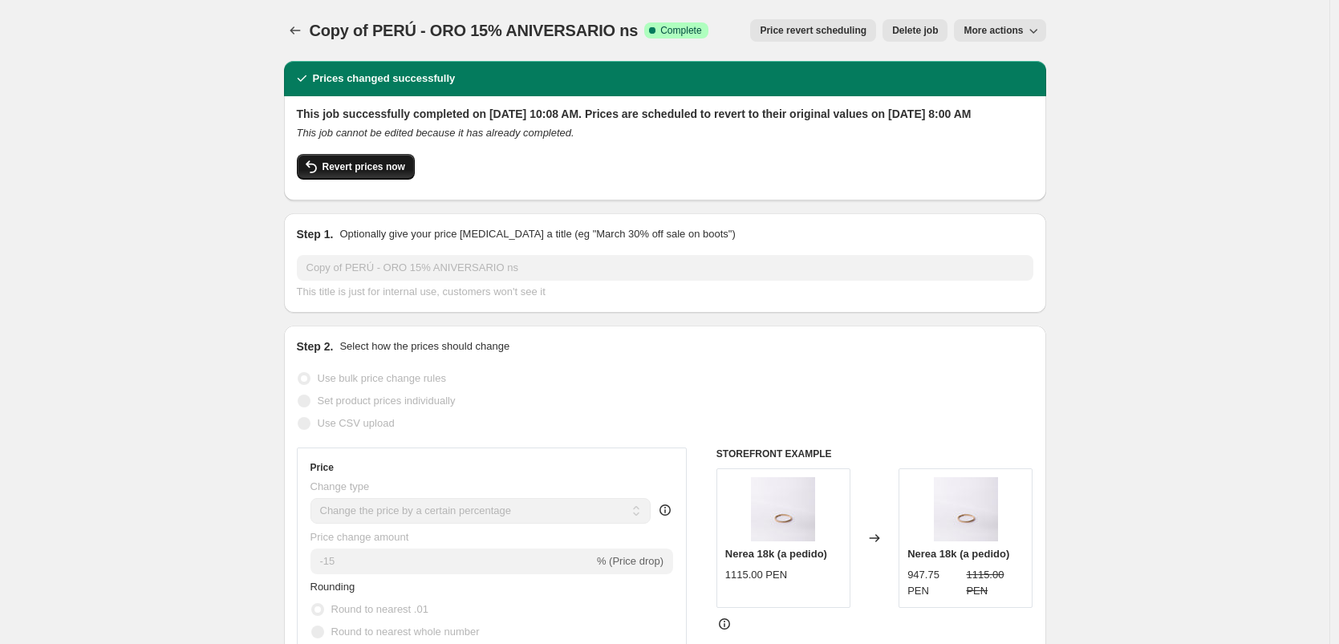
click at [372, 180] on button "Revert prices now" at bounding box center [356, 167] width 118 height 26
checkbox input "false"
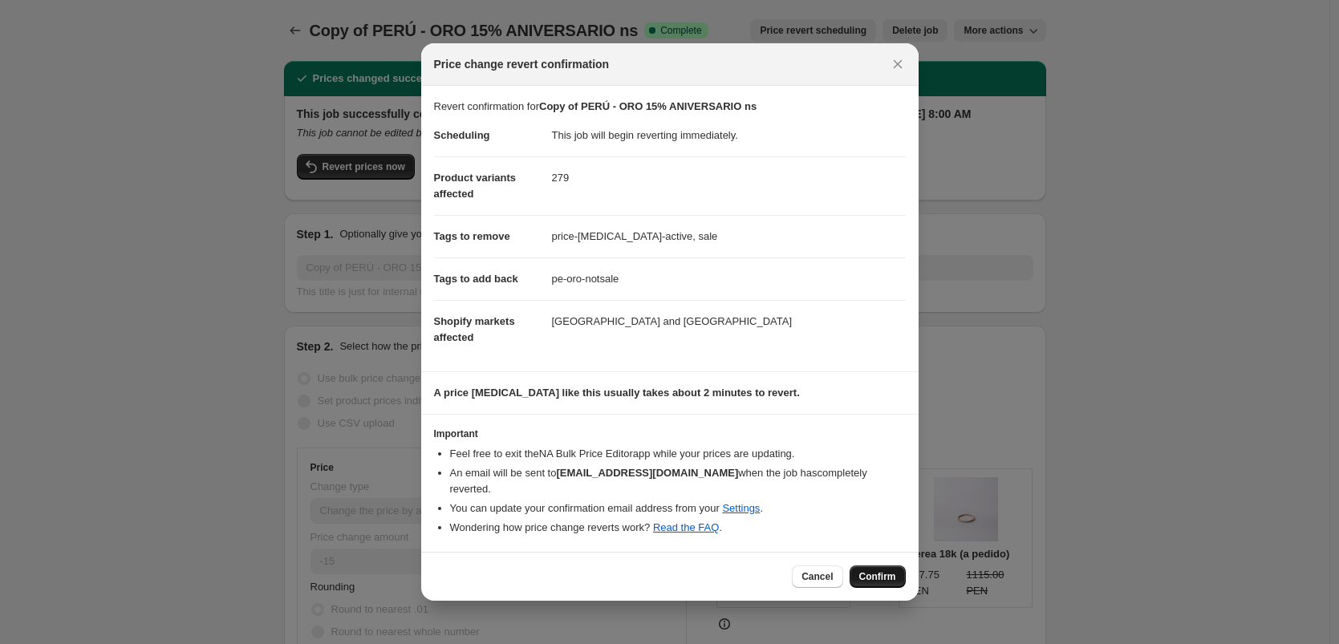
click at [852, 566] on button "Confirm" at bounding box center [878, 577] width 56 height 22
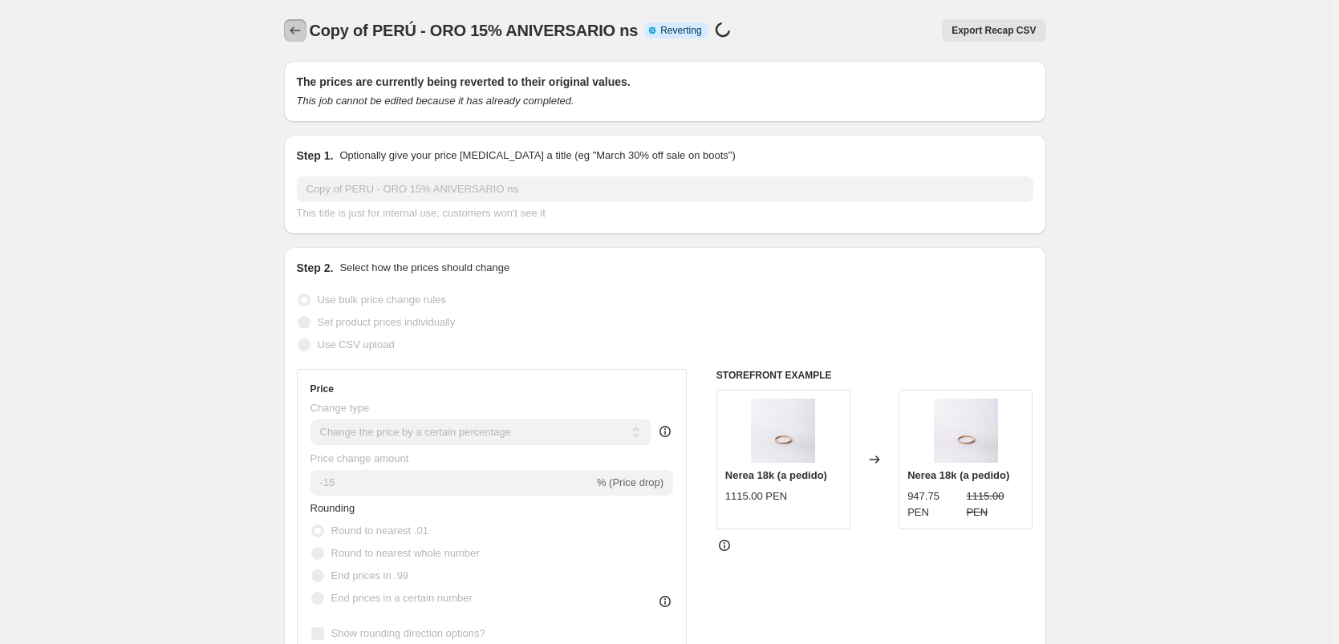
click at [295, 23] on icon "Price change jobs" at bounding box center [295, 30] width 16 height 16
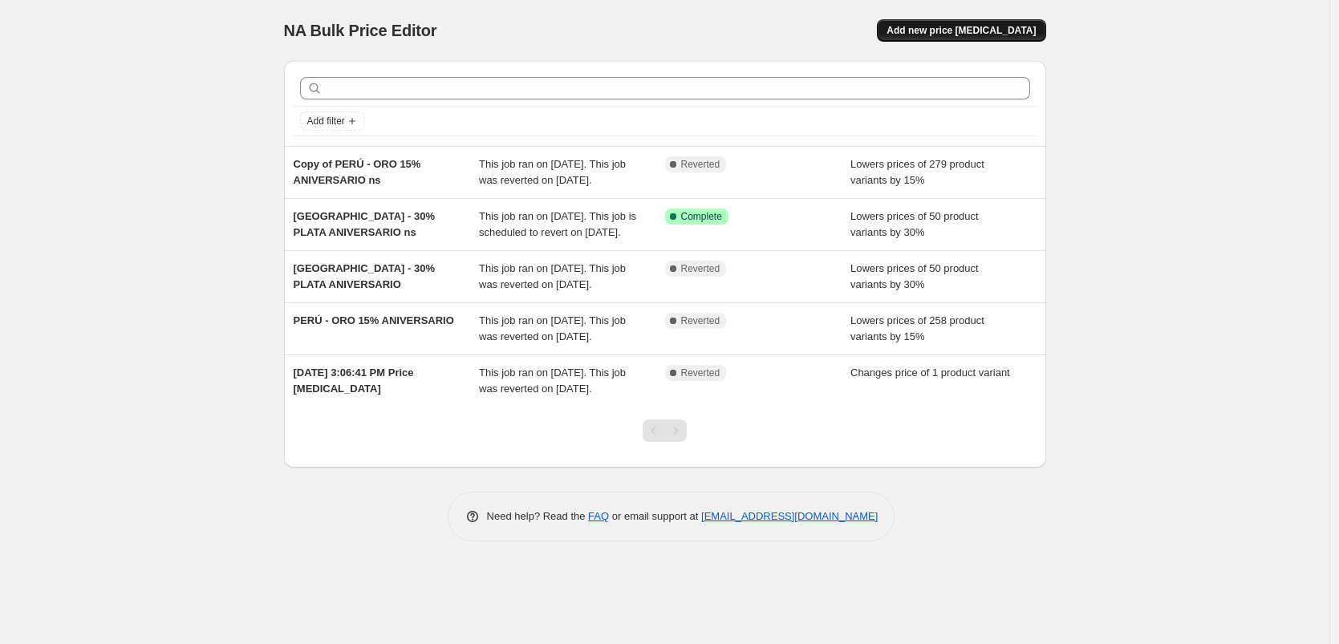
click at [967, 38] on button "Add new price [MEDICAL_DATA]" at bounding box center [961, 30] width 169 height 22
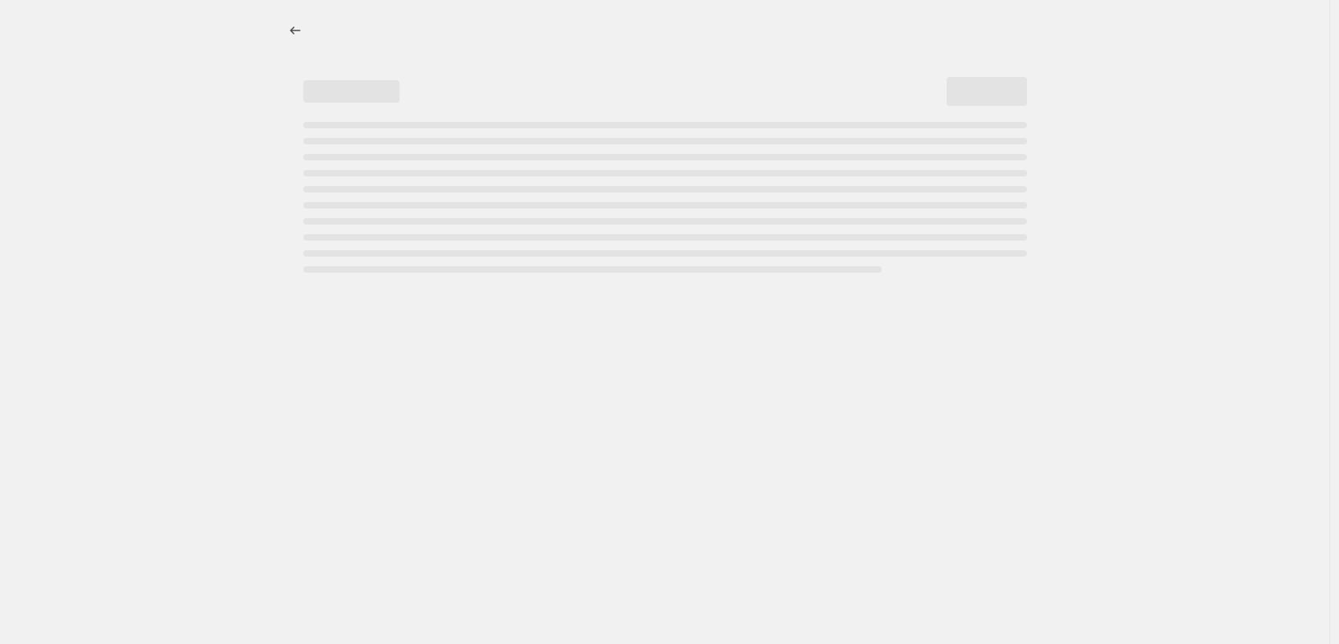
select select "percentage"
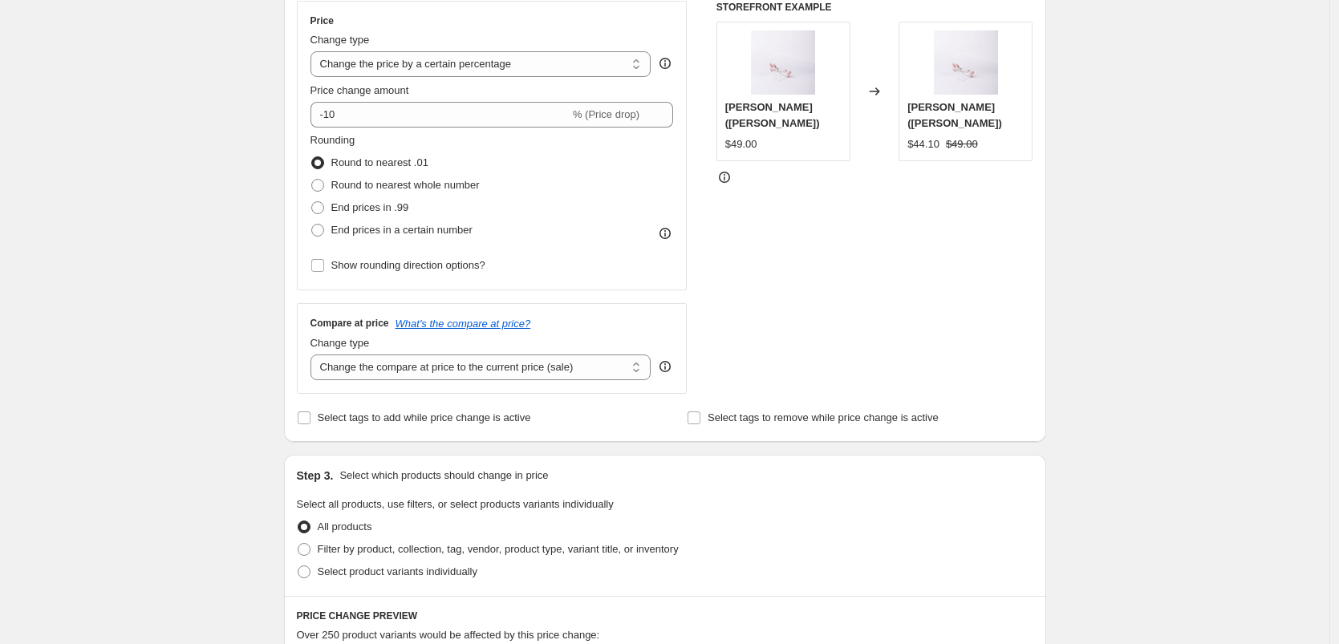
scroll to position [526, 0]
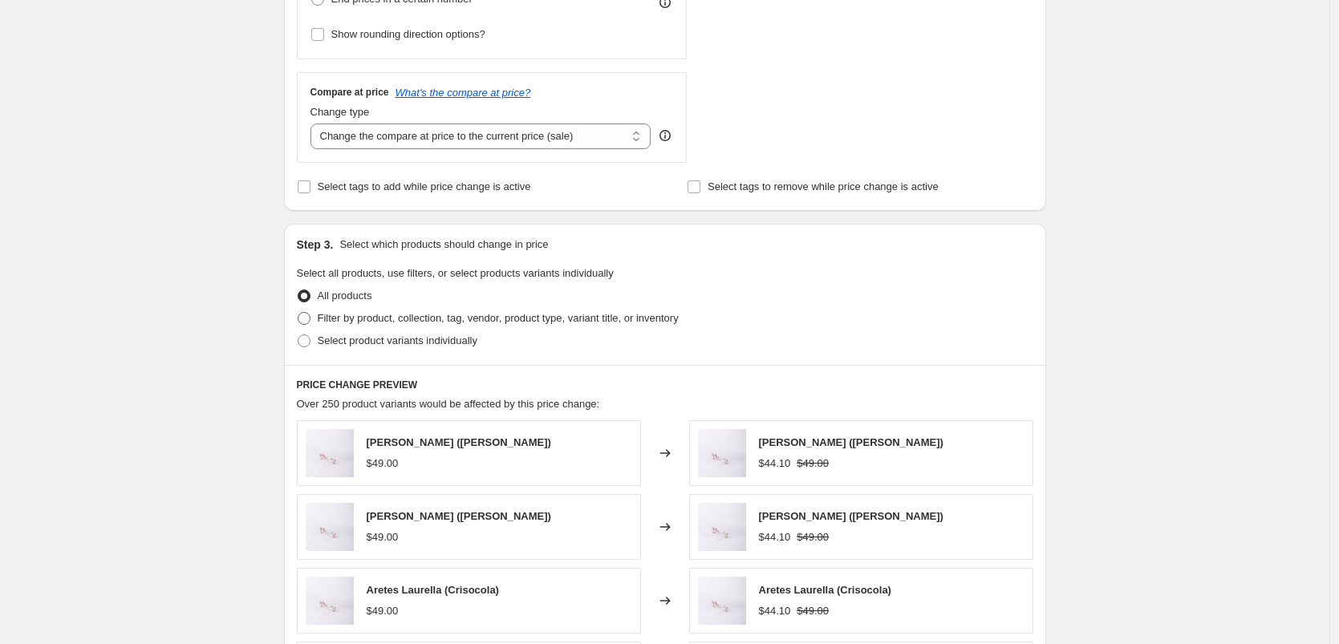
click at [427, 319] on span "Filter by product, collection, tag, vendor, product type, variant title, or inv…" at bounding box center [498, 318] width 361 height 12
click at [299, 313] on input "Filter by product, collection, tag, vendor, product type, variant title, or inv…" at bounding box center [298, 312] width 1 height 1
radio input "true"
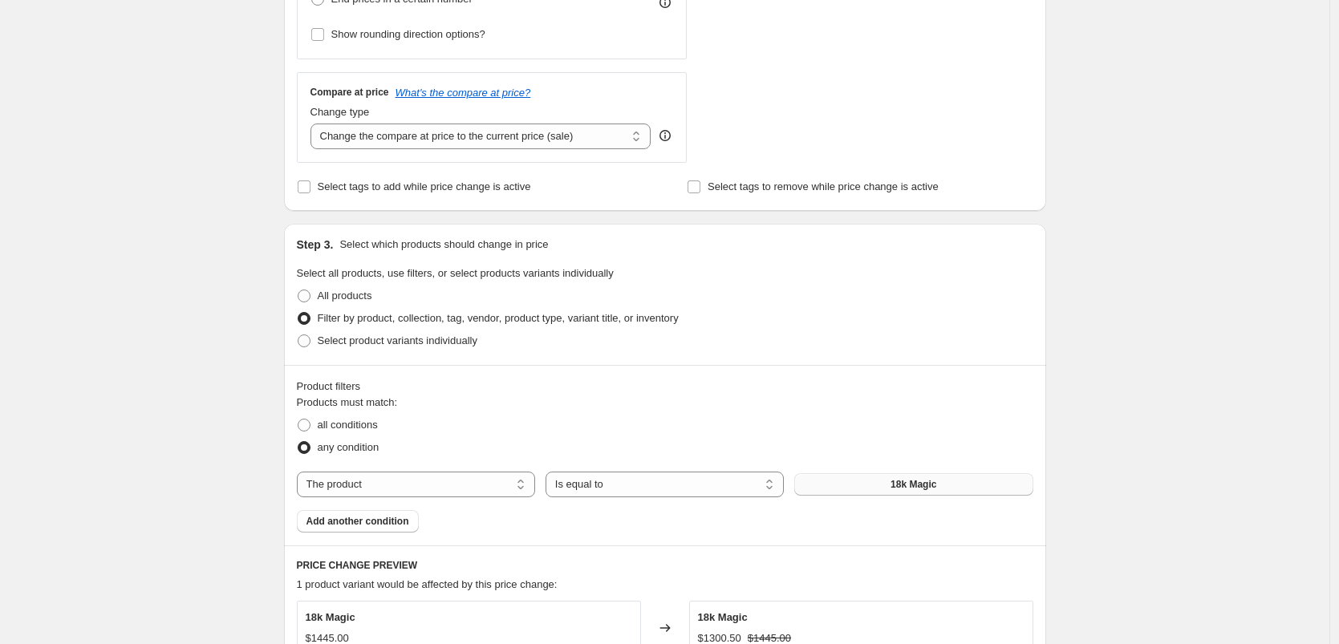
click at [851, 486] on button "18k Magic" at bounding box center [914, 485] width 238 height 22
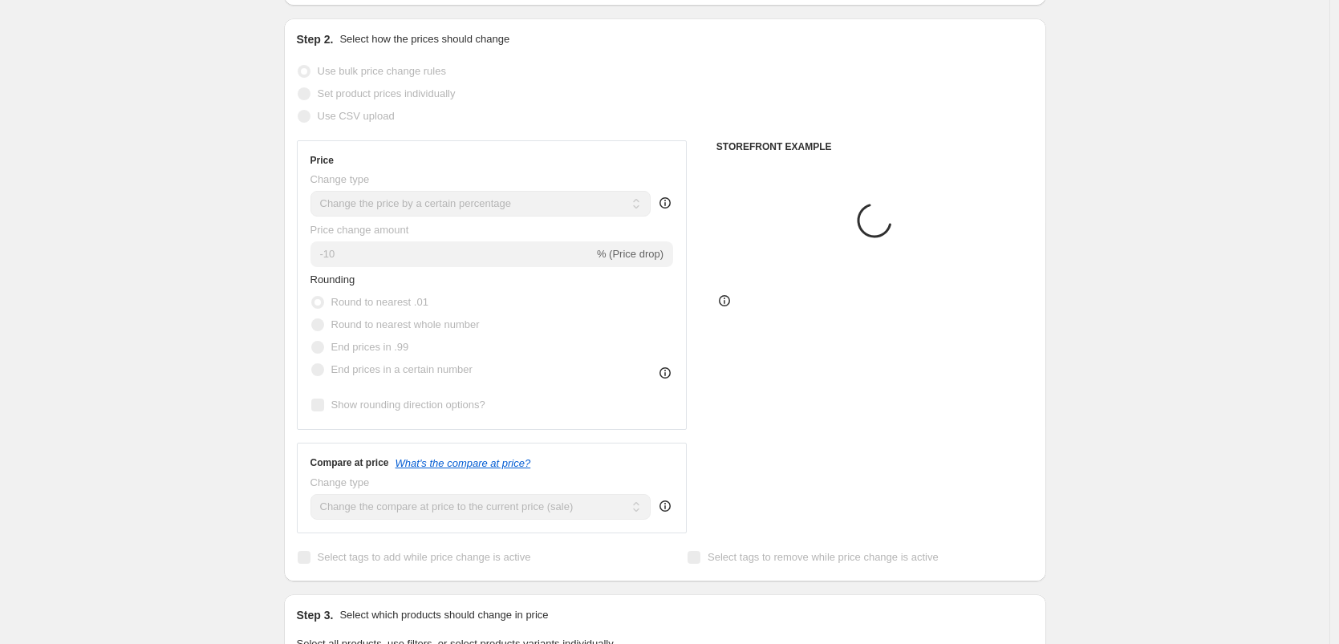
scroll to position [2, 0]
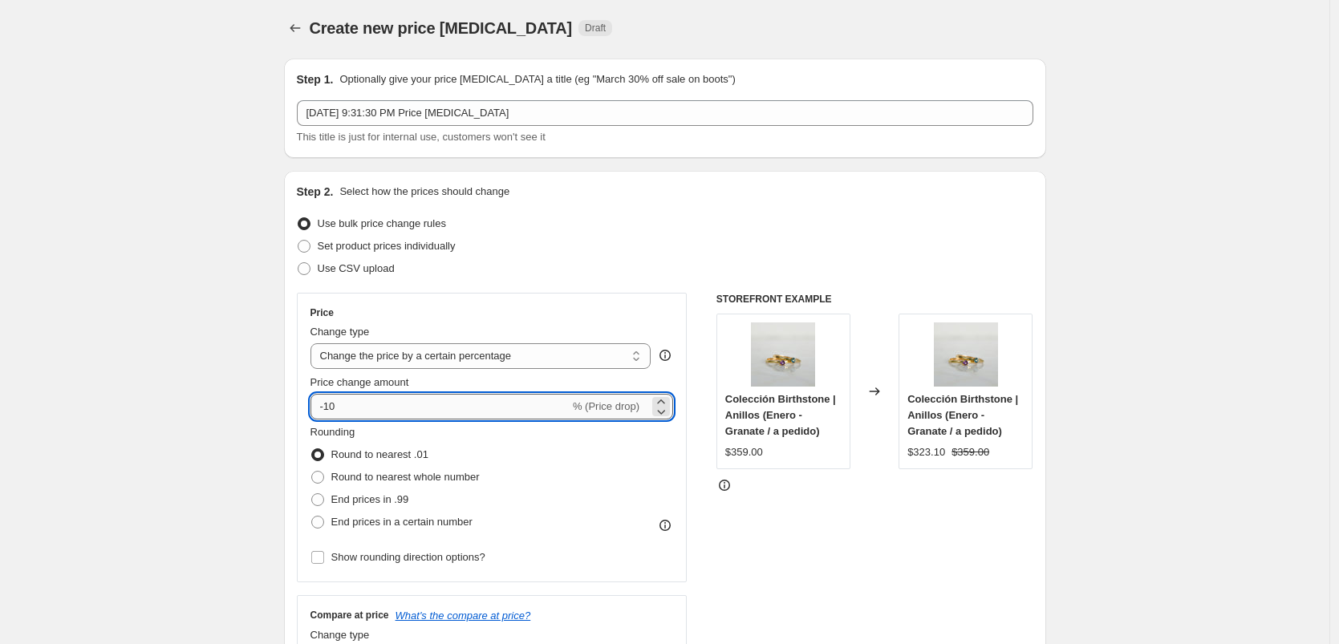
click at [382, 408] on input "-10" at bounding box center [440, 407] width 259 height 26
type input "-15"
click at [863, 571] on div "STOREFRONT EXAMPLE Colección Birthstone | Anillos (Enero - Granate / a pedido) …" at bounding box center [875, 489] width 317 height 393
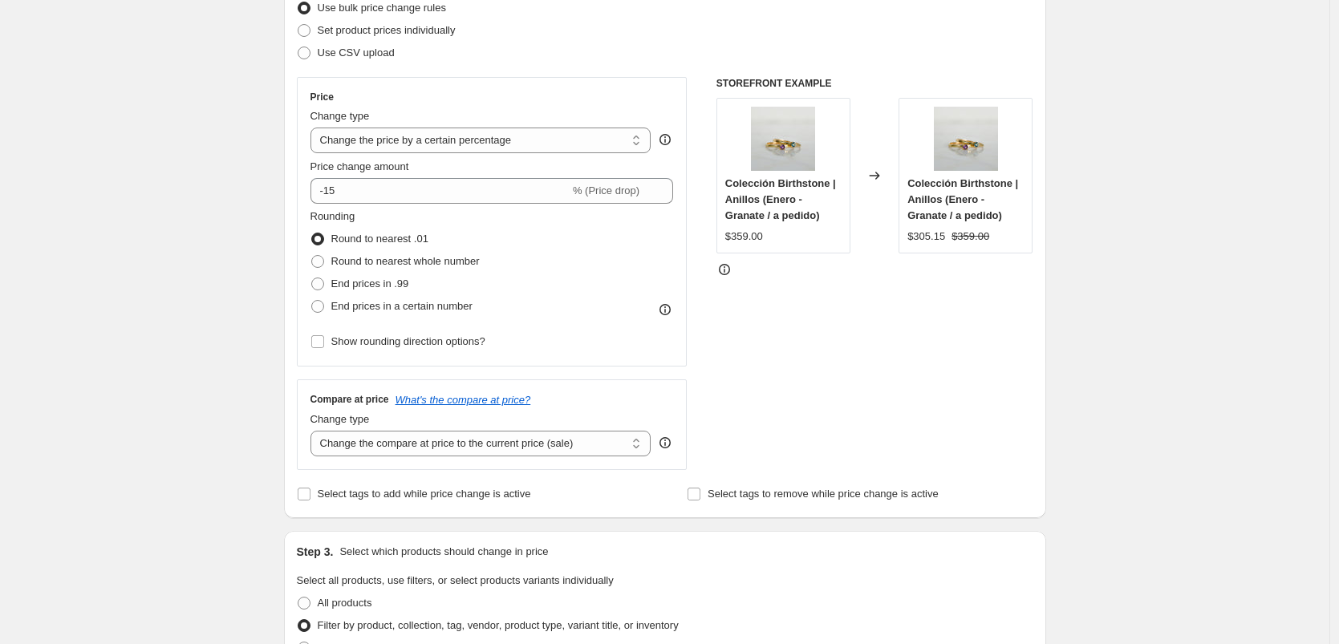
scroll to position [221, 0]
click at [497, 490] on span "Select tags to add while price change is active" at bounding box center [424, 492] width 213 height 12
click at [311, 490] on input "Select tags to add while price change is active" at bounding box center [304, 492] width 13 height 13
checkbox input "true"
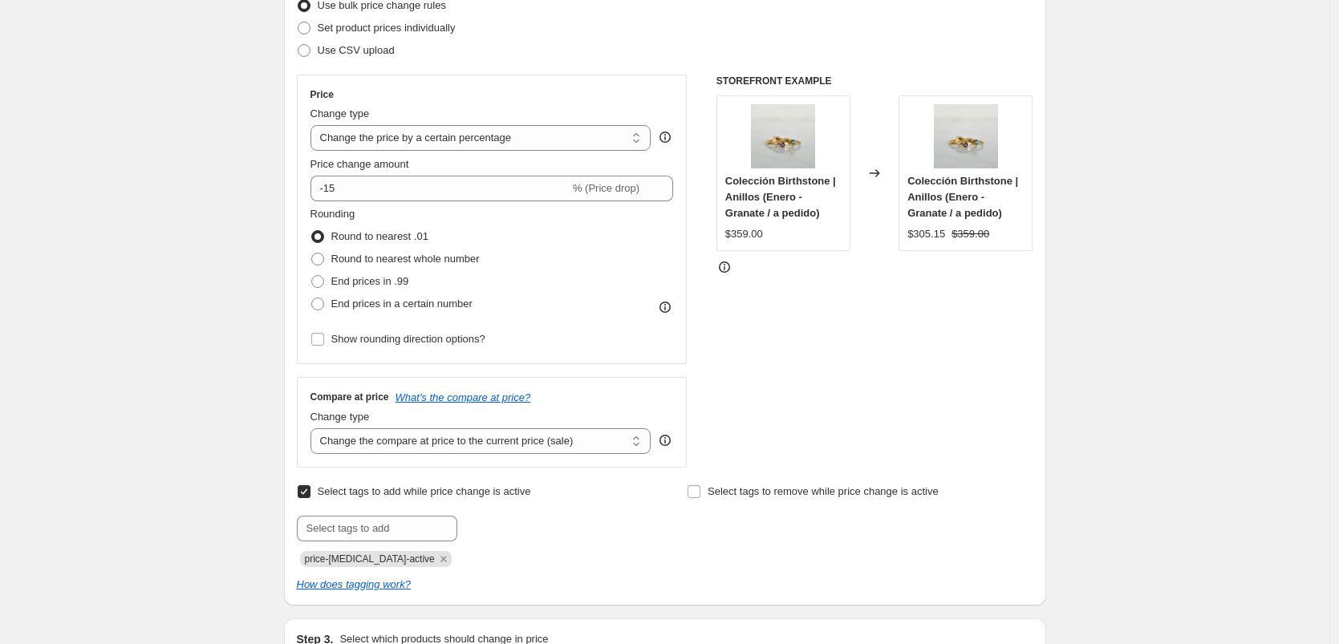
click at [428, 514] on div "Select tags to add while price change is active Submit price-[MEDICAL_DATA]-act…" at bounding box center [470, 524] width 346 height 87
click at [427, 522] on input "text" at bounding box center [377, 529] width 161 height 26
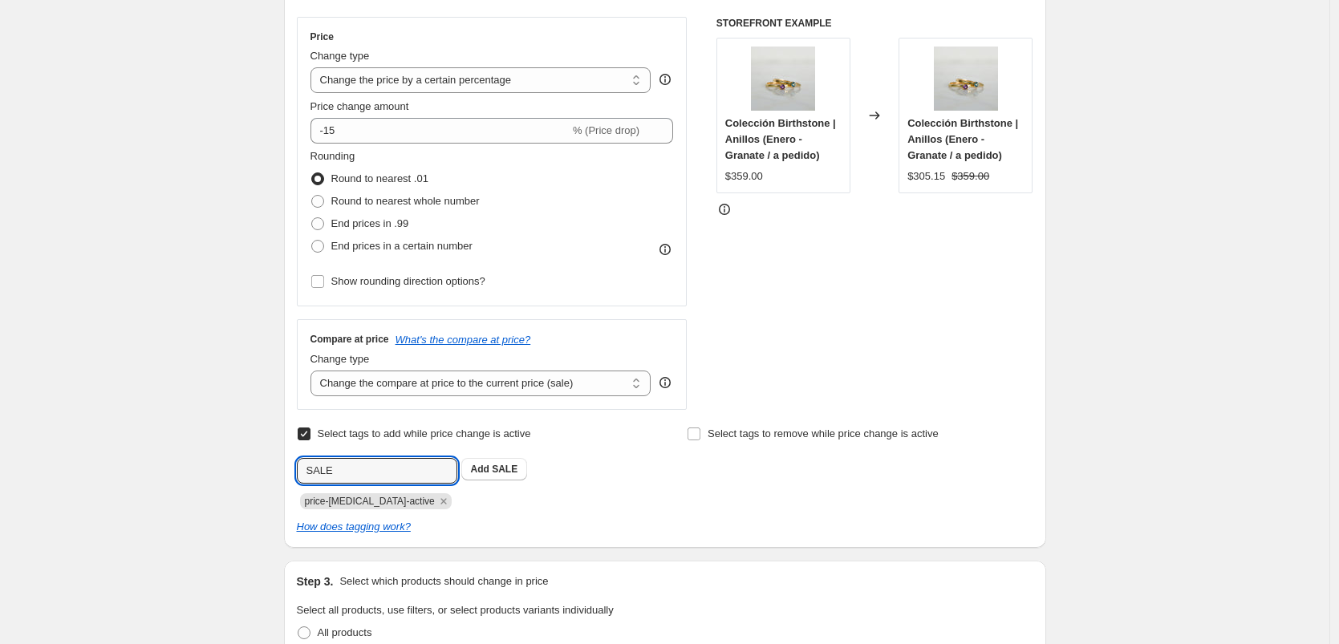
scroll to position [324, 0]
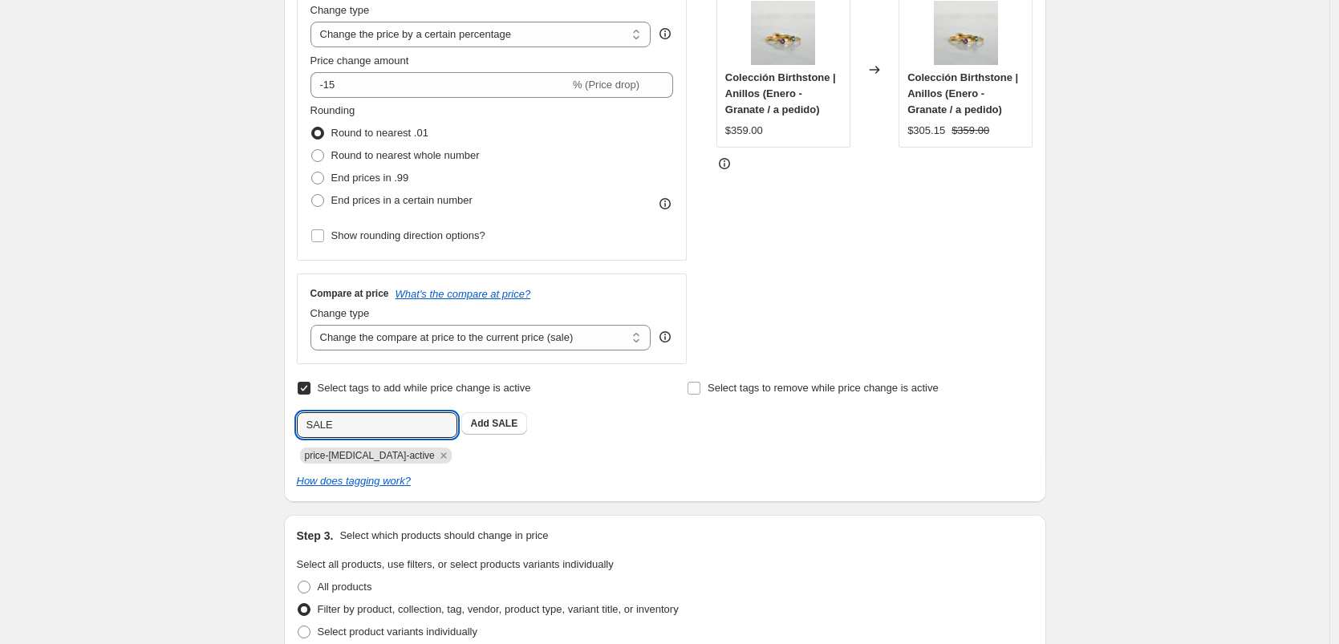
type input "SALE"
click at [839, 431] on div "Select tags to remove while price change is active" at bounding box center [860, 420] width 346 height 87
click at [754, 382] on span "Select tags to remove while price change is active" at bounding box center [823, 388] width 231 height 12
click at [701, 382] on input "Select tags to remove while price change is active" at bounding box center [694, 388] width 13 height 13
checkbox input "true"
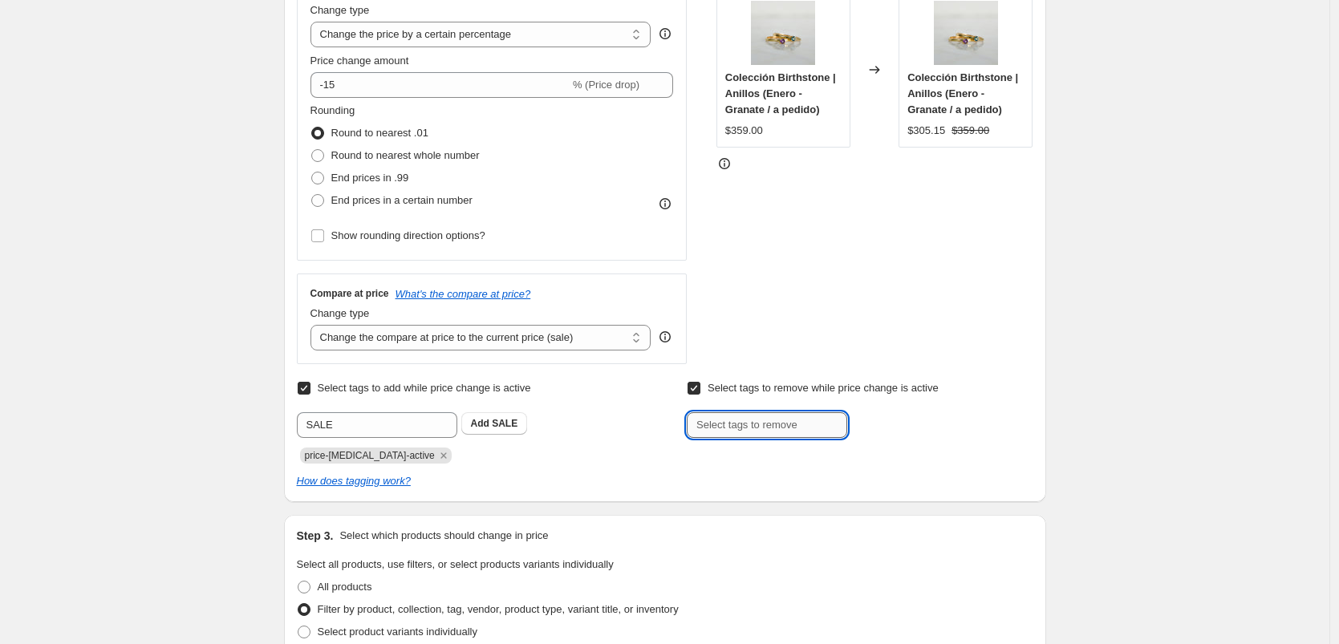
click at [803, 420] on input "text" at bounding box center [767, 426] width 161 height 26
paste input "pe-oro-notsale"
type input "pe-oro-notsale"
click at [889, 421] on span "pe-oro-notsa..." at bounding box center [916, 423] width 67 height 11
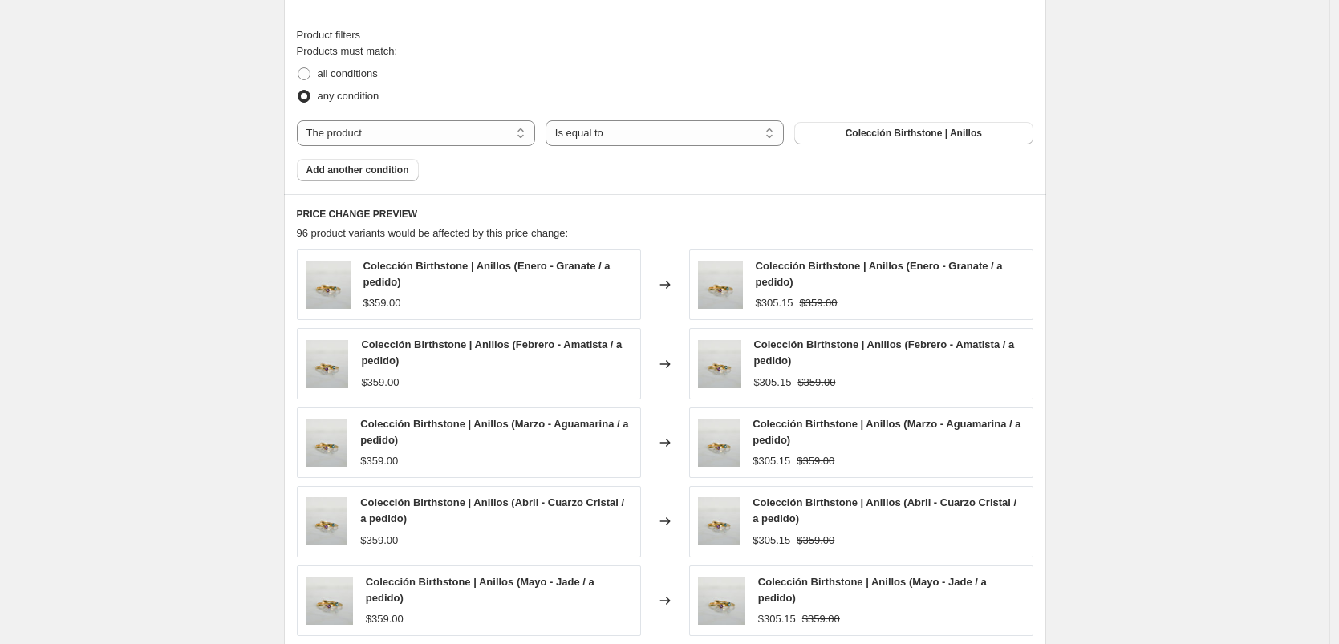
scroll to position [1346, 0]
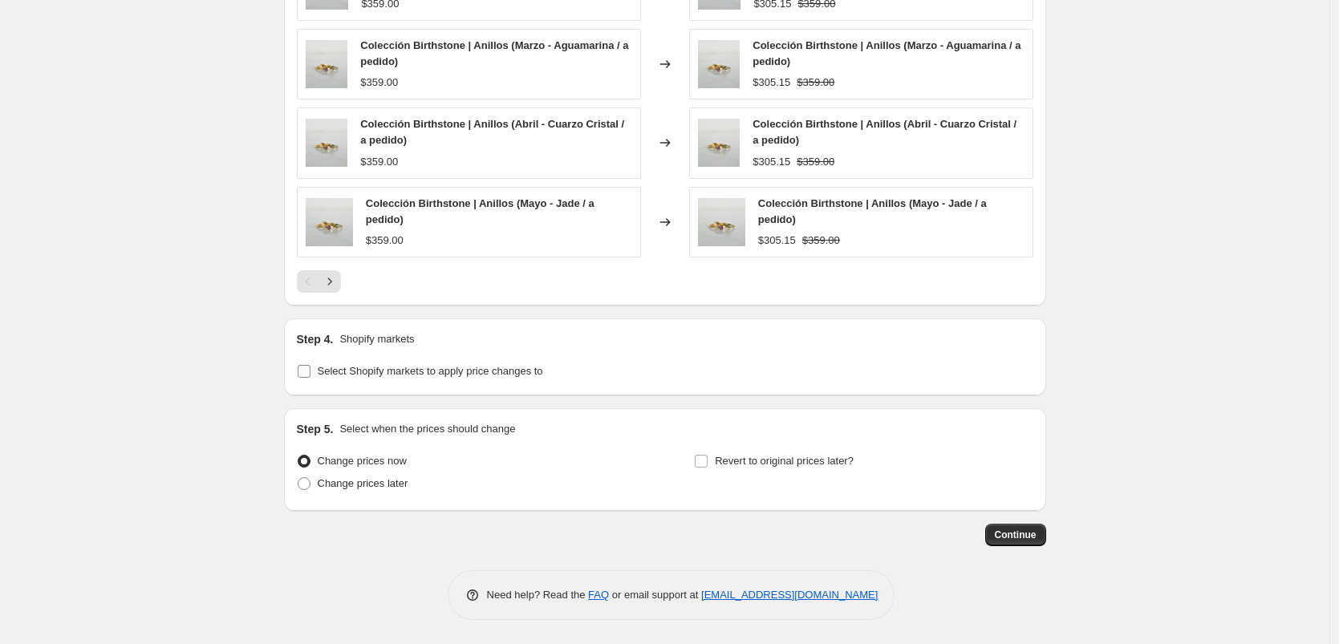
click at [368, 374] on span "Select Shopify markets to apply price changes to" at bounding box center [431, 371] width 226 height 12
click at [311, 374] on input "Select Shopify markets to apply price changes to" at bounding box center [304, 371] width 13 height 13
checkbox input "true"
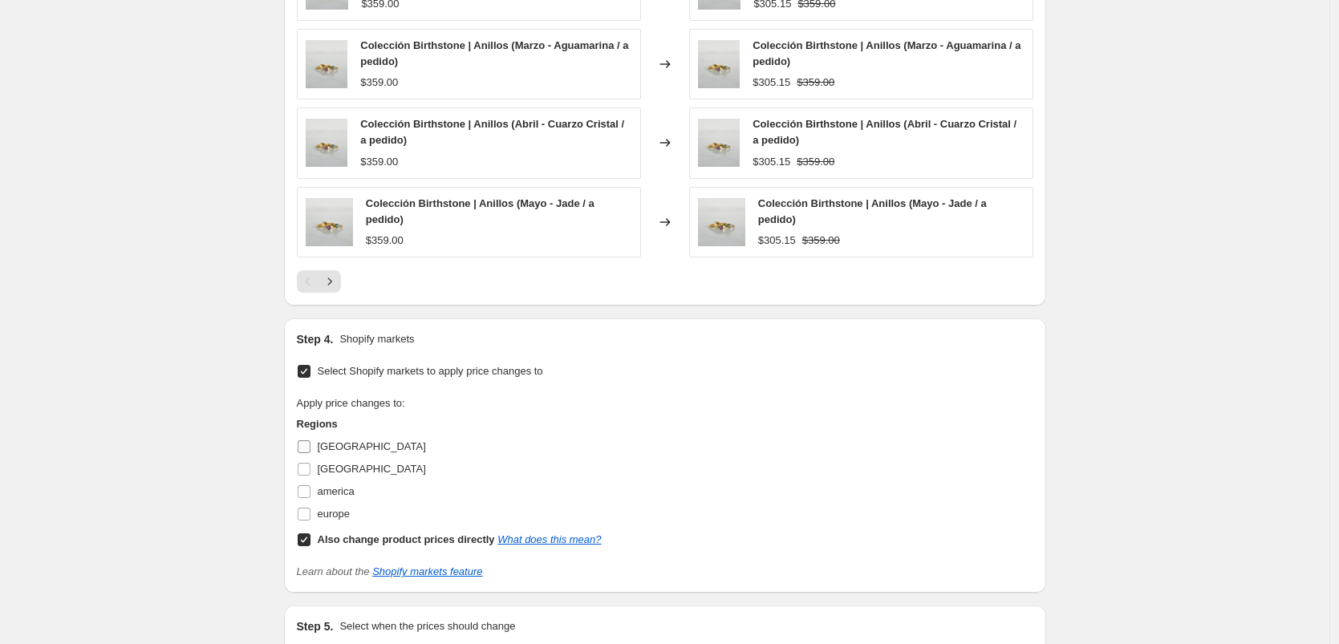
click at [334, 444] on span "[GEOGRAPHIC_DATA]" at bounding box center [372, 447] width 108 height 12
click at [311, 444] on input "[GEOGRAPHIC_DATA]" at bounding box center [304, 447] width 13 height 13
checkbox input "true"
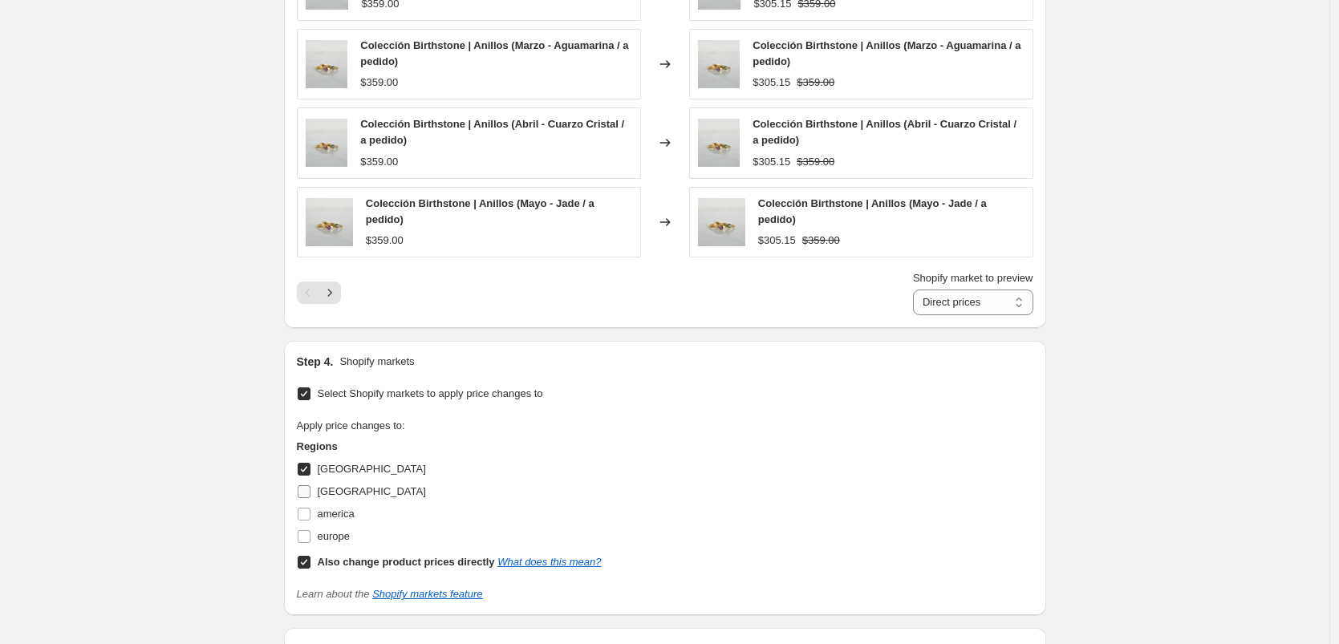
click at [331, 493] on span "[GEOGRAPHIC_DATA]" at bounding box center [372, 492] width 108 height 12
click at [311, 493] on input "[GEOGRAPHIC_DATA]" at bounding box center [304, 492] width 13 height 13
checkbox input "true"
click at [417, 563] on b "Also change product prices directly" at bounding box center [406, 562] width 177 height 12
click at [311, 563] on input "Also change product prices directly What does this mean?" at bounding box center [304, 562] width 13 height 13
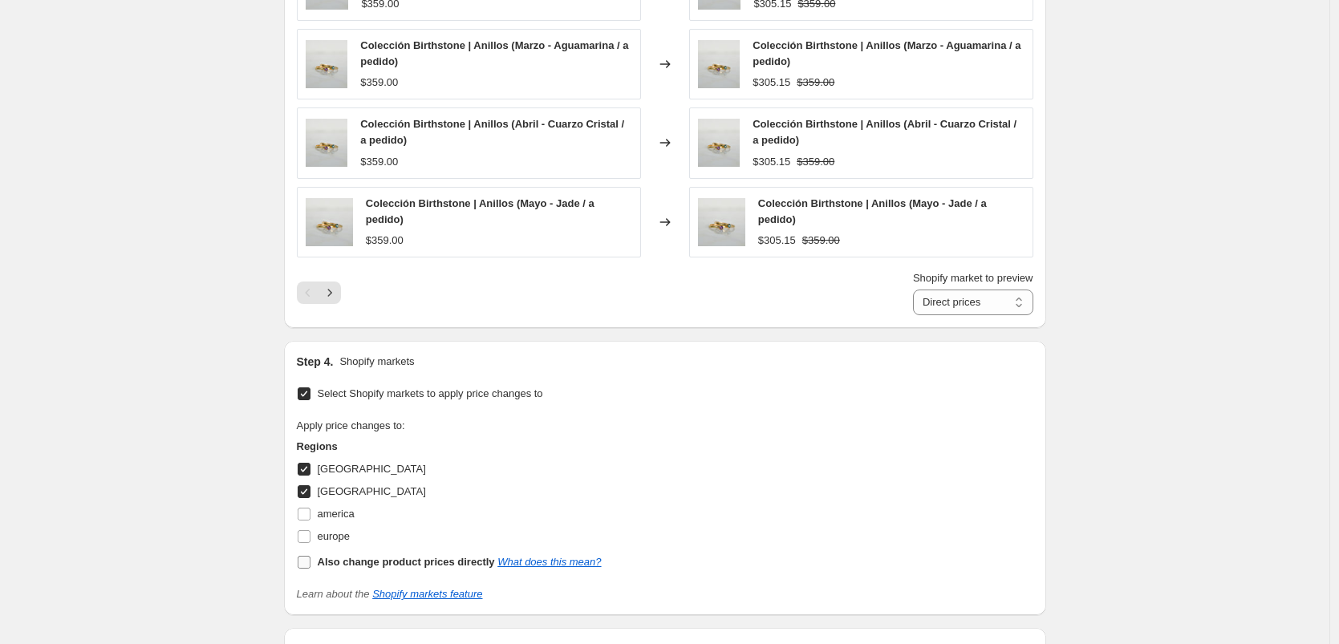
checkbox input "false"
select select "39004438572"
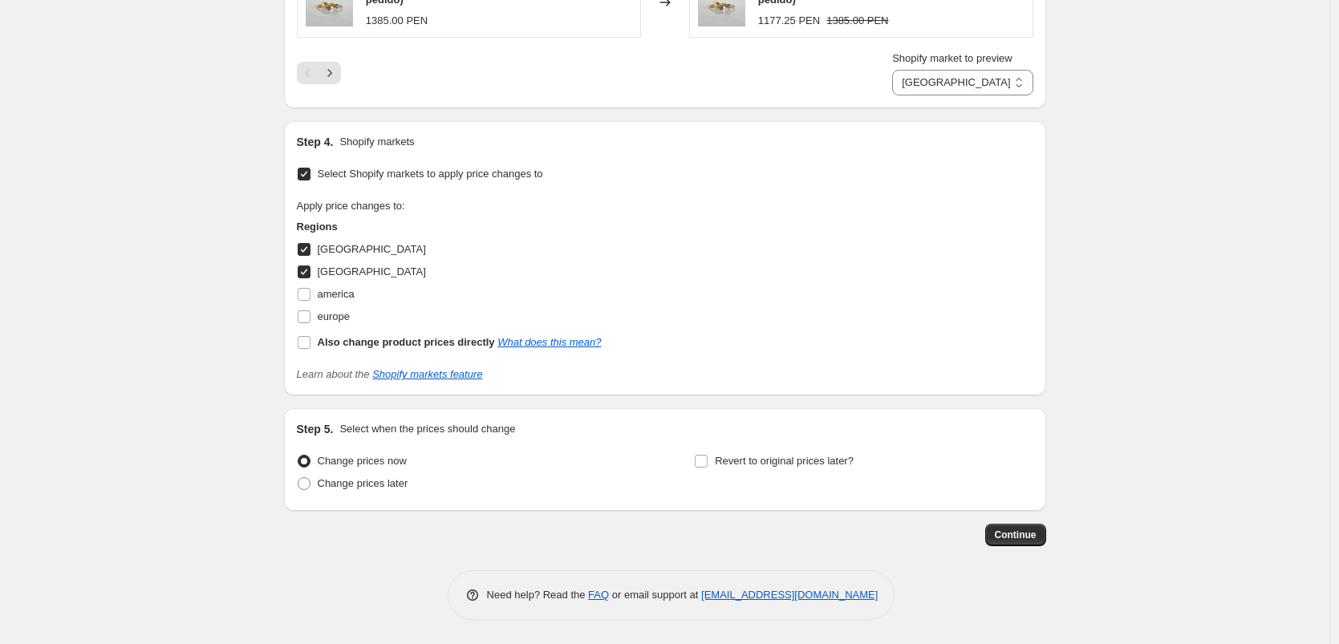
scroll to position [1540, 0]
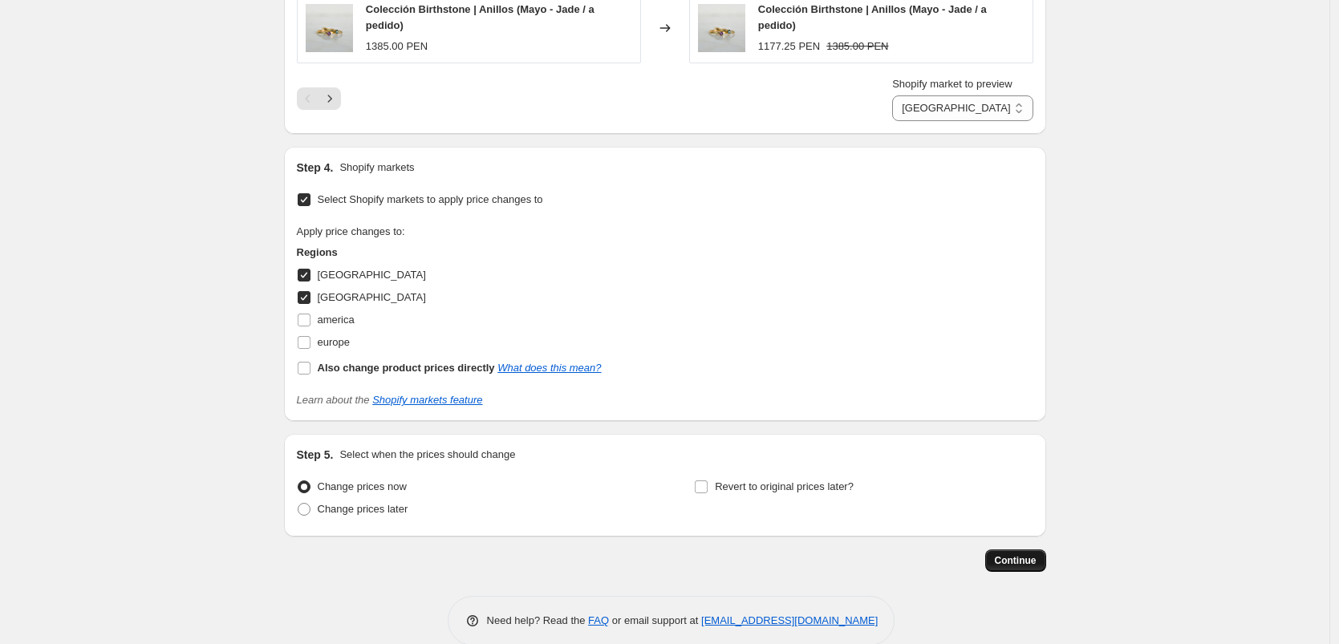
click at [1022, 562] on span "Continue" at bounding box center [1016, 561] width 42 height 13
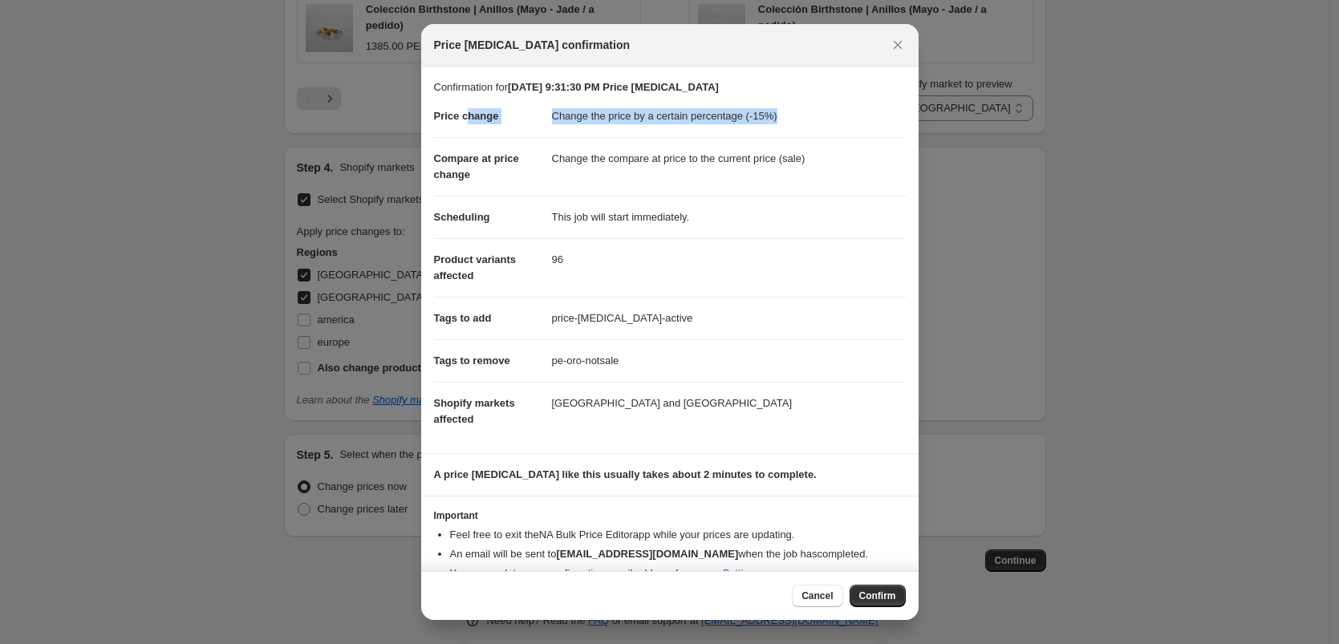
drag, startPoint x: 469, startPoint y: 117, endPoint x: 582, endPoint y: 123, distance: 113.3
click at [567, 125] on dl "Price change Change the price by a certain percentage (-15%) Compare at price c…" at bounding box center [670, 268] width 472 height 345
click at [738, 118] on dd "Change the price by a certain percentage (-15%)" at bounding box center [729, 117] width 354 height 42
drag, startPoint x: 748, startPoint y: 117, endPoint x: 806, endPoint y: 120, distance: 57.8
click at [806, 120] on dd "Change the price by a certain percentage (-15%)" at bounding box center [729, 117] width 354 height 42
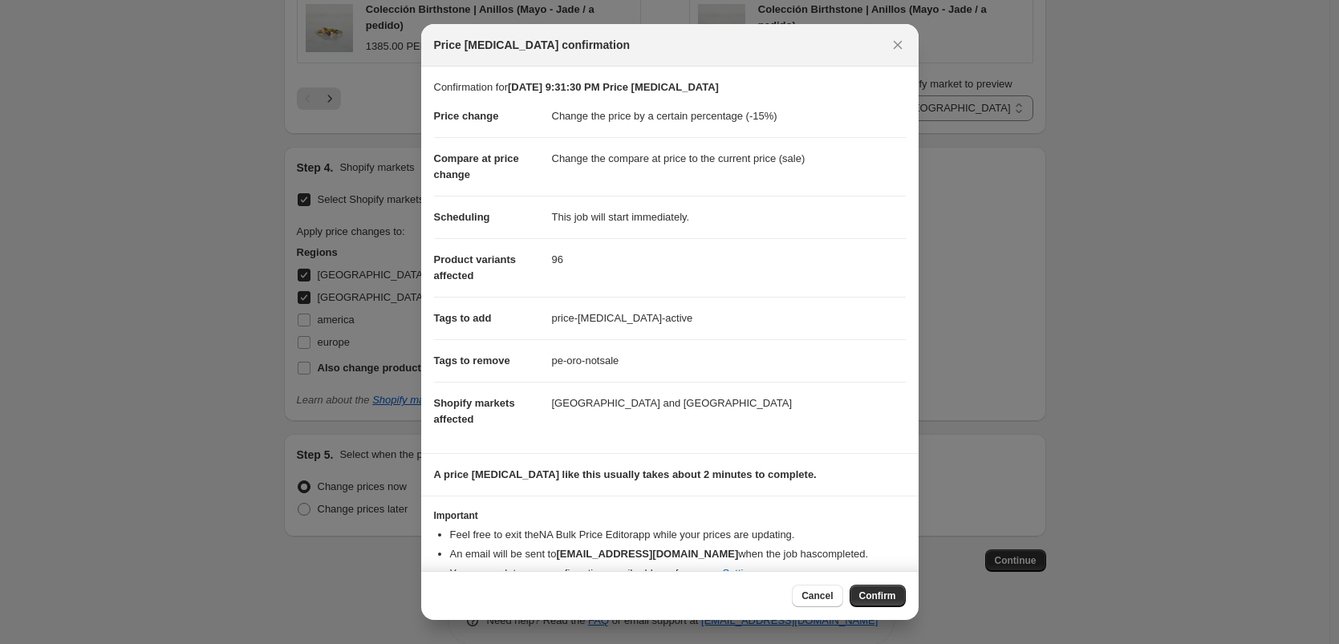
drag, startPoint x: 560, startPoint y: 159, endPoint x: 772, endPoint y: 157, distance: 211.9
click at [802, 156] on dd "Change the compare at price to the current price (sale)" at bounding box center [729, 158] width 354 height 43
drag, startPoint x: 572, startPoint y: 152, endPoint x: 768, endPoint y: 161, distance: 196.0
click at [766, 161] on dd "Change the compare at price to the current price (sale)" at bounding box center [729, 158] width 354 height 43
drag, startPoint x: 803, startPoint y: 163, endPoint x: 875, endPoint y: 169, distance: 71.6
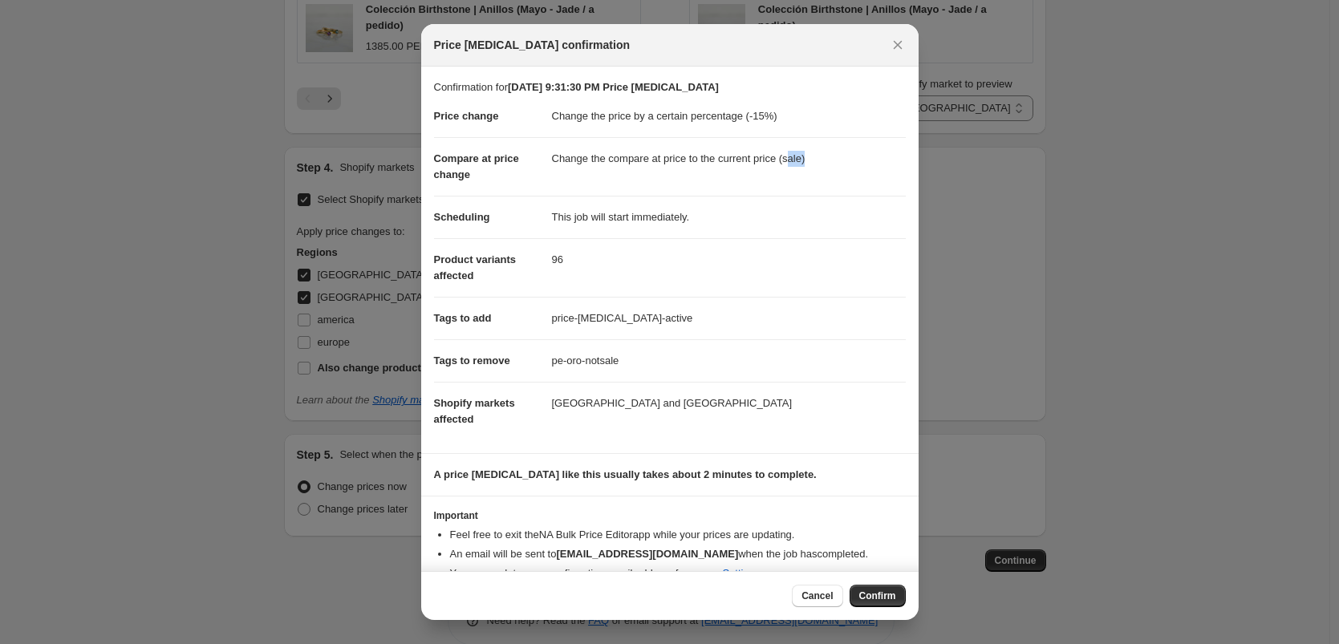
click at [875, 169] on dd "Change the compare at price to the current price (sale)" at bounding box center [729, 158] width 354 height 43
drag, startPoint x: 712, startPoint y: 222, endPoint x: 581, endPoint y: 229, distance: 131.0
click at [581, 229] on dd "This job will start immediately." at bounding box center [729, 217] width 354 height 43
drag, startPoint x: 570, startPoint y: 260, endPoint x: 529, endPoint y: 261, distance: 40.9
click at [529, 261] on dl "Price change Change the price by a certain percentage (-15%) Compare at price c…" at bounding box center [670, 268] width 472 height 345
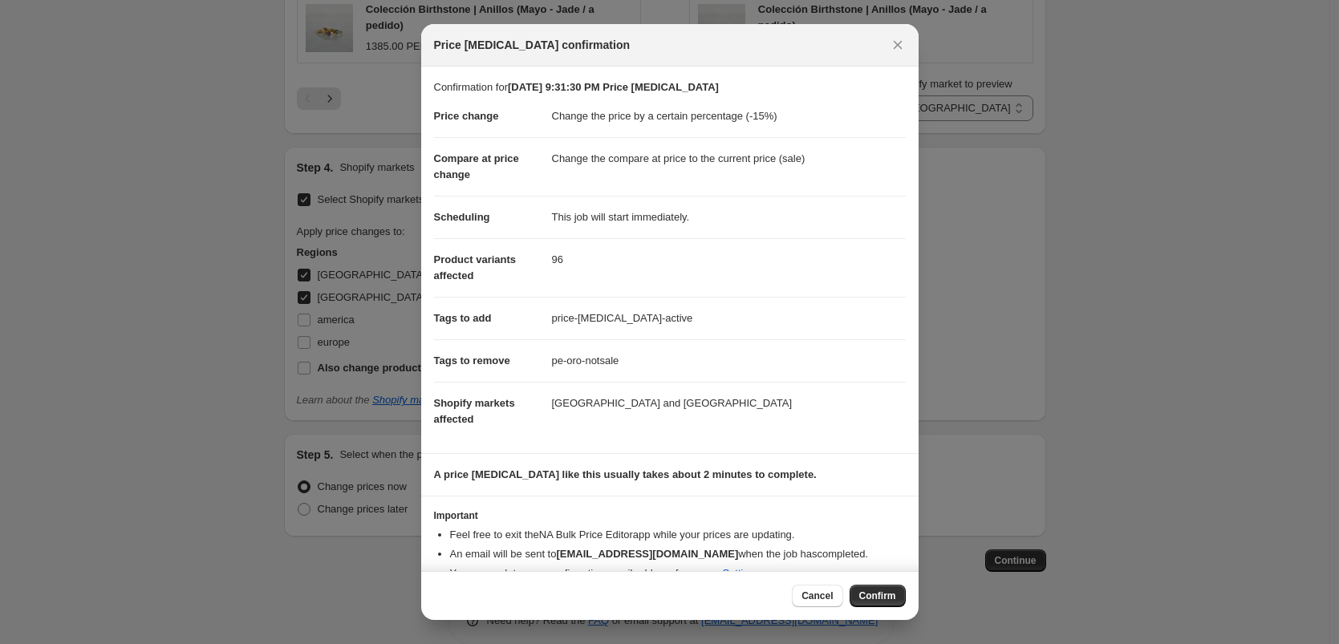
click at [576, 316] on dd "price-[MEDICAL_DATA]-active" at bounding box center [729, 318] width 354 height 43
drag, startPoint x: 551, startPoint y: 318, endPoint x: 654, endPoint y: 322, distance: 103.6
click at [654, 322] on dd "price-[MEDICAL_DATA]-active" at bounding box center [729, 318] width 354 height 43
click at [590, 327] on dd "price-[MEDICAL_DATA]-active" at bounding box center [729, 318] width 354 height 43
drag, startPoint x: 487, startPoint y: 318, endPoint x: 701, endPoint y: 333, distance: 214.8
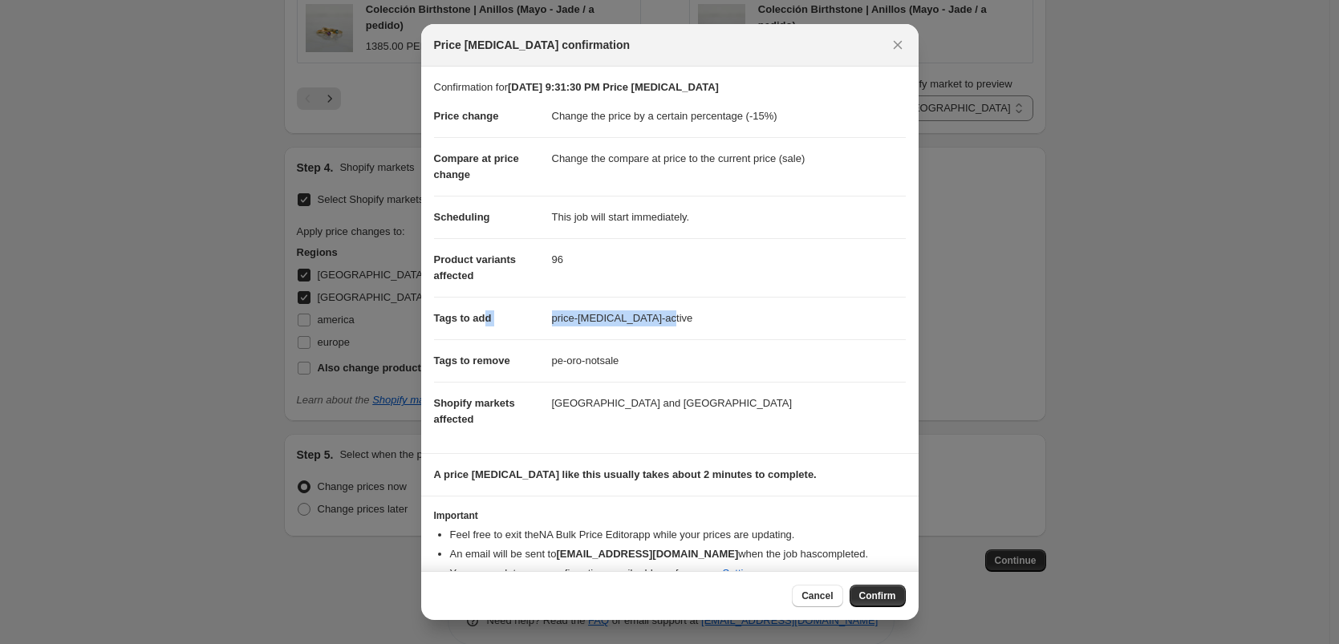
click at [701, 333] on dl "Price change Change the price by a certain percentage (-15%) Compare at price c…" at bounding box center [670, 268] width 472 height 345
click at [799, 595] on button "Cancel" at bounding box center [817, 596] width 51 height 22
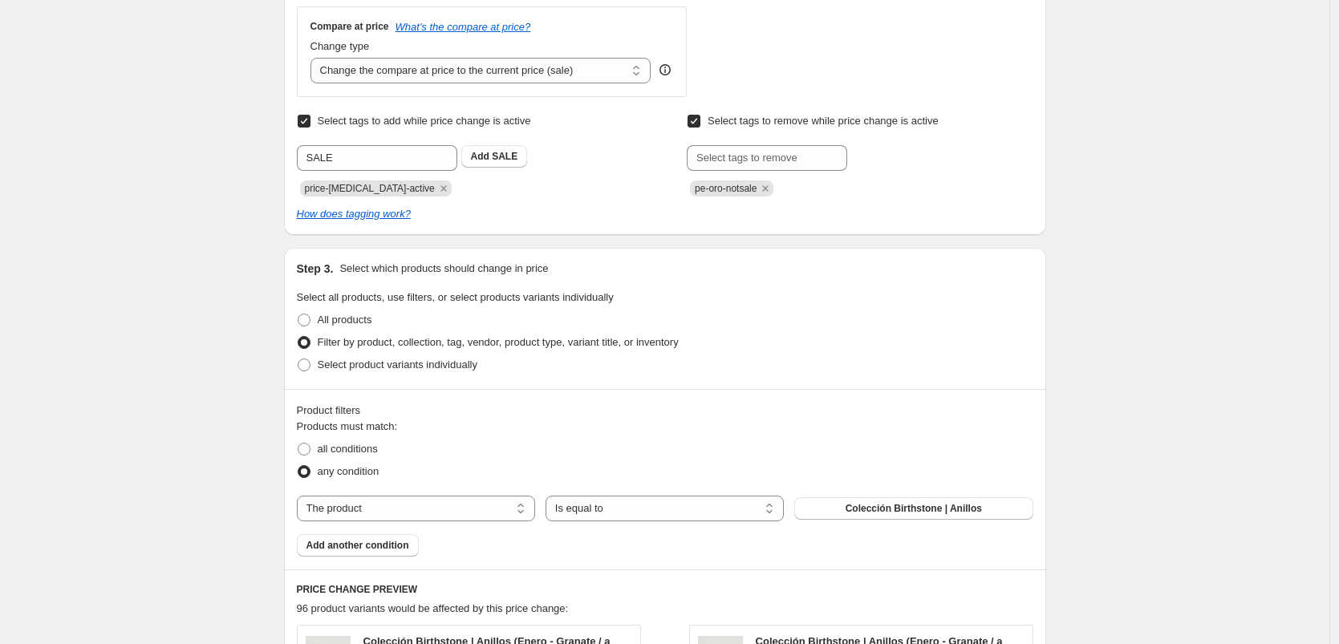
scroll to position [472, 0]
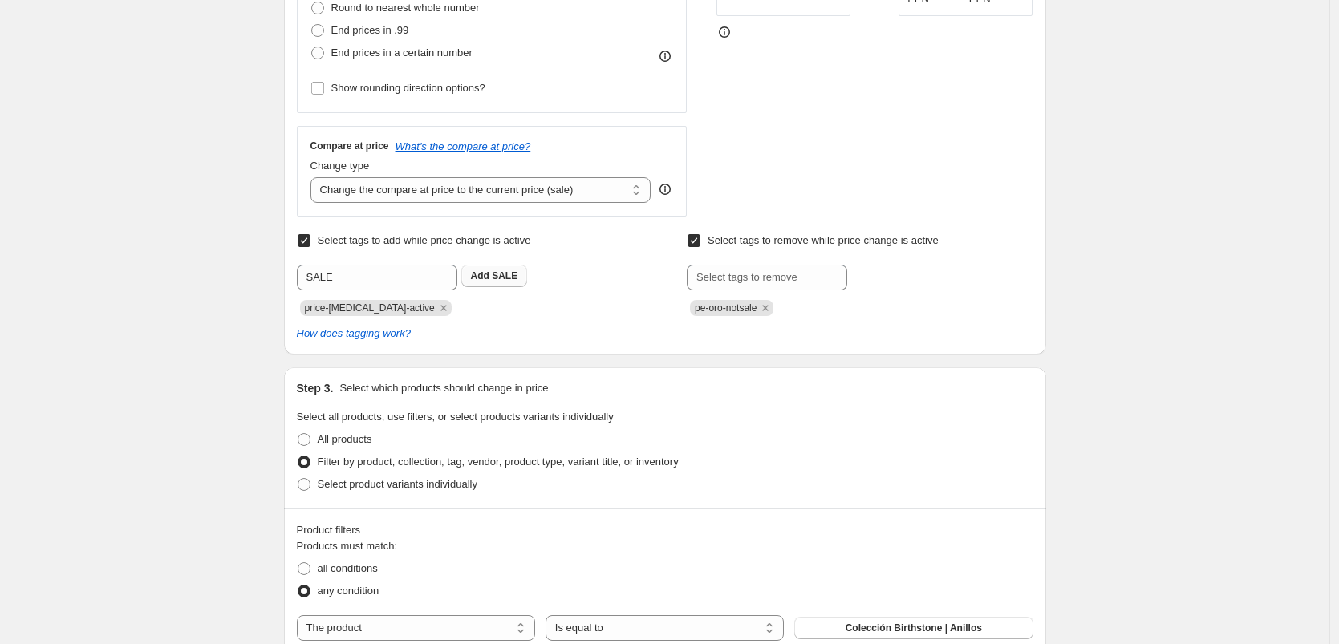
click at [499, 278] on span "SALE" at bounding box center [505, 275] width 26 height 11
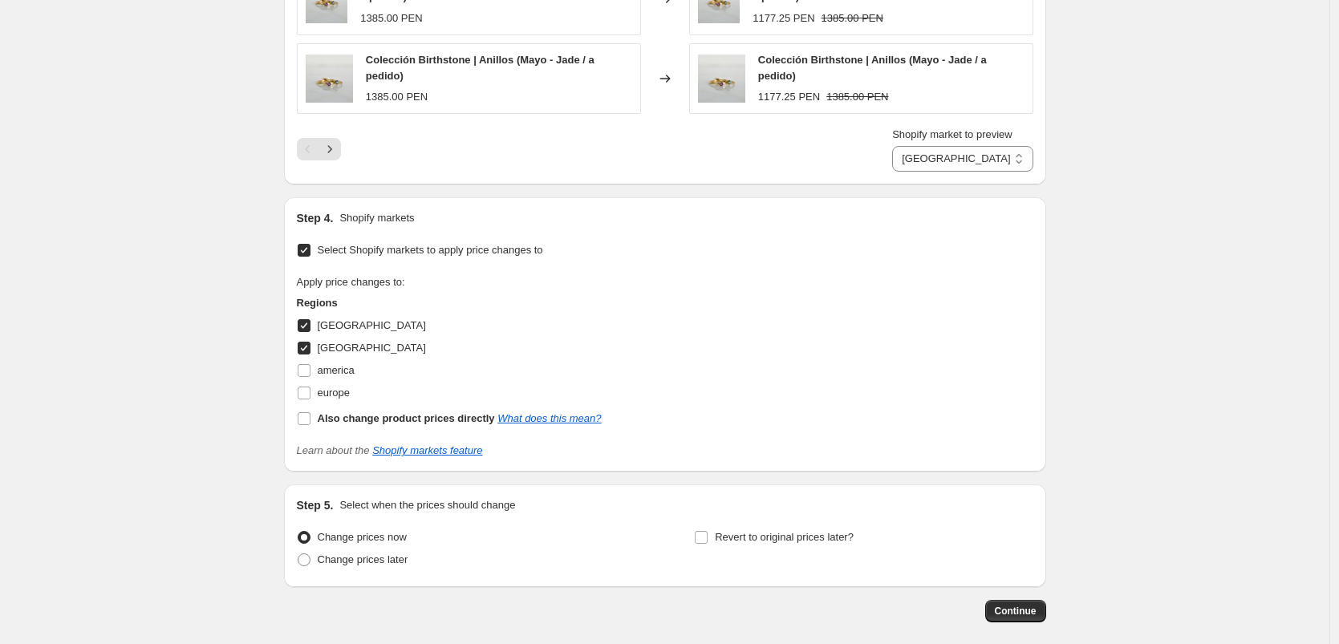
scroll to position [1566, 0]
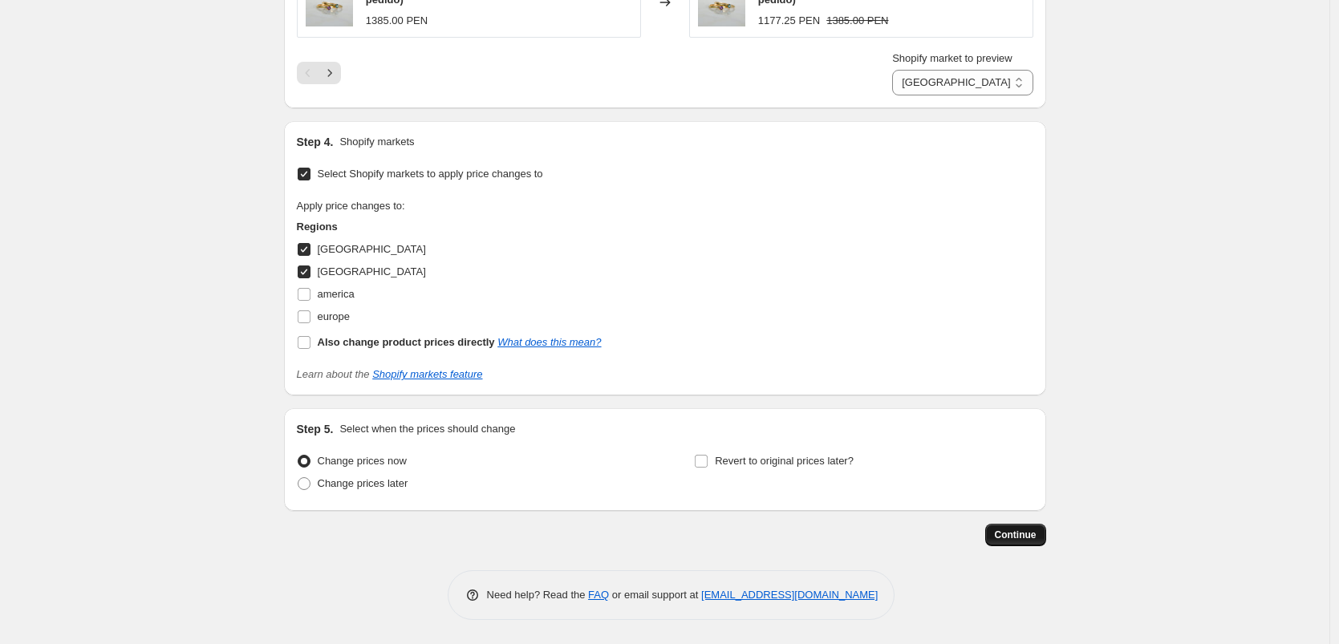
click at [1017, 534] on span "Continue" at bounding box center [1016, 535] width 42 height 13
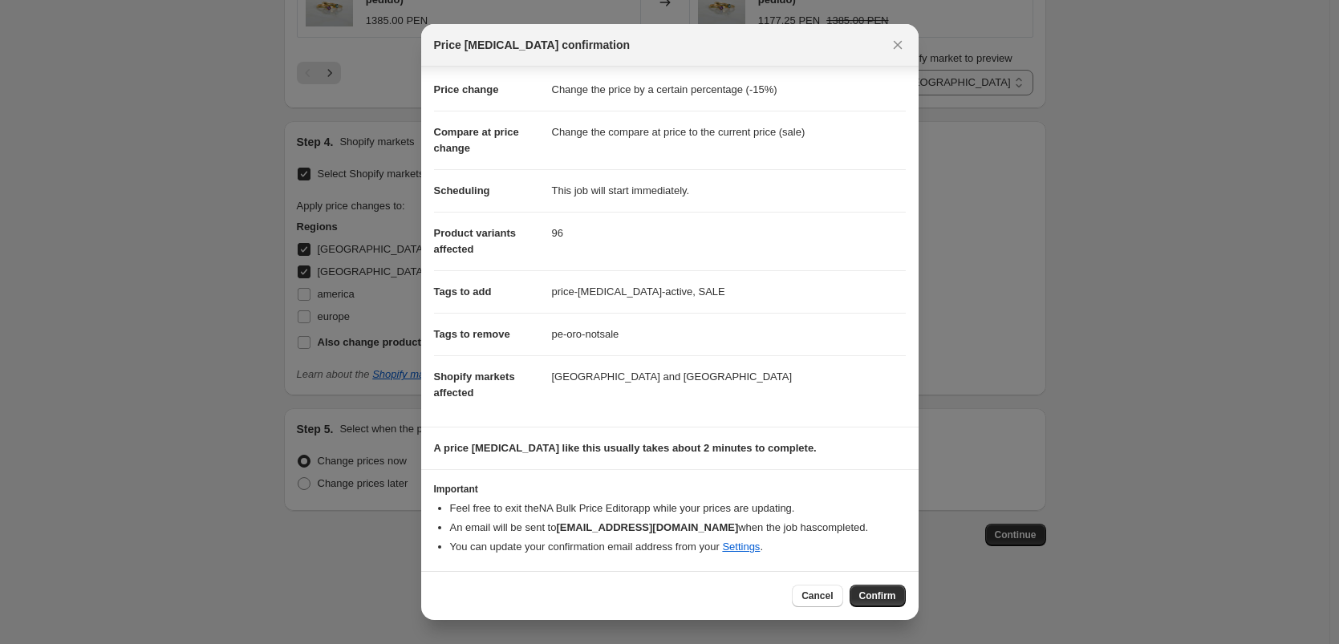
scroll to position [26, 0]
drag, startPoint x: 483, startPoint y: 449, endPoint x: 781, endPoint y: 457, distance: 297.9
click at [781, 457] on section "A price [MEDICAL_DATA] like this usually takes about 2 minutes to complete." at bounding box center [670, 449] width 498 height 42
click at [882, 599] on span "Confirm" at bounding box center [878, 596] width 37 height 13
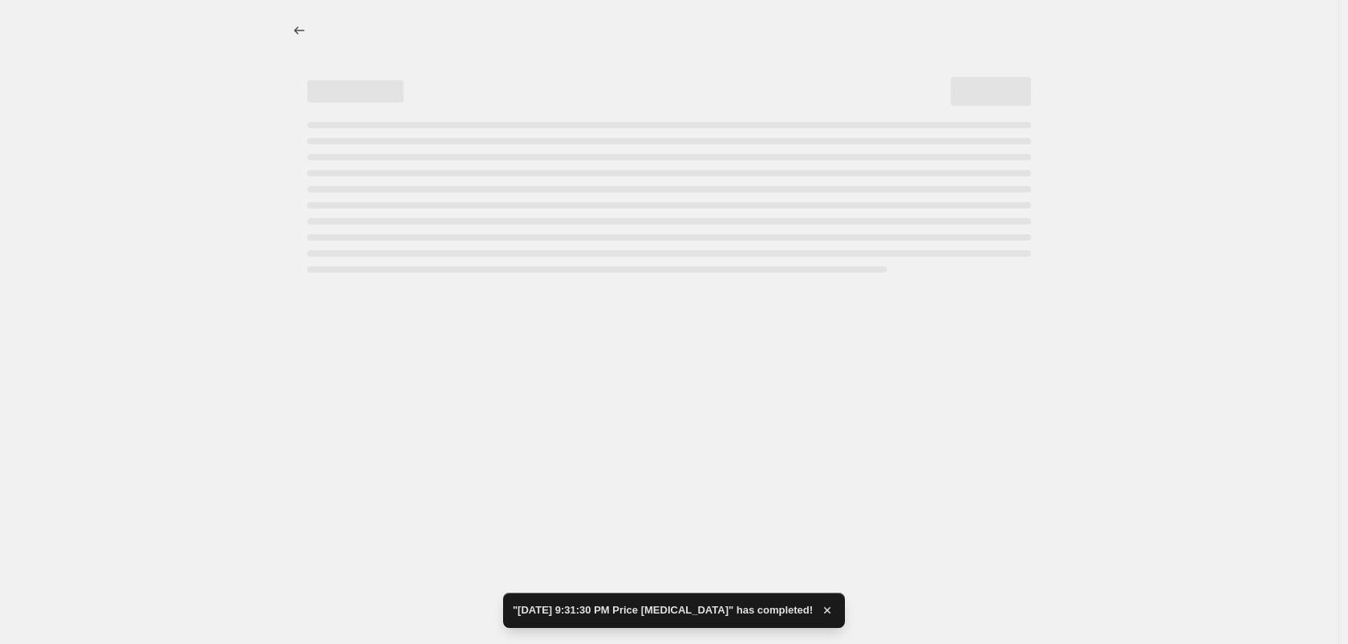
select select "percentage"
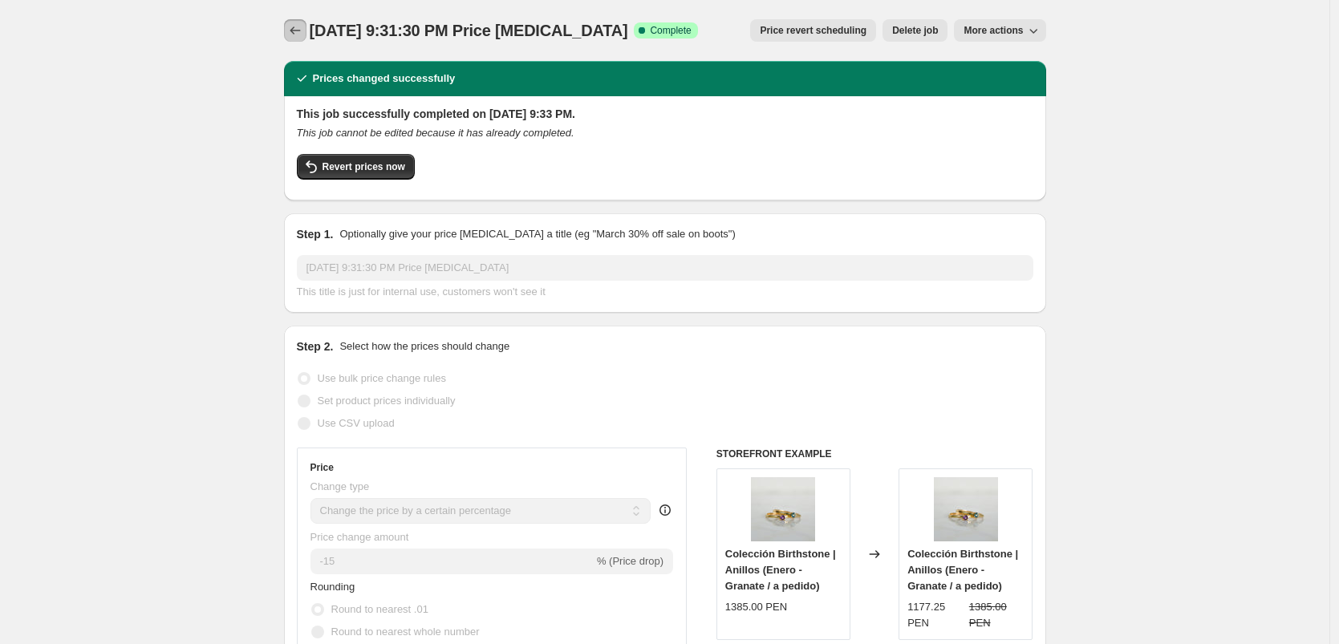
click at [298, 29] on icon "Price change jobs" at bounding box center [295, 30] width 16 height 16
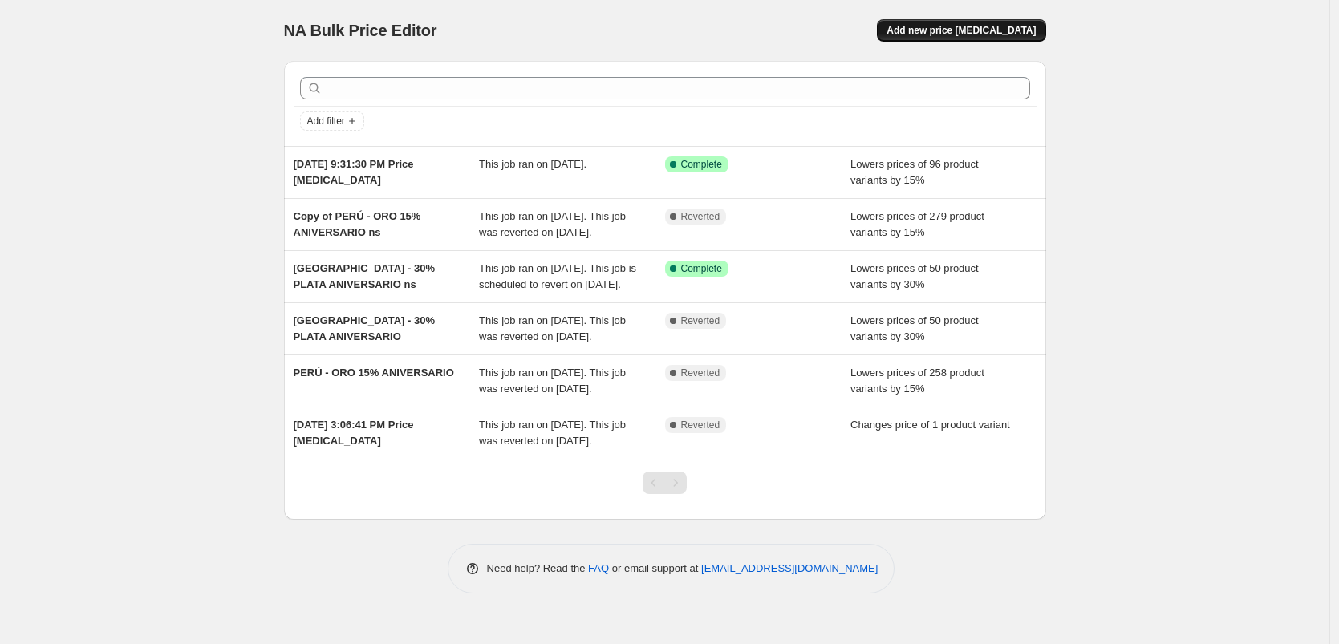
click at [935, 26] on span "Add new price [MEDICAL_DATA]" at bounding box center [961, 30] width 149 height 13
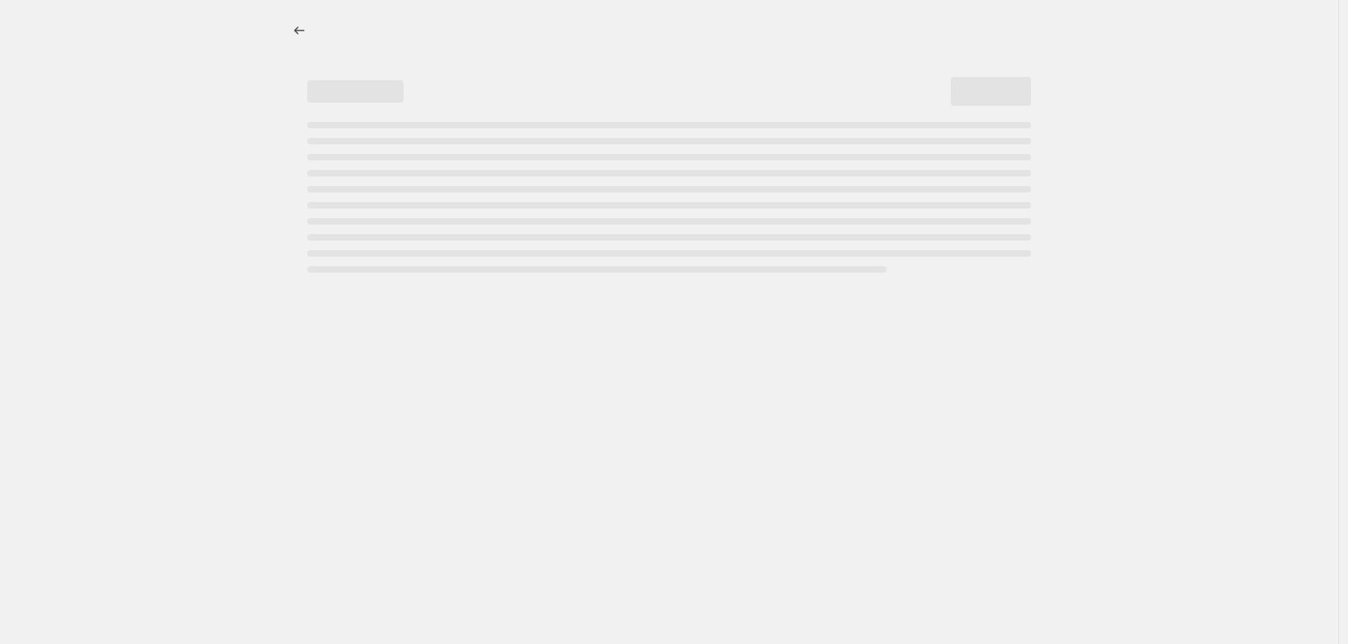
select select "percentage"
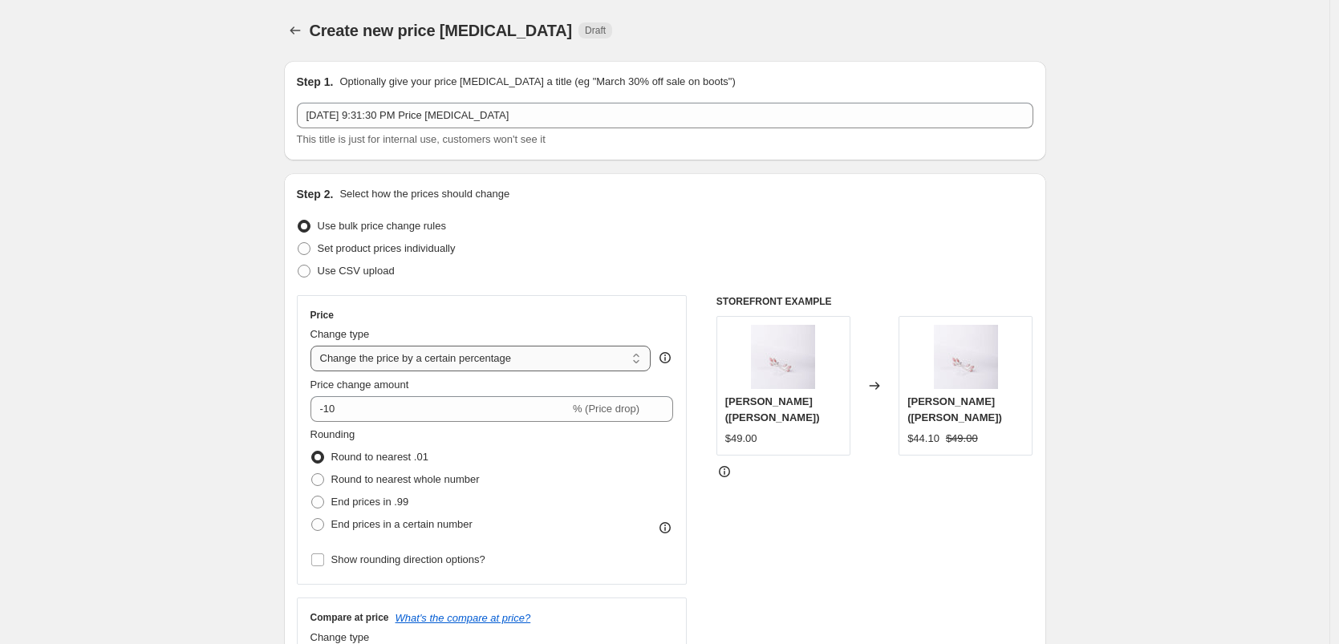
scroll to position [507, 0]
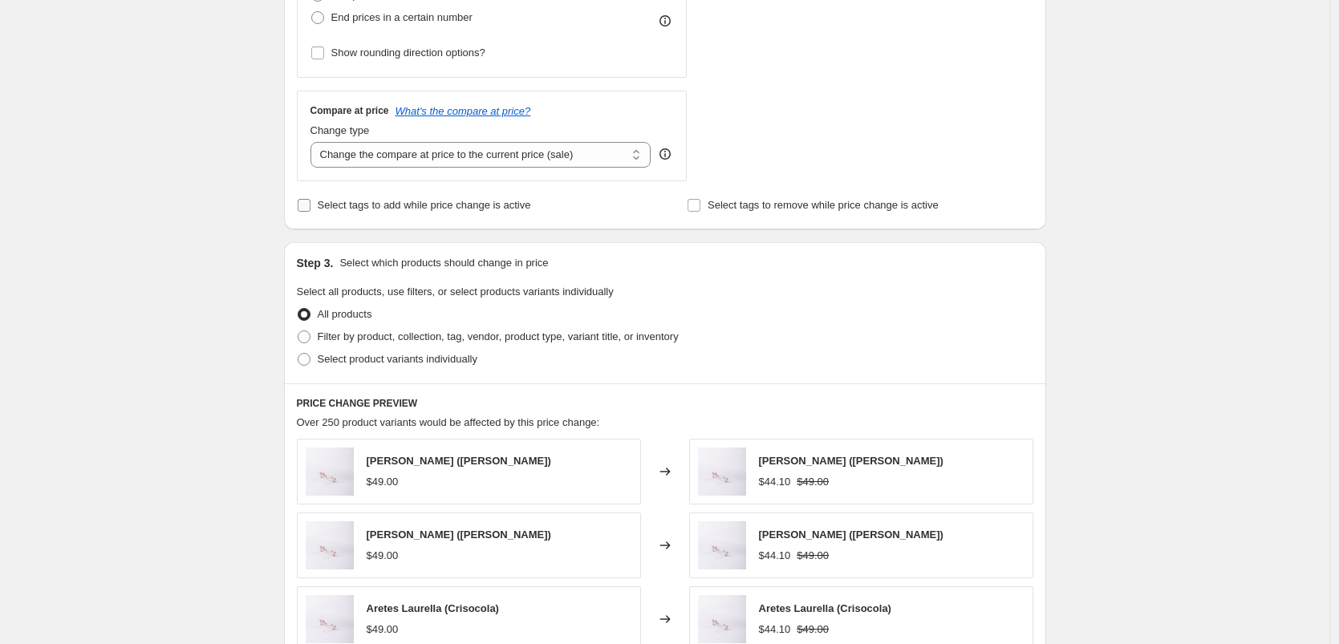
click at [396, 206] on span "Select tags to add while price change is active" at bounding box center [424, 205] width 213 height 12
click at [311, 206] on input "Select tags to add while price change is active" at bounding box center [304, 205] width 13 height 13
checkbox input "true"
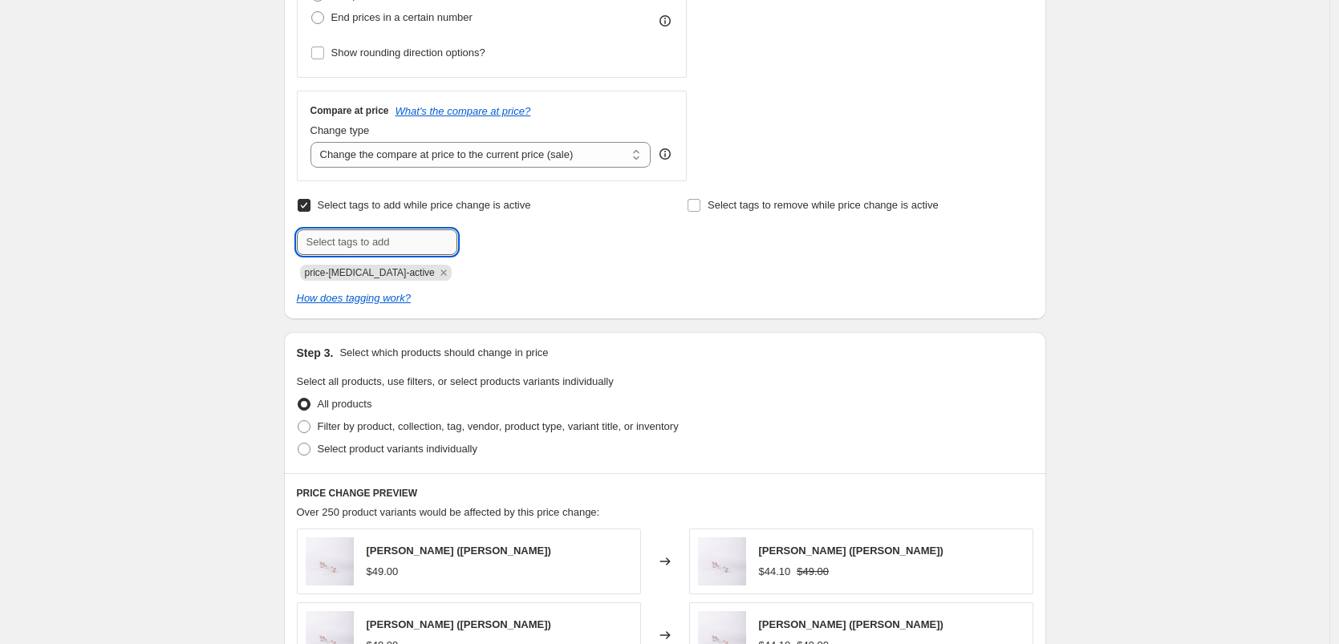
click at [373, 242] on input "text" at bounding box center [377, 243] width 161 height 26
